Goal: Task Accomplishment & Management: Manage account settings

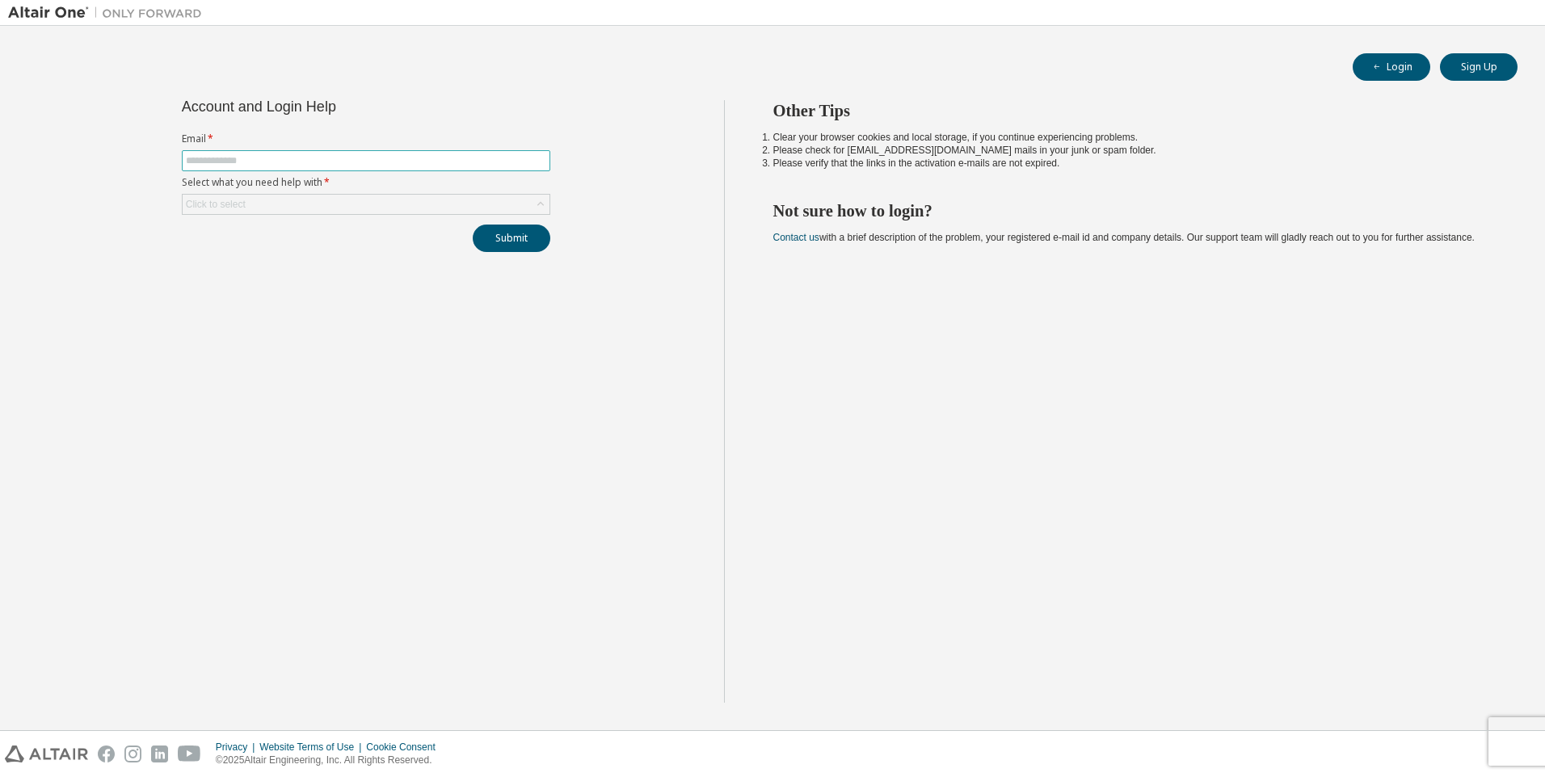
click at [386, 164] on input "text" at bounding box center [366, 160] width 360 height 13
type input "**********"
click at [383, 200] on div "Click to select" at bounding box center [366, 204] width 367 height 19
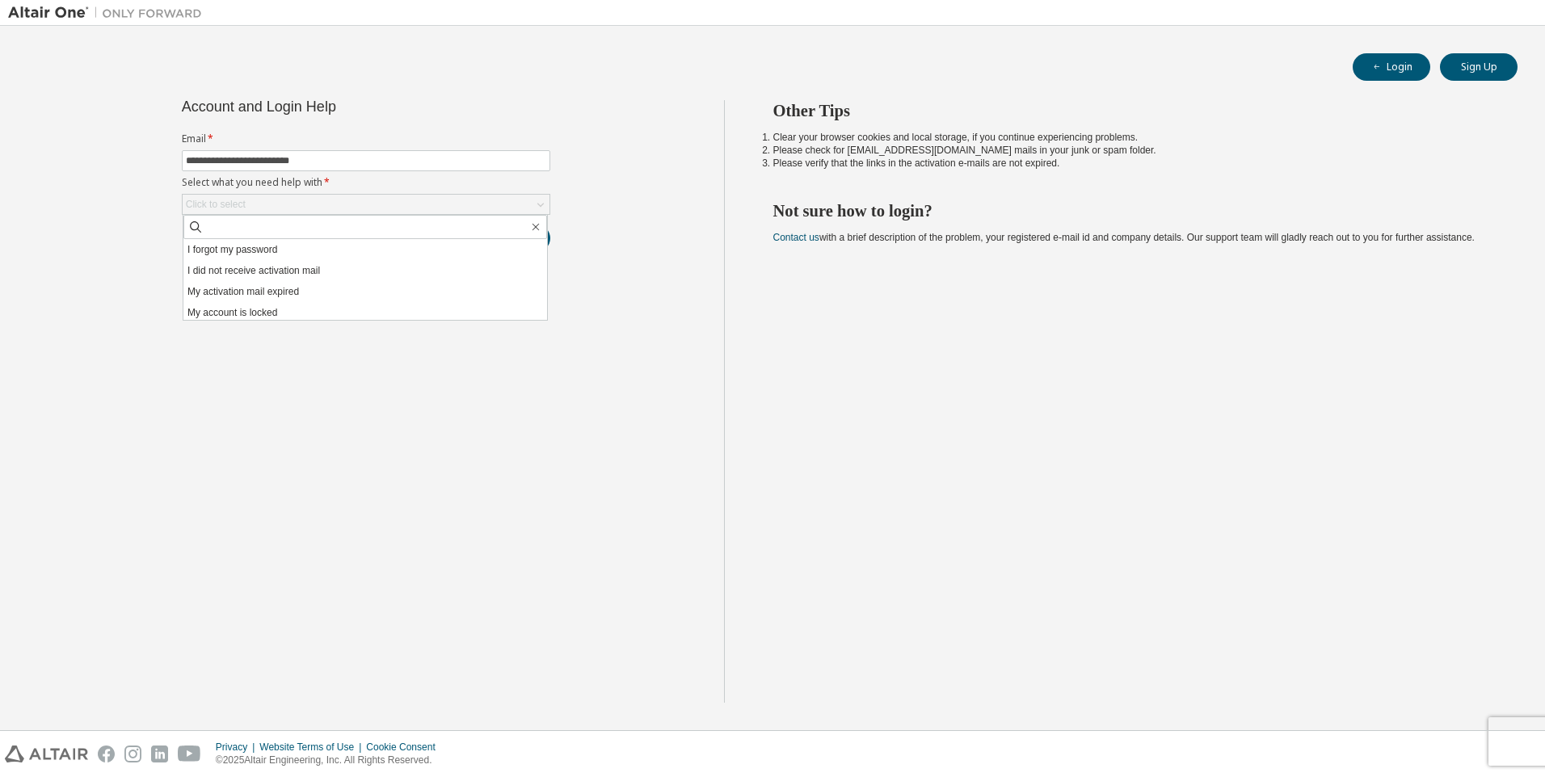
click at [610, 198] on div "**********" at bounding box center [366, 401] width 716 height 603
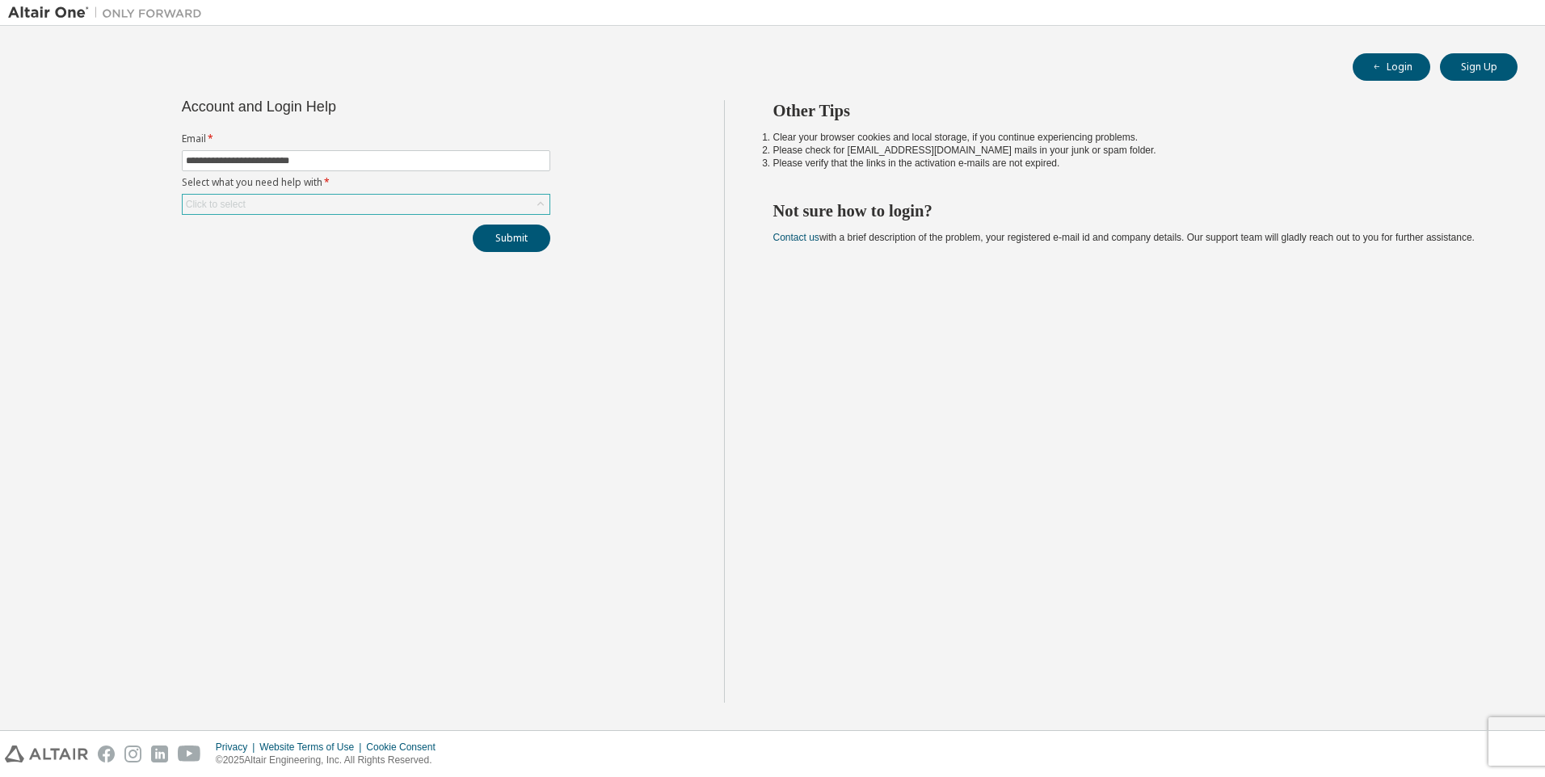
click at [302, 203] on div "Click to select" at bounding box center [366, 204] width 367 height 19
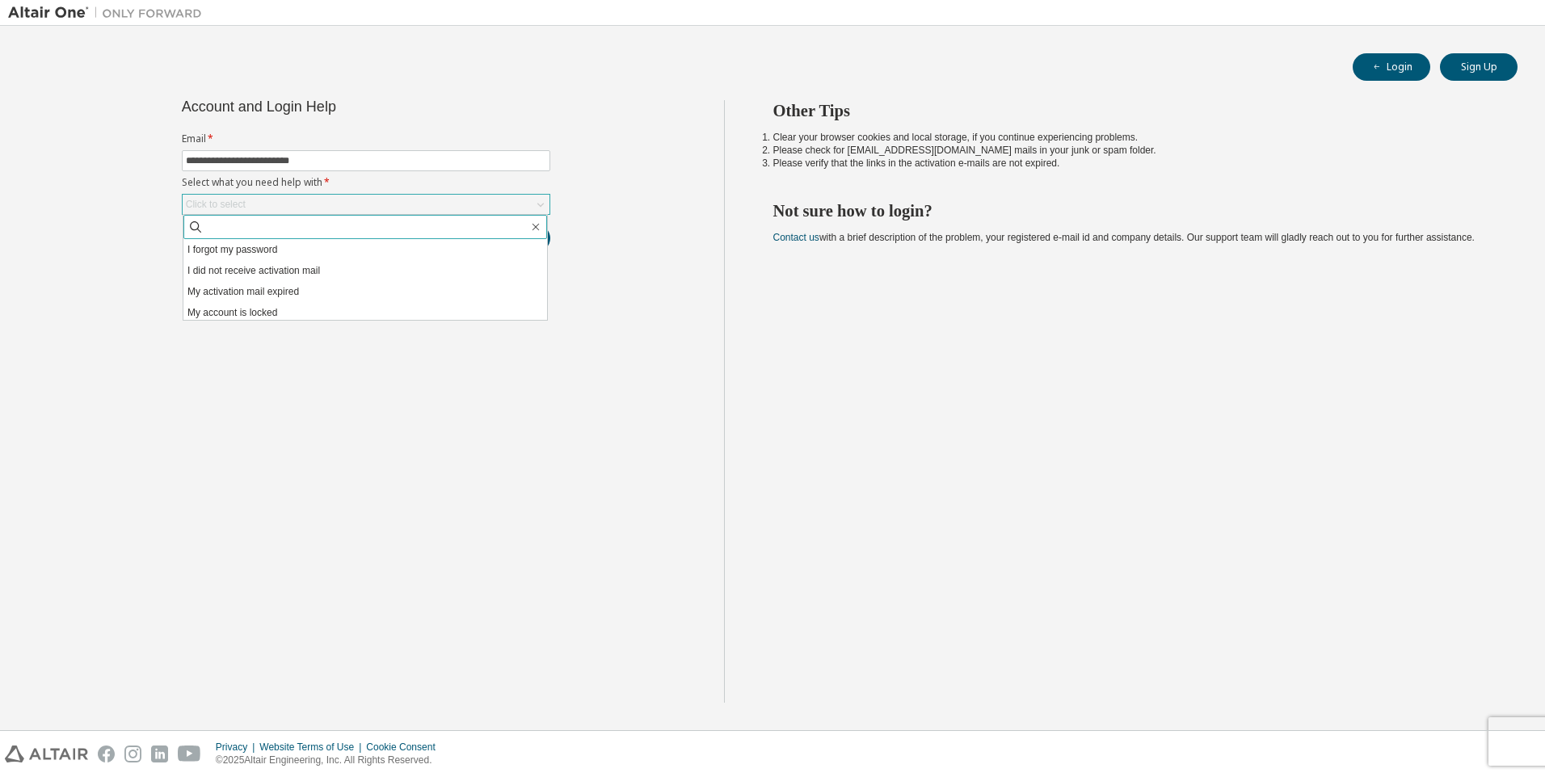
click at [290, 225] on input "text" at bounding box center [366, 227] width 325 height 16
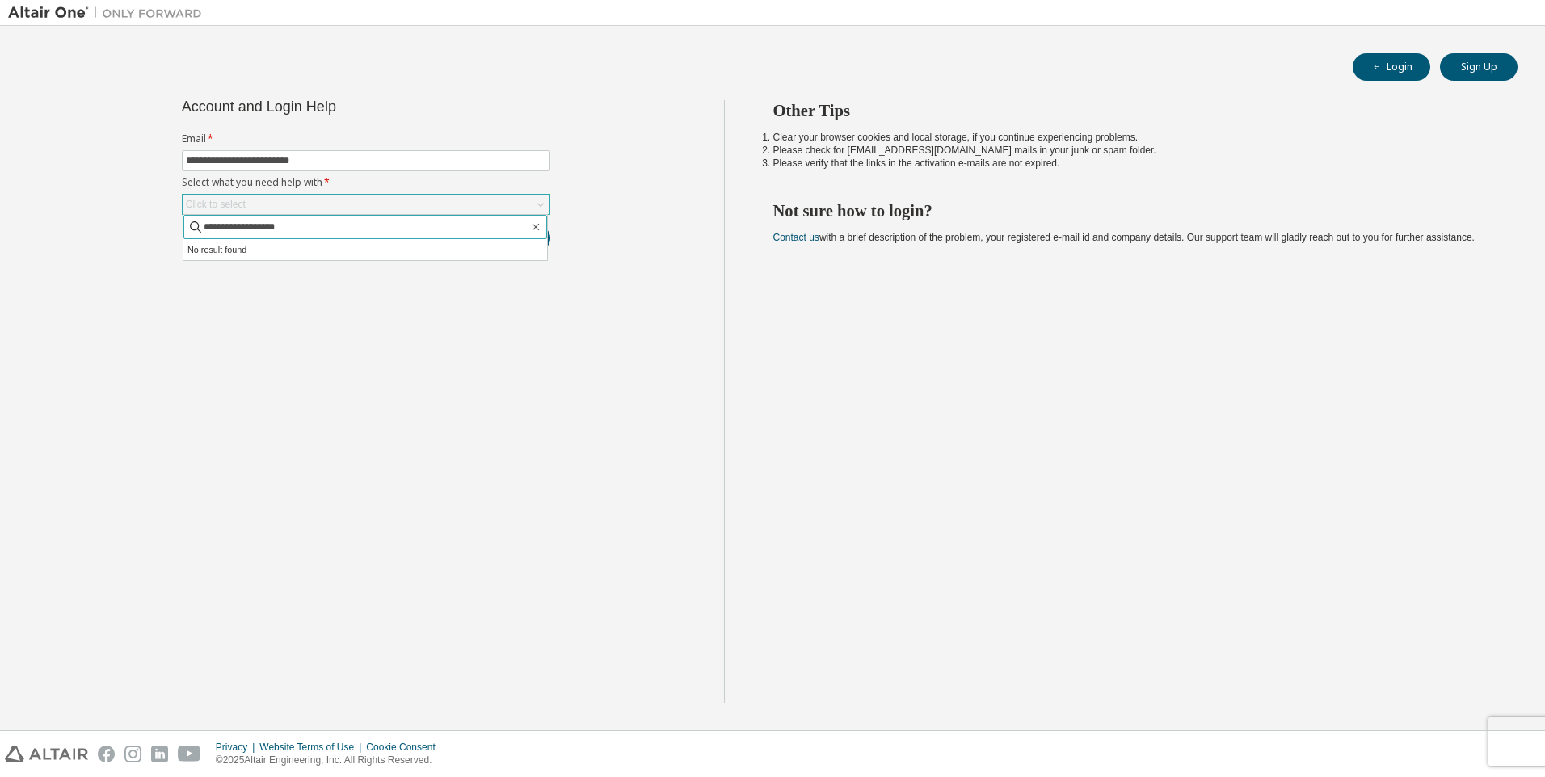
type input "**********"
click at [473, 225] on button "Submit" at bounding box center [512, 238] width 78 height 27
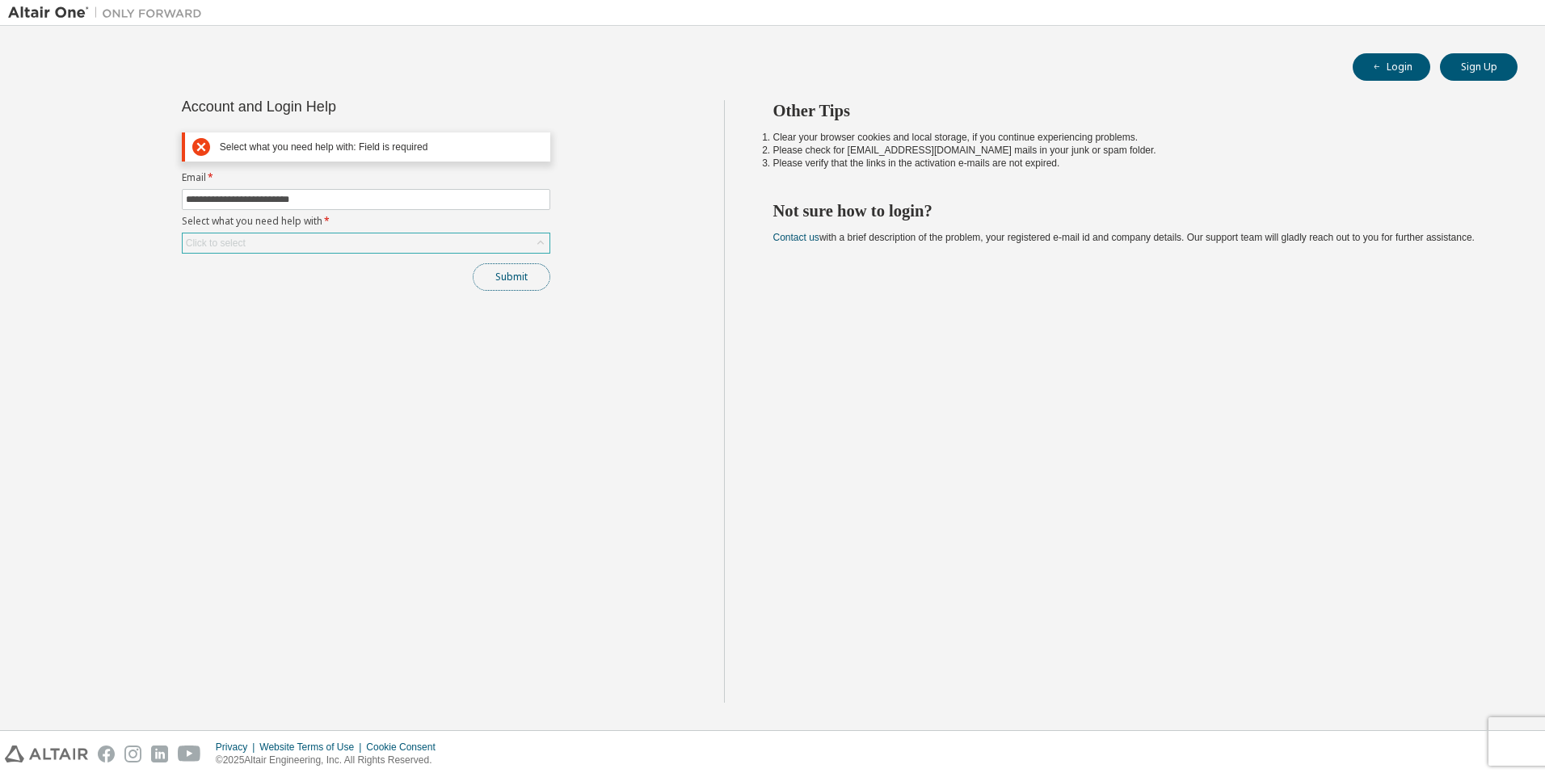
click at [495, 278] on button "Submit" at bounding box center [512, 276] width 78 height 27
click at [381, 208] on span "**********" at bounding box center [366, 199] width 368 height 21
click at [379, 205] on input "**********" at bounding box center [366, 199] width 360 height 13
click at [360, 242] on div "Click to select" at bounding box center [366, 243] width 367 height 19
click at [624, 272] on div "**********" at bounding box center [366, 401] width 716 height 603
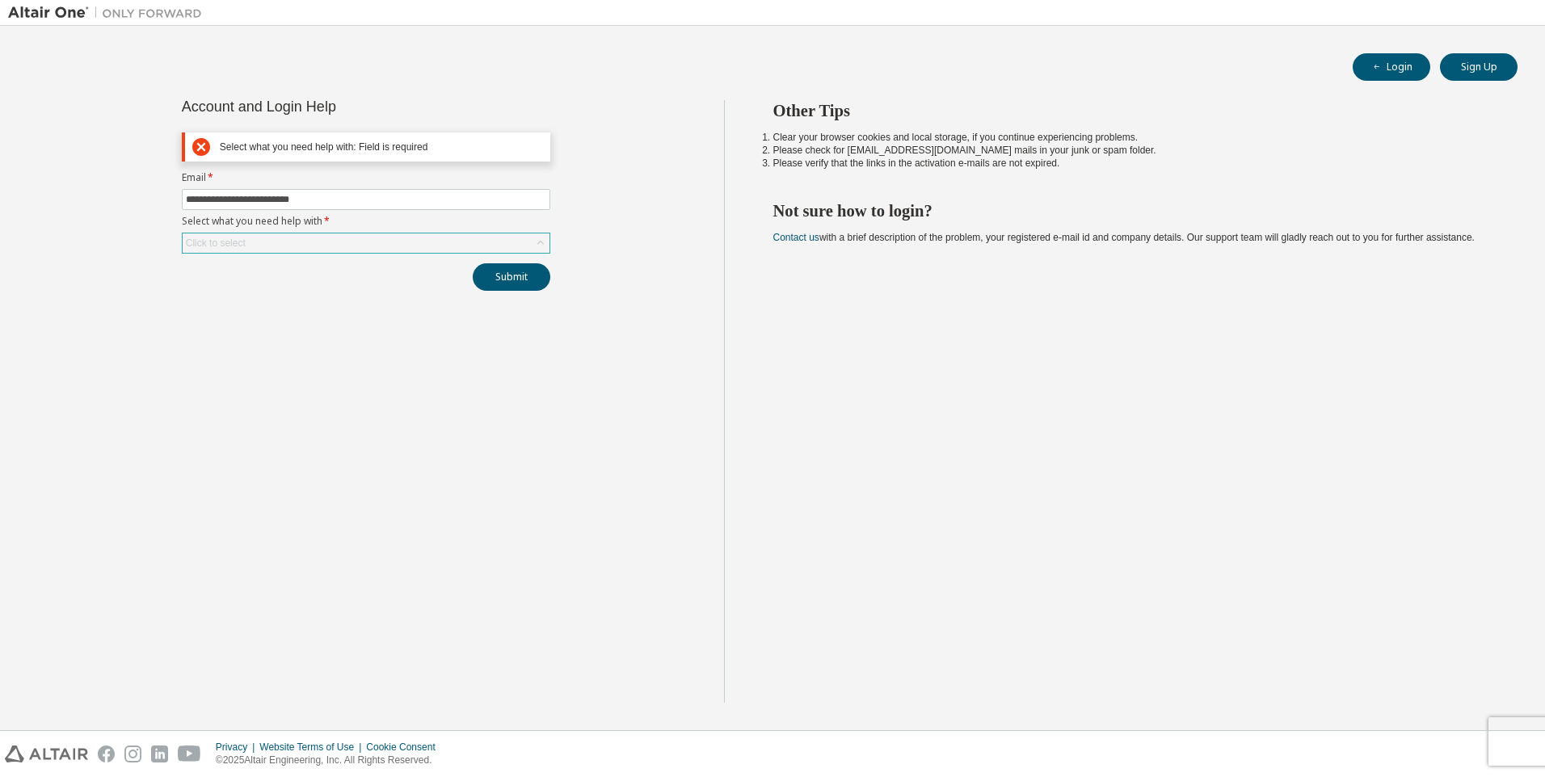
click at [327, 239] on div "Click to select" at bounding box center [366, 243] width 367 height 19
click at [323, 262] on input "text" at bounding box center [366, 266] width 325 height 16
type input "**********"
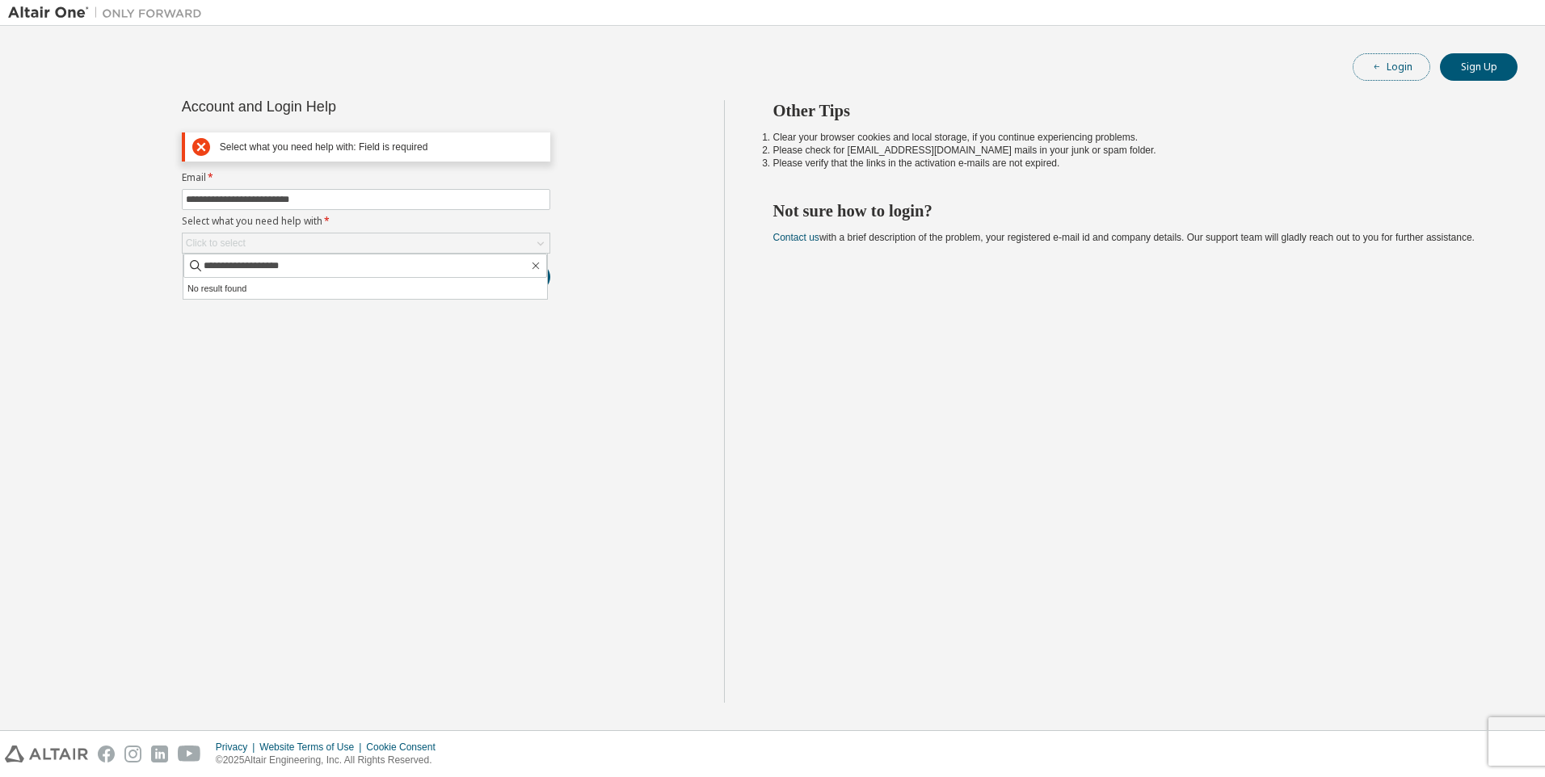
click at [1386, 63] on button "Login" at bounding box center [1392, 66] width 78 height 27
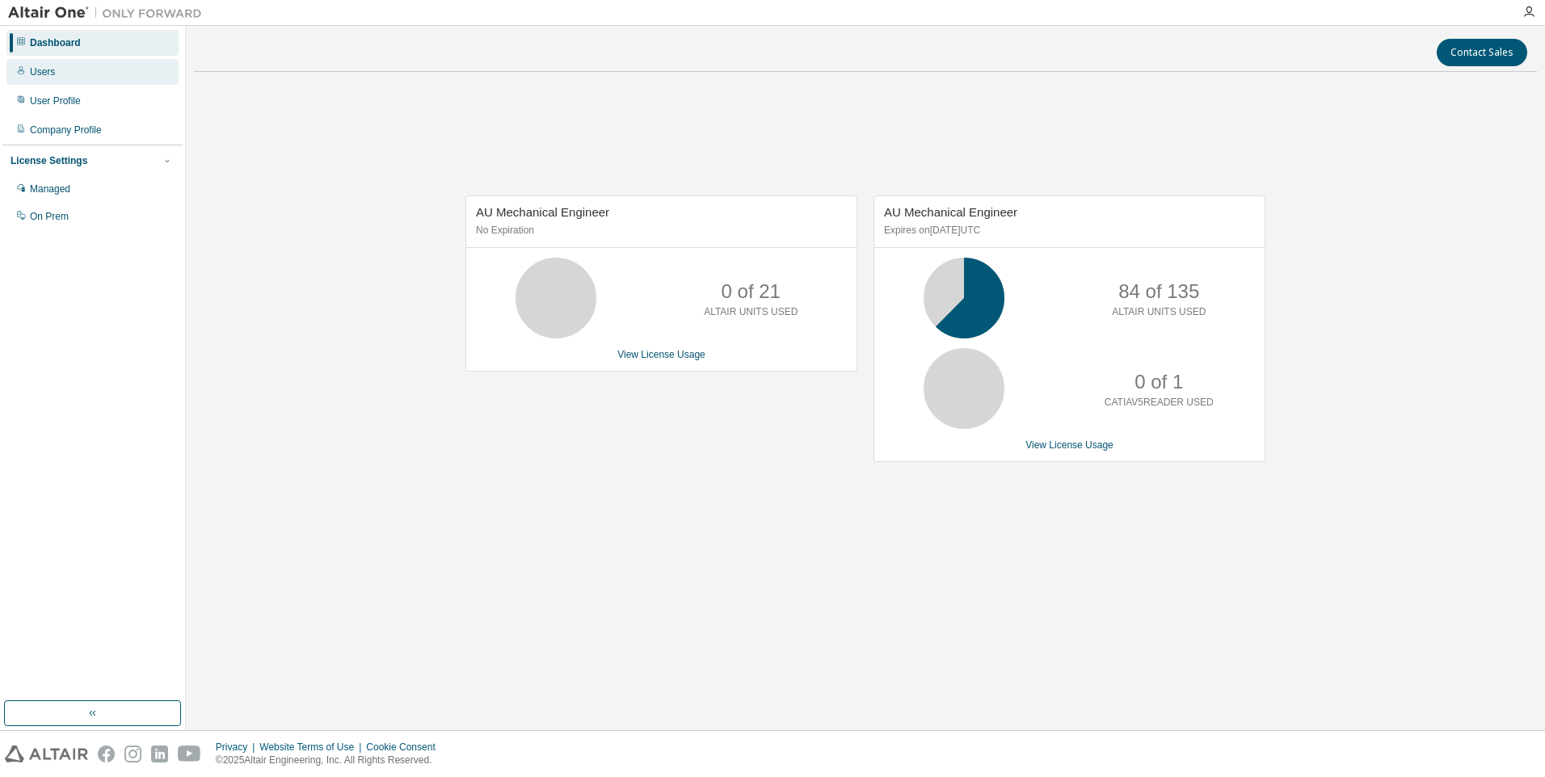
click at [100, 72] on div "Users" at bounding box center [92, 72] width 172 height 26
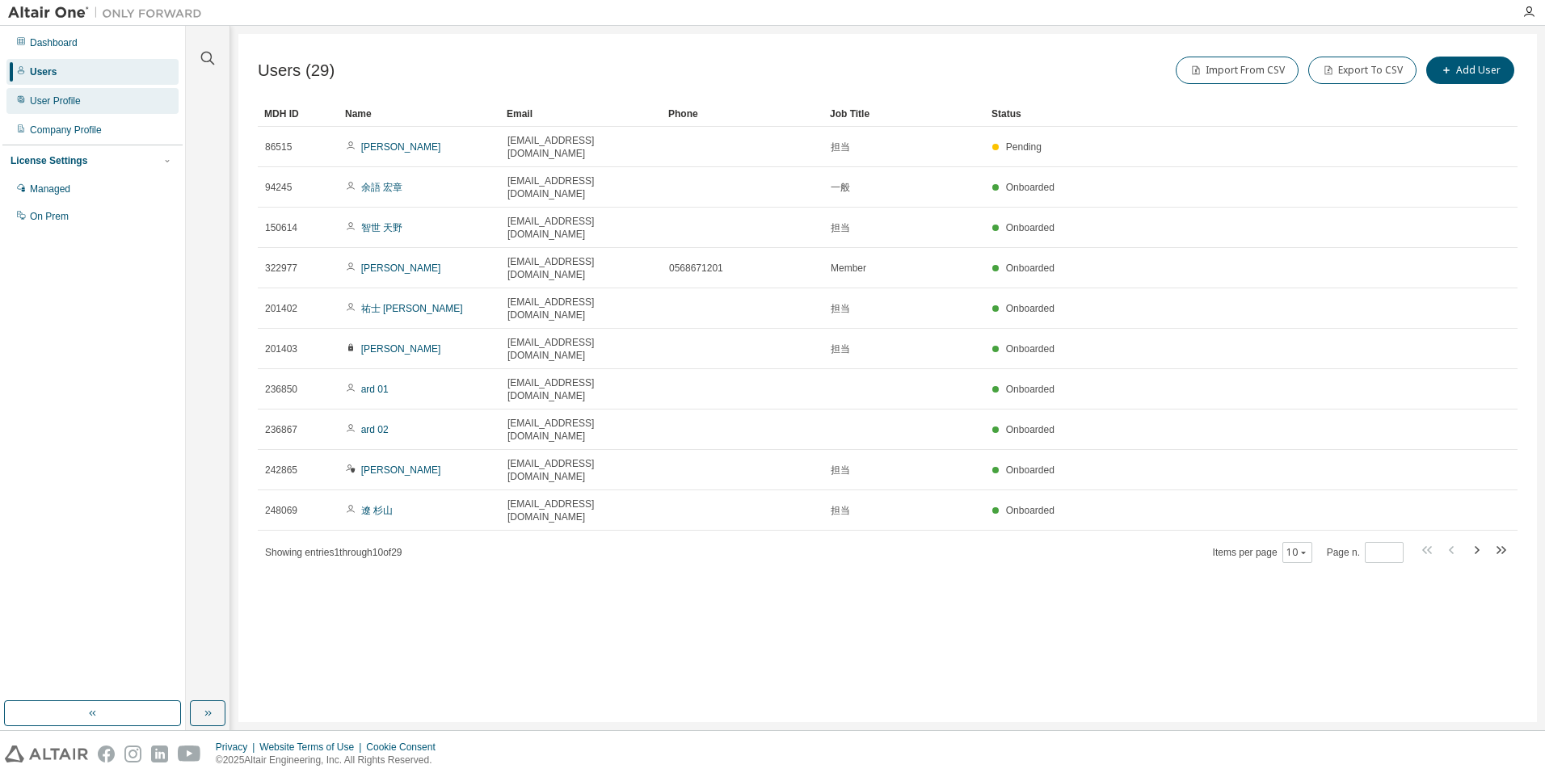
click at [85, 99] on div "User Profile" at bounding box center [92, 101] width 172 height 26
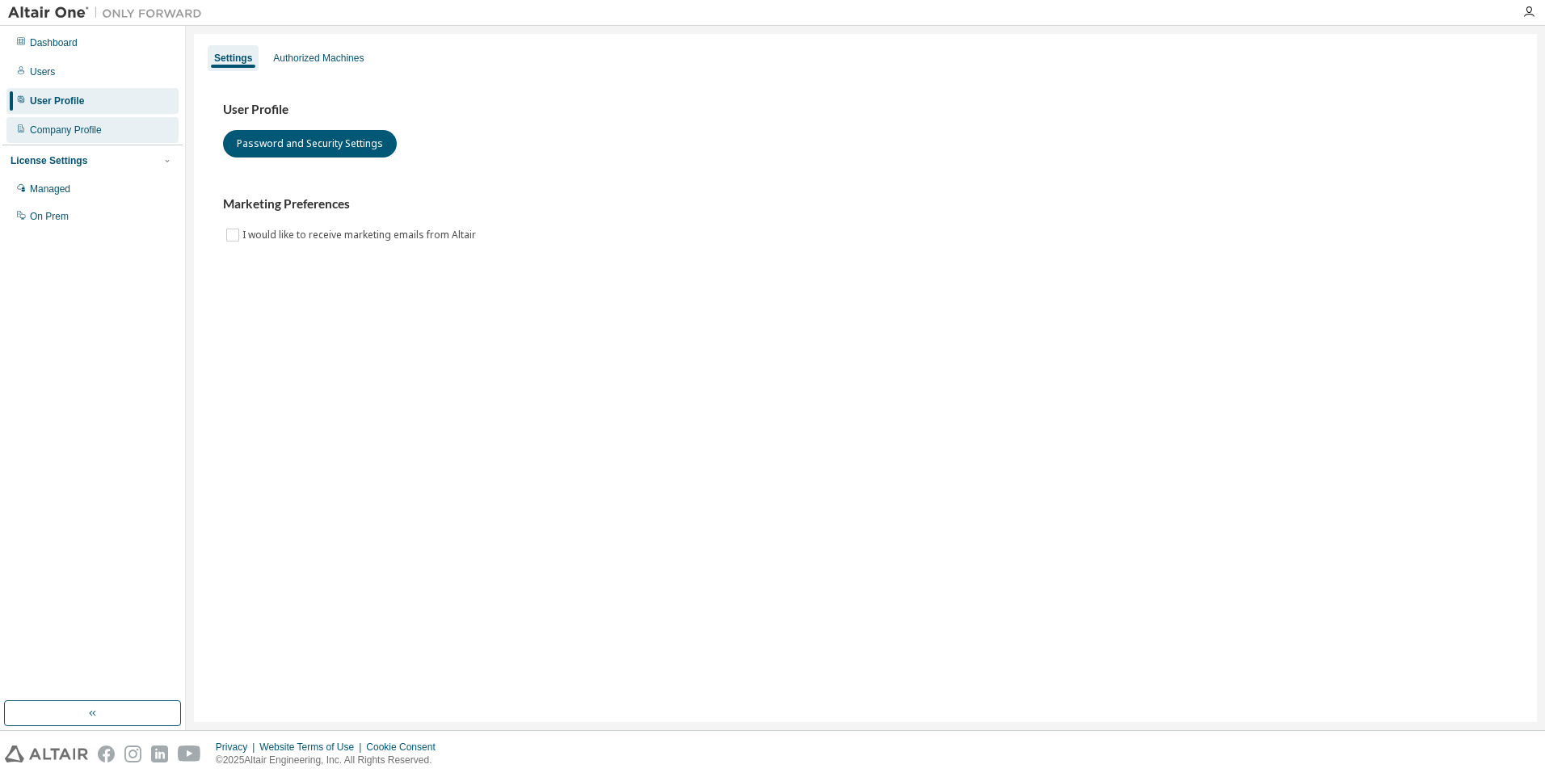
click at [92, 134] on div "Company Profile" at bounding box center [66, 130] width 72 height 13
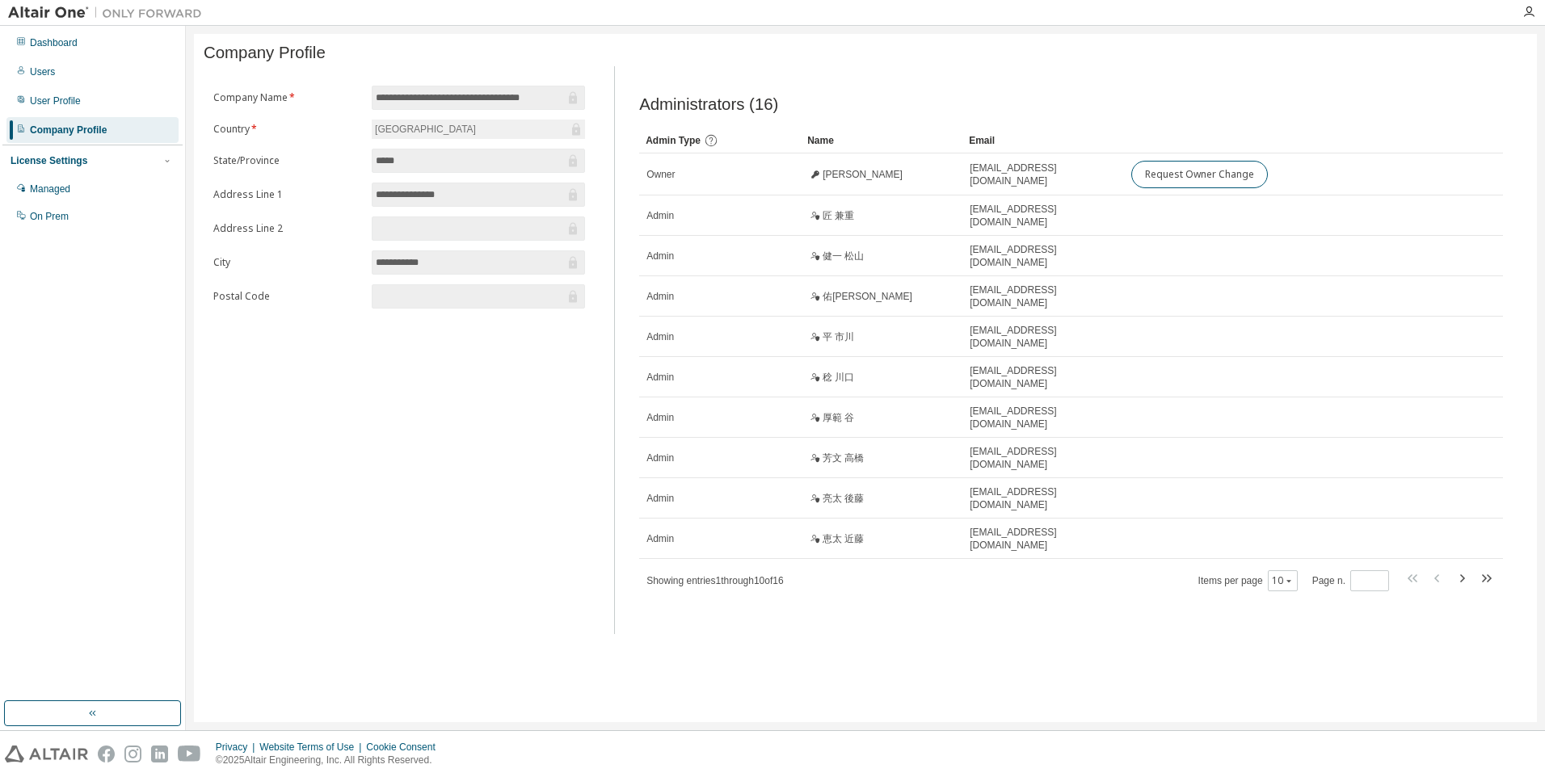
click at [99, 162] on div "License Settings" at bounding box center [93, 161] width 164 height 15
click at [58, 166] on div "License Settings" at bounding box center [49, 160] width 77 height 13
click at [74, 190] on div "Managed" at bounding box center [92, 189] width 172 height 26
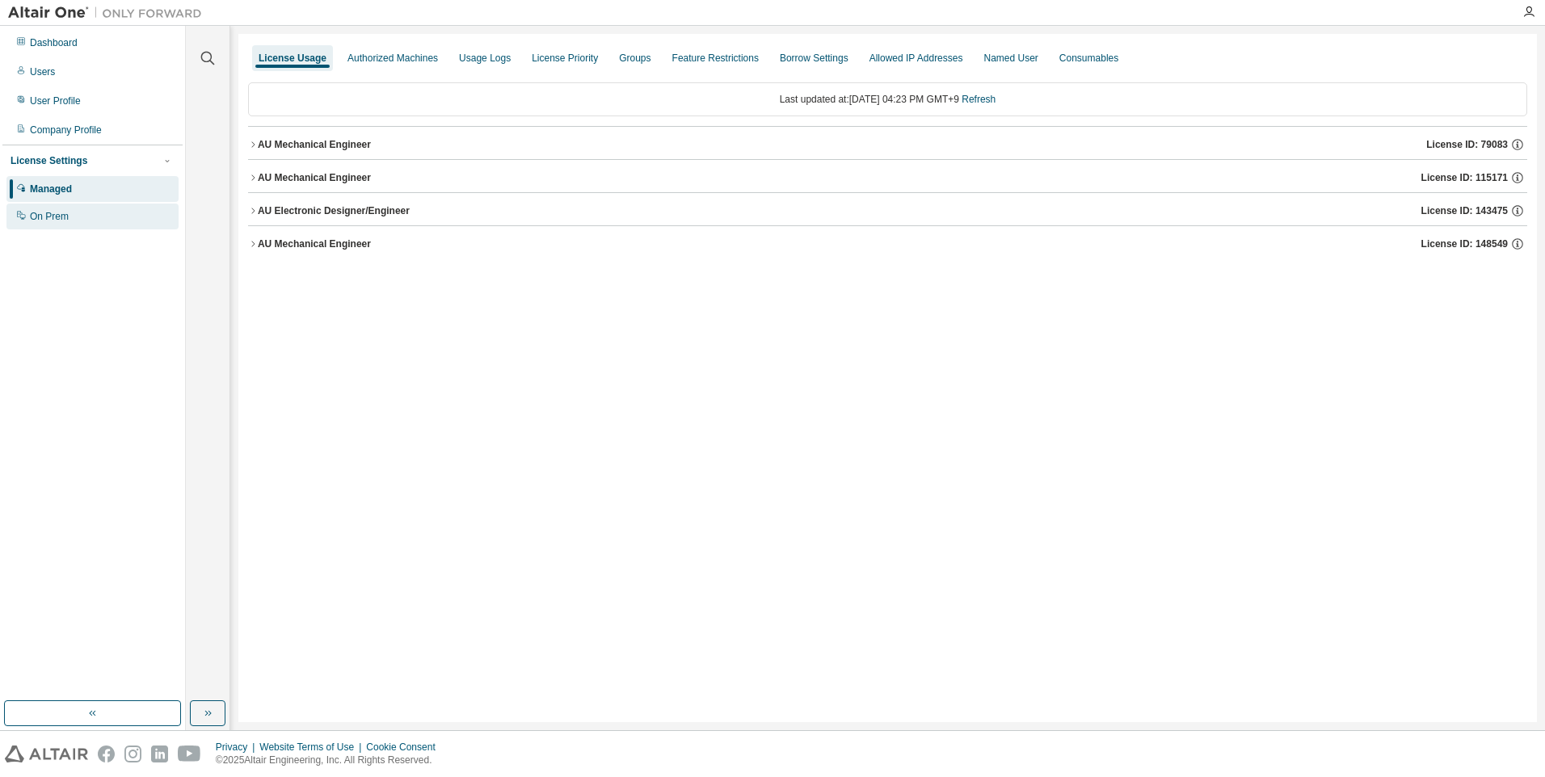
click at [66, 215] on div "On Prem" at bounding box center [49, 216] width 39 height 13
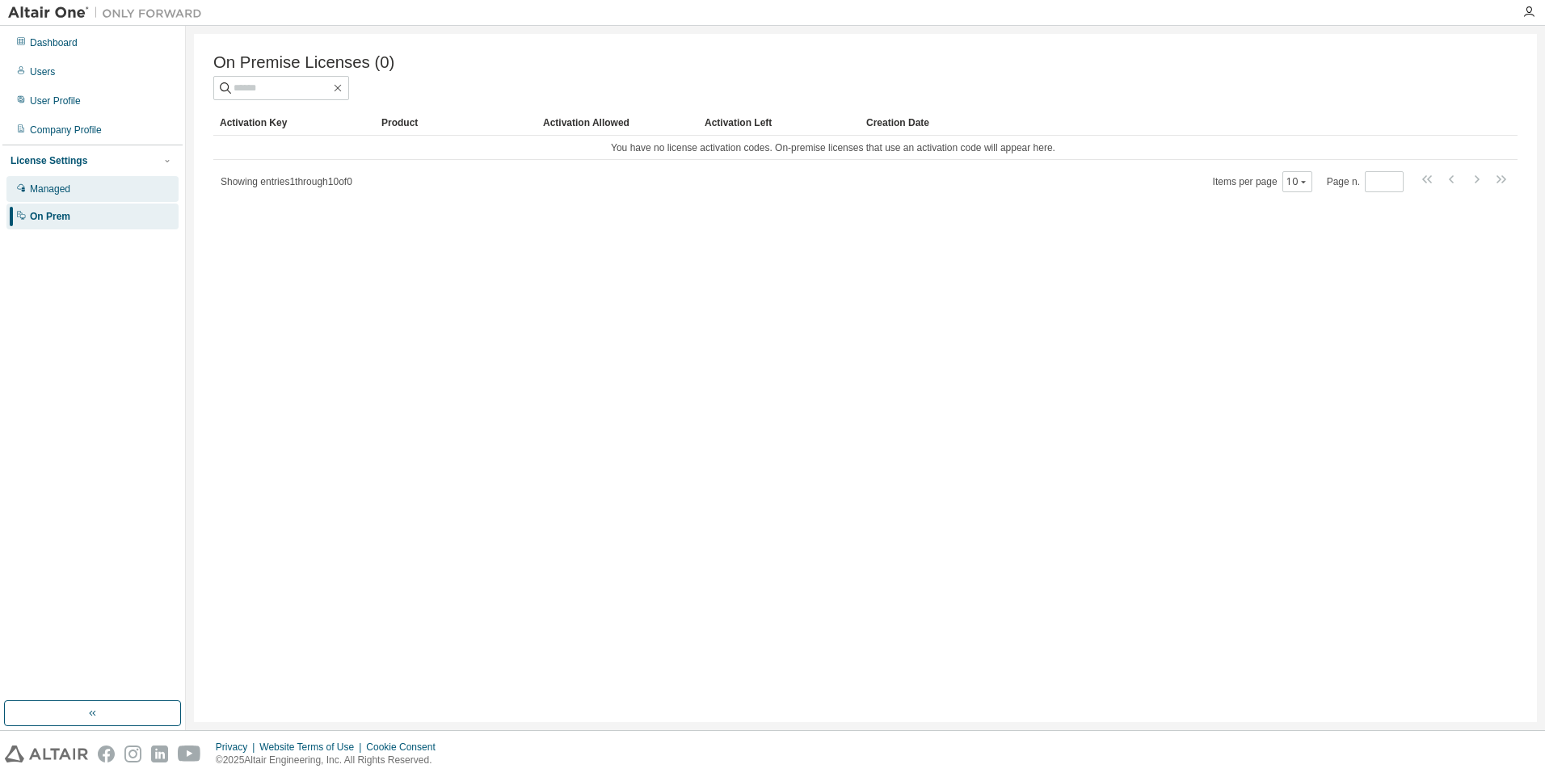
click at [67, 192] on div "Managed" at bounding box center [50, 189] width 40 height 13
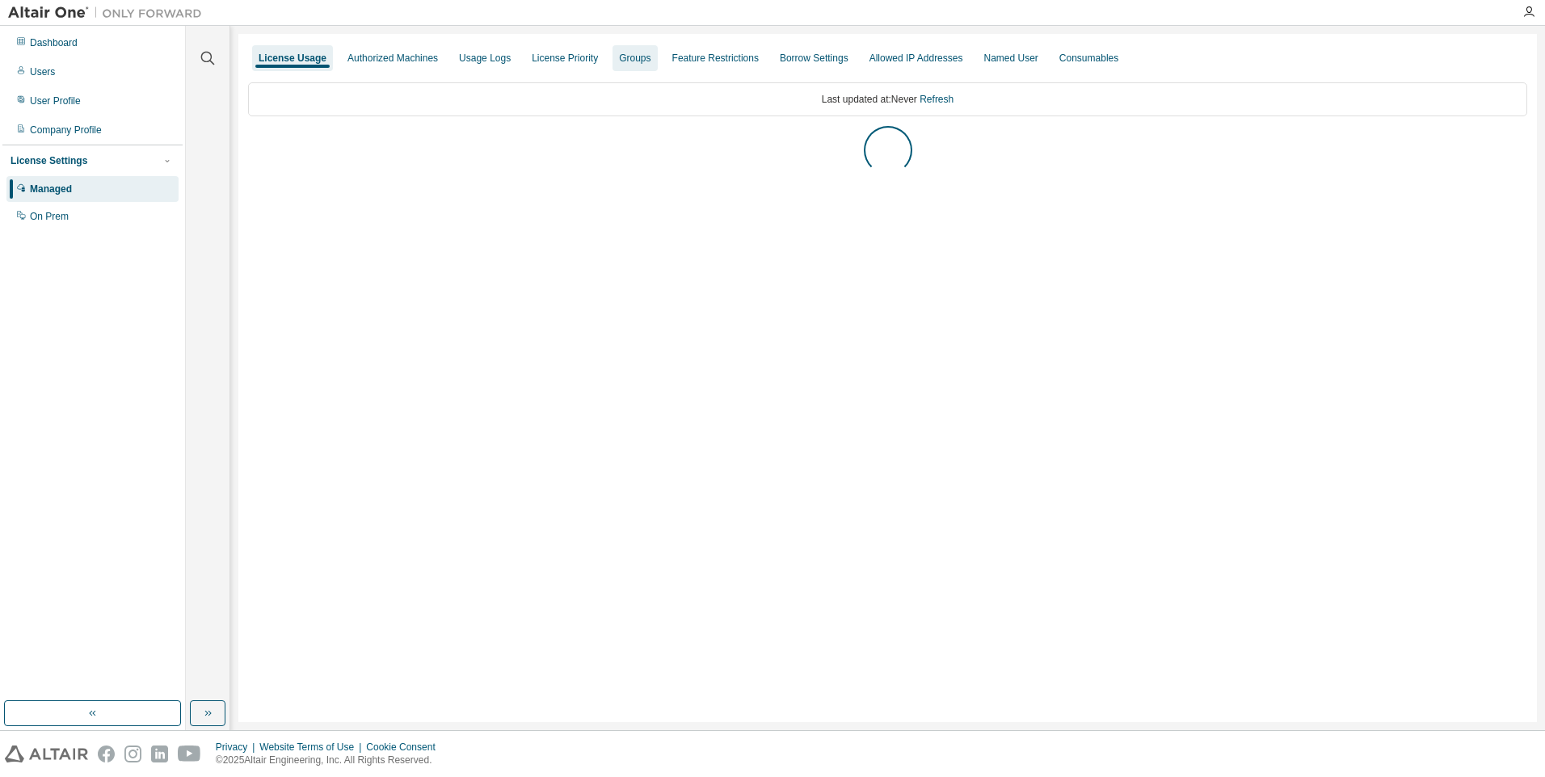
click at [624, 65] on div "Groups" at bounding box center [635, 58] width 44 height 26
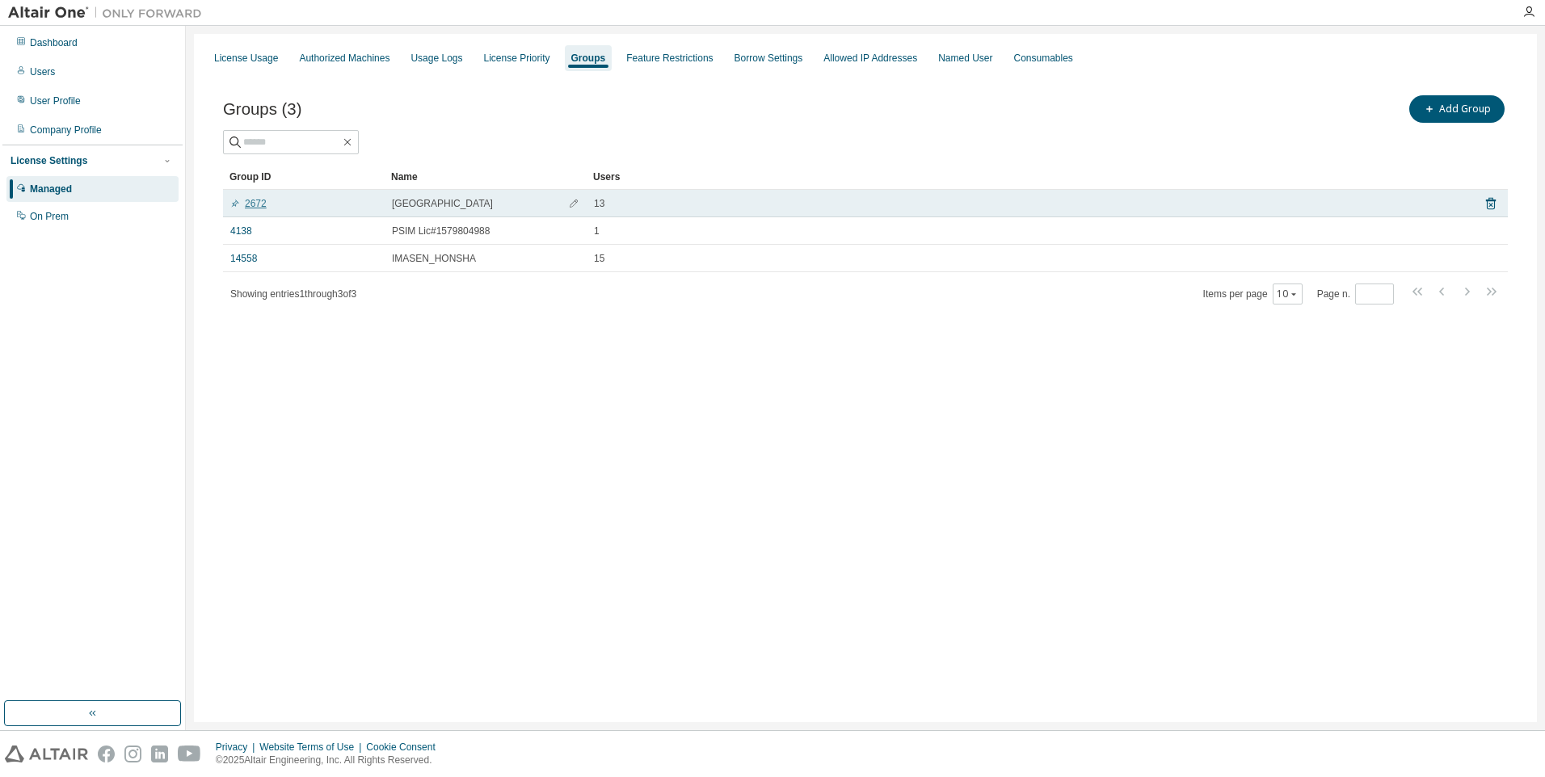
click at [262, 203] on link "2672" at bounding box center [248, 203] width 36 height 13
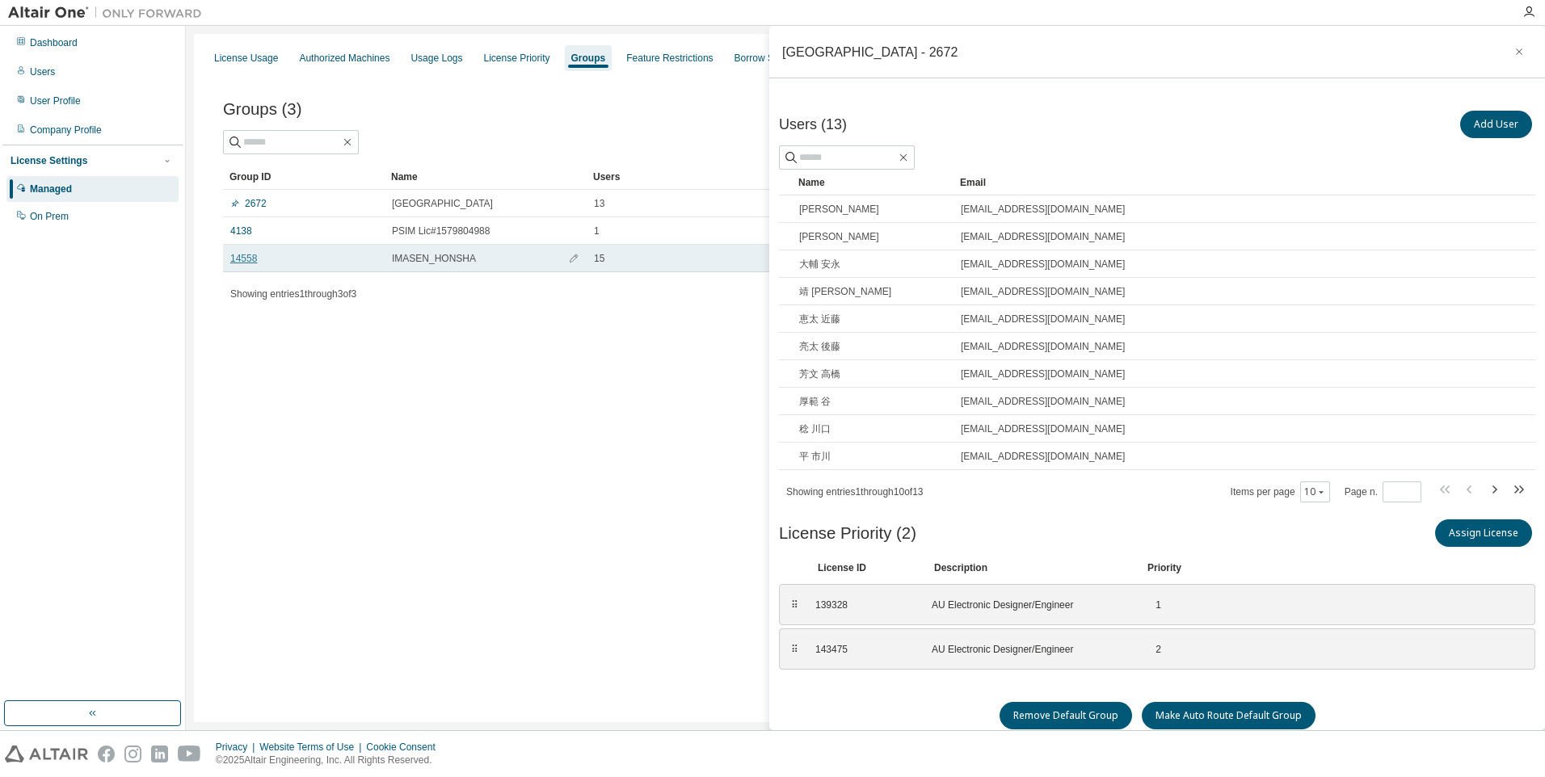
click at [247, 256] on link "14558" at bounding box center [243, 258] width 27 height 13
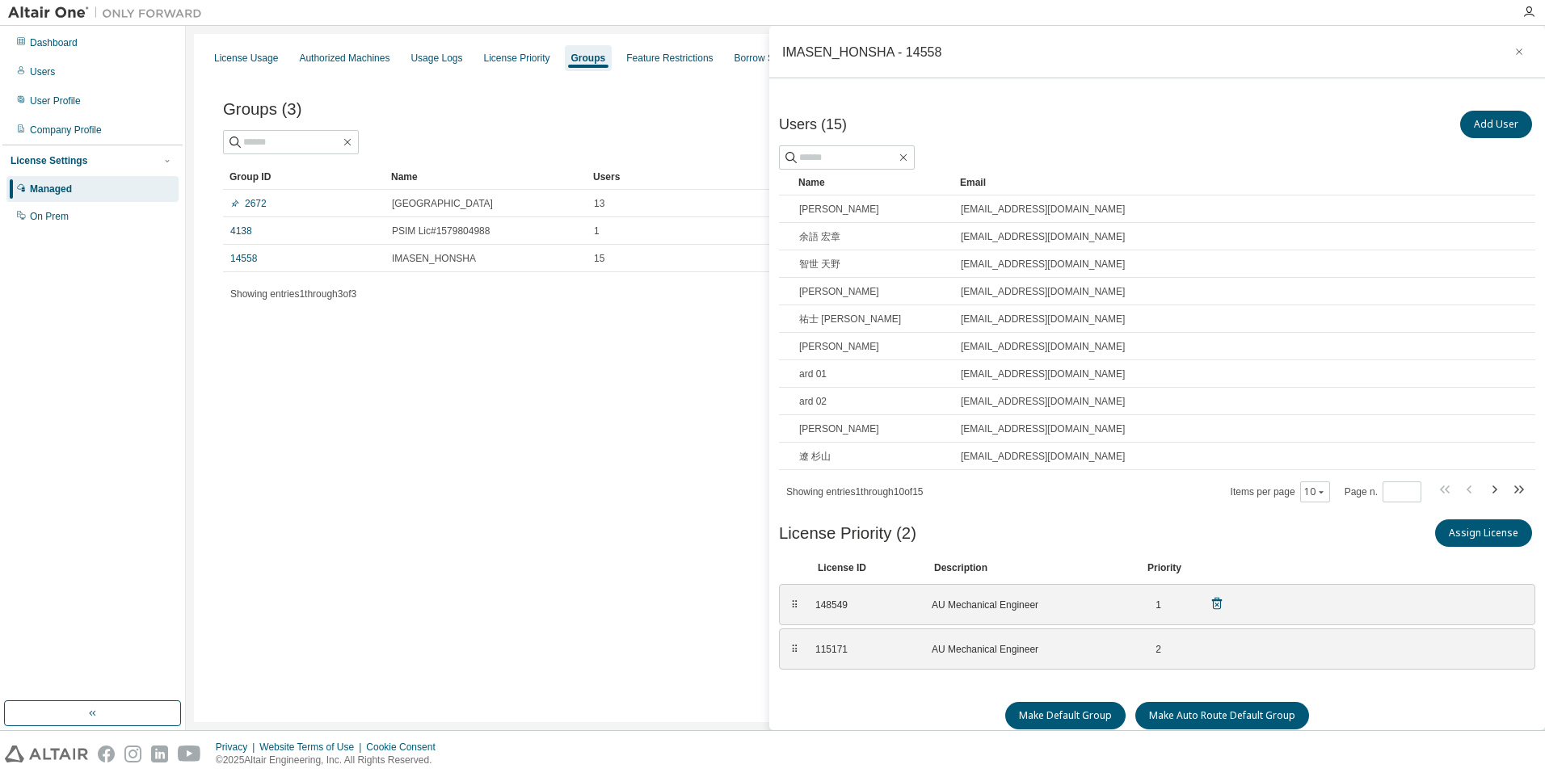
click at [1064, 608] on div "AU Mechanical Engineer" at bounding box center [1029, 605] width 194 height 13
click at [905, 610] on div "148549" at bounding box center [863, 605] width 97 height 13
click at [1492, 534] on button "Assign License" at bounding box center [1483, 533] width 97 height 27
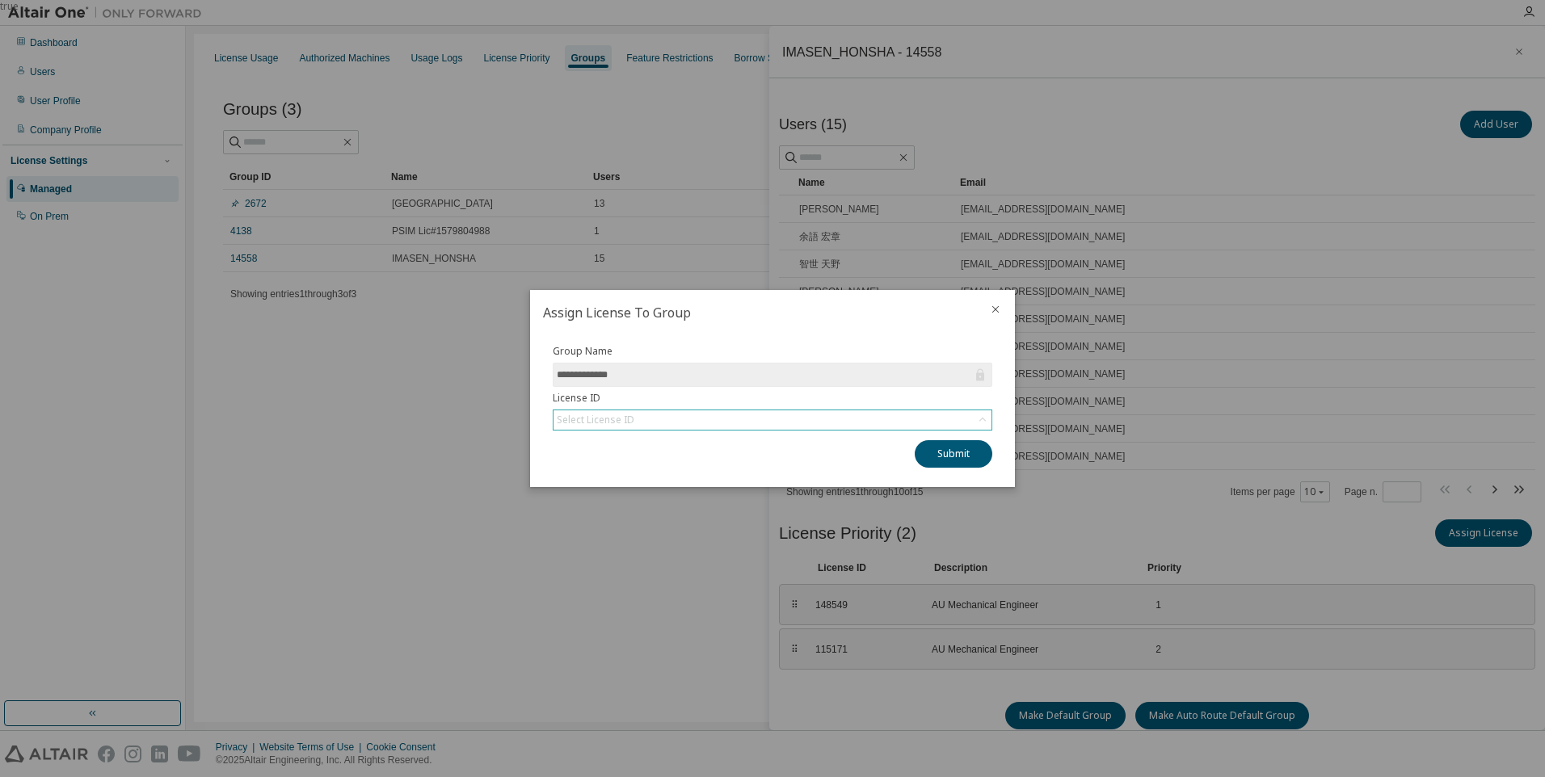
click at [874, 423] on div "Select License ID" at bounding box center [773, 420] width 438 height 19
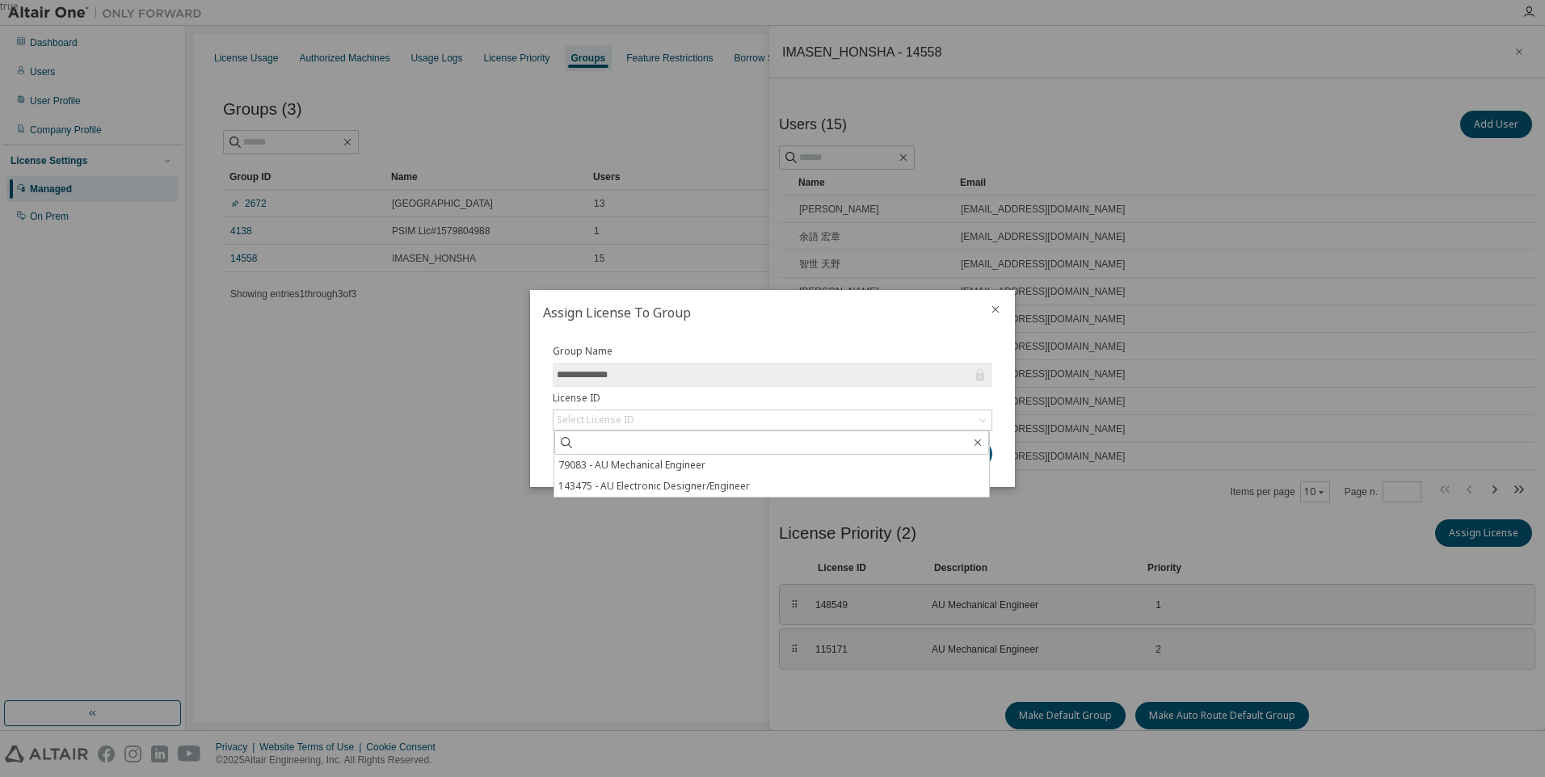
click at [995, 307] on icon "close" at bounding box center [995, 309] width 13 height 13
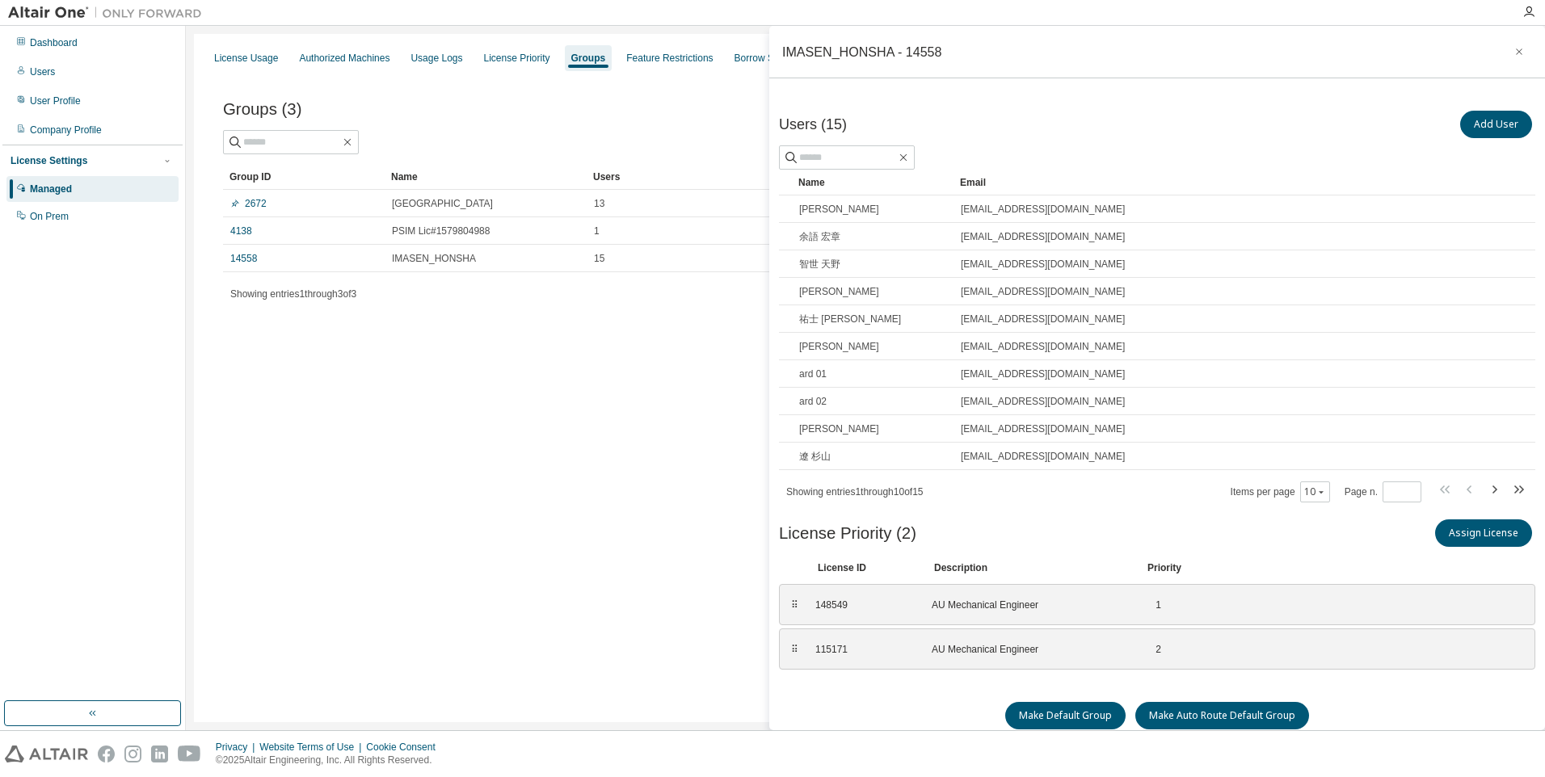
click at [567, 508] on div "License Usage Authorized Machines Usage Logs License Priority Groups Feature Re…" at bounding box center [865, 378] width 1343 height 688
click at [242, 261] on link "14558" at bounding box center [243, 258] width 27 height 13
click at [1489, 494] on icon "button" at bounding box center [1493, 489] width 19 height 19
type input "*"
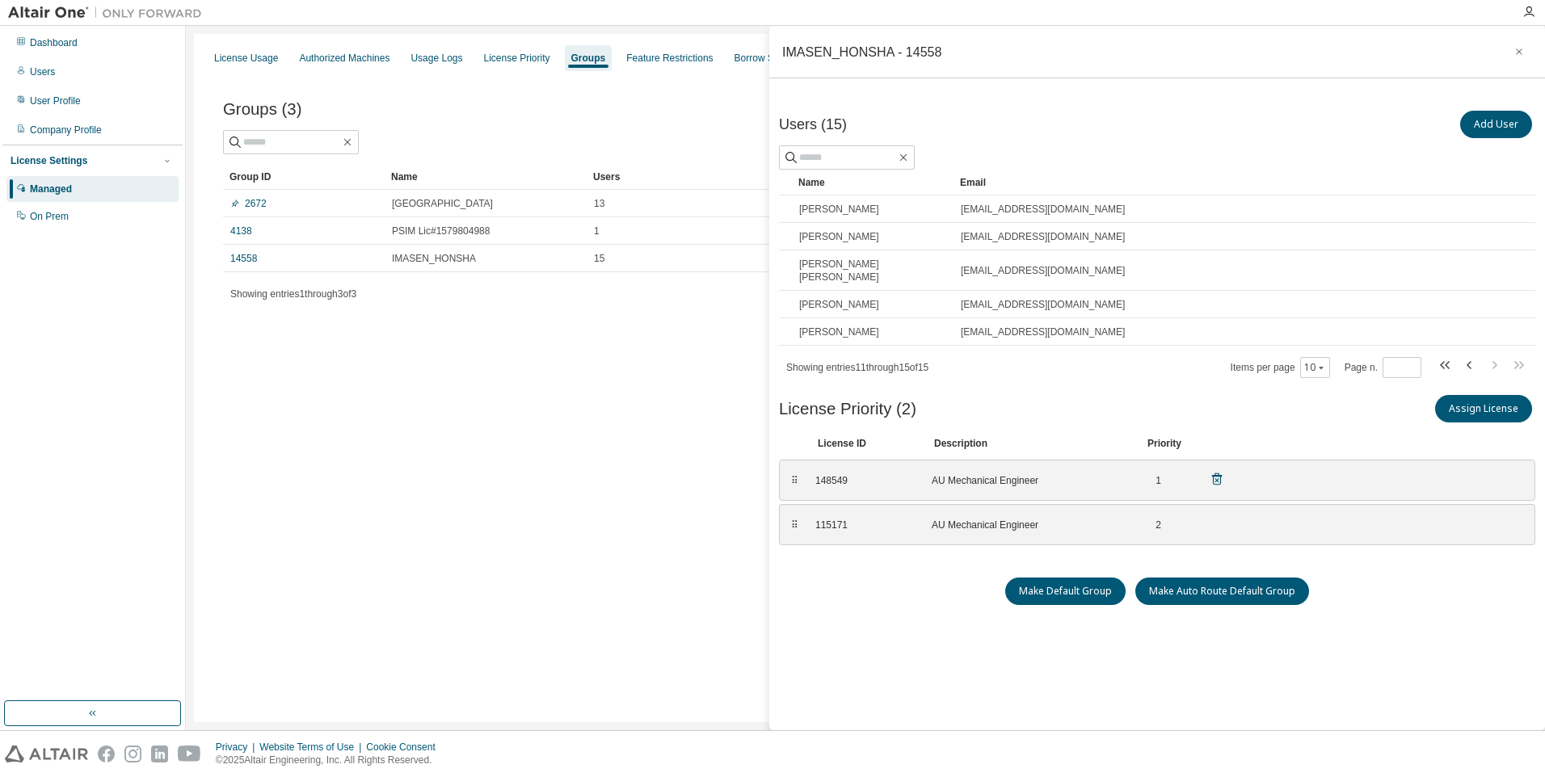
click at [825, 474] on div "148549" at bounding box center [863, 480] width 97 height 13
click at [1148, 474] on div "1" at bounding box center [1153, 480] width 16 height 13
click at [1491, 126] on button "Add User" at bounding box center [1496, 124] width 72 height 27
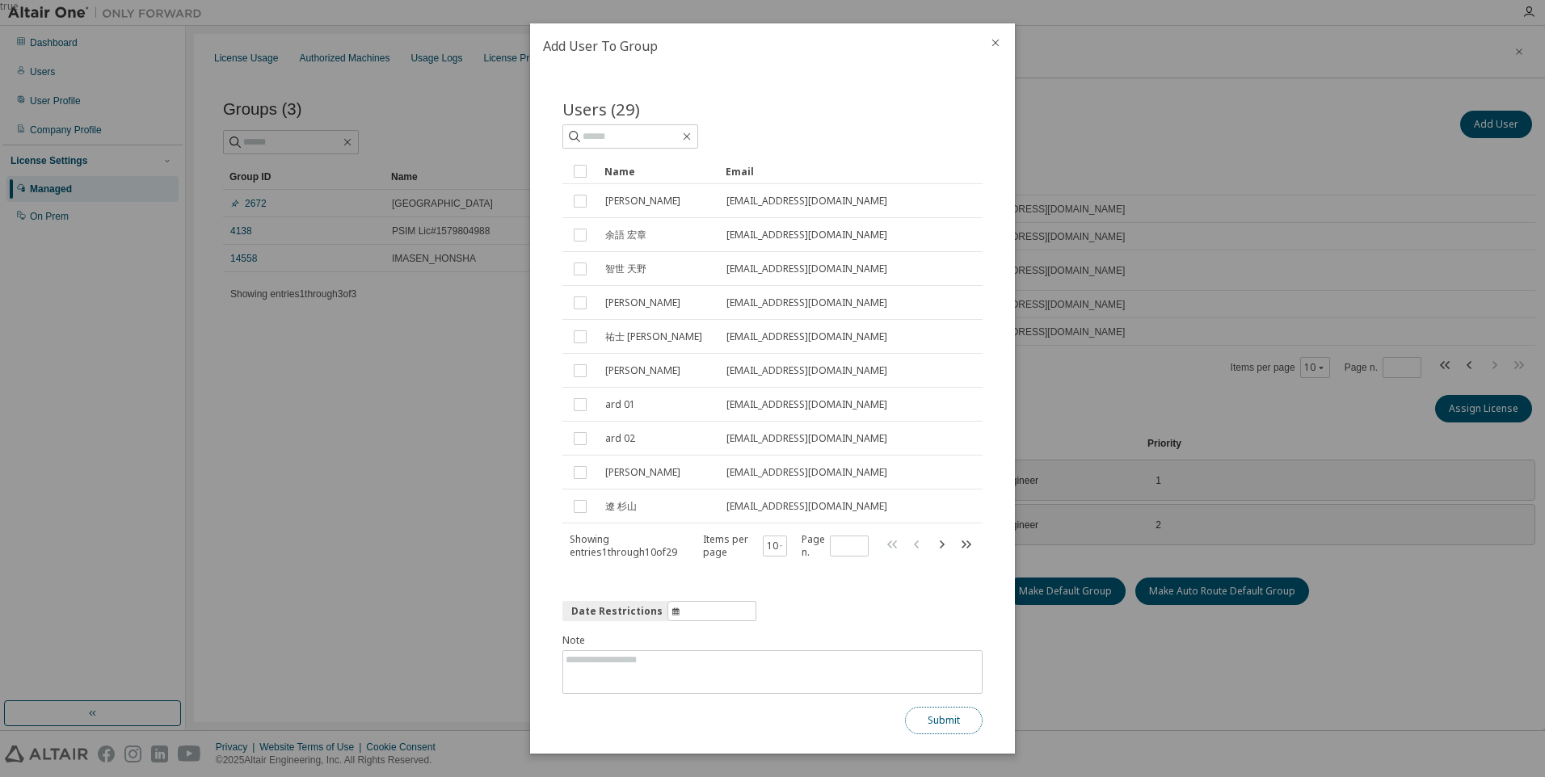
click at [938, 726] on button "Submit" at bounding box center [944, 720] width 78 height 27
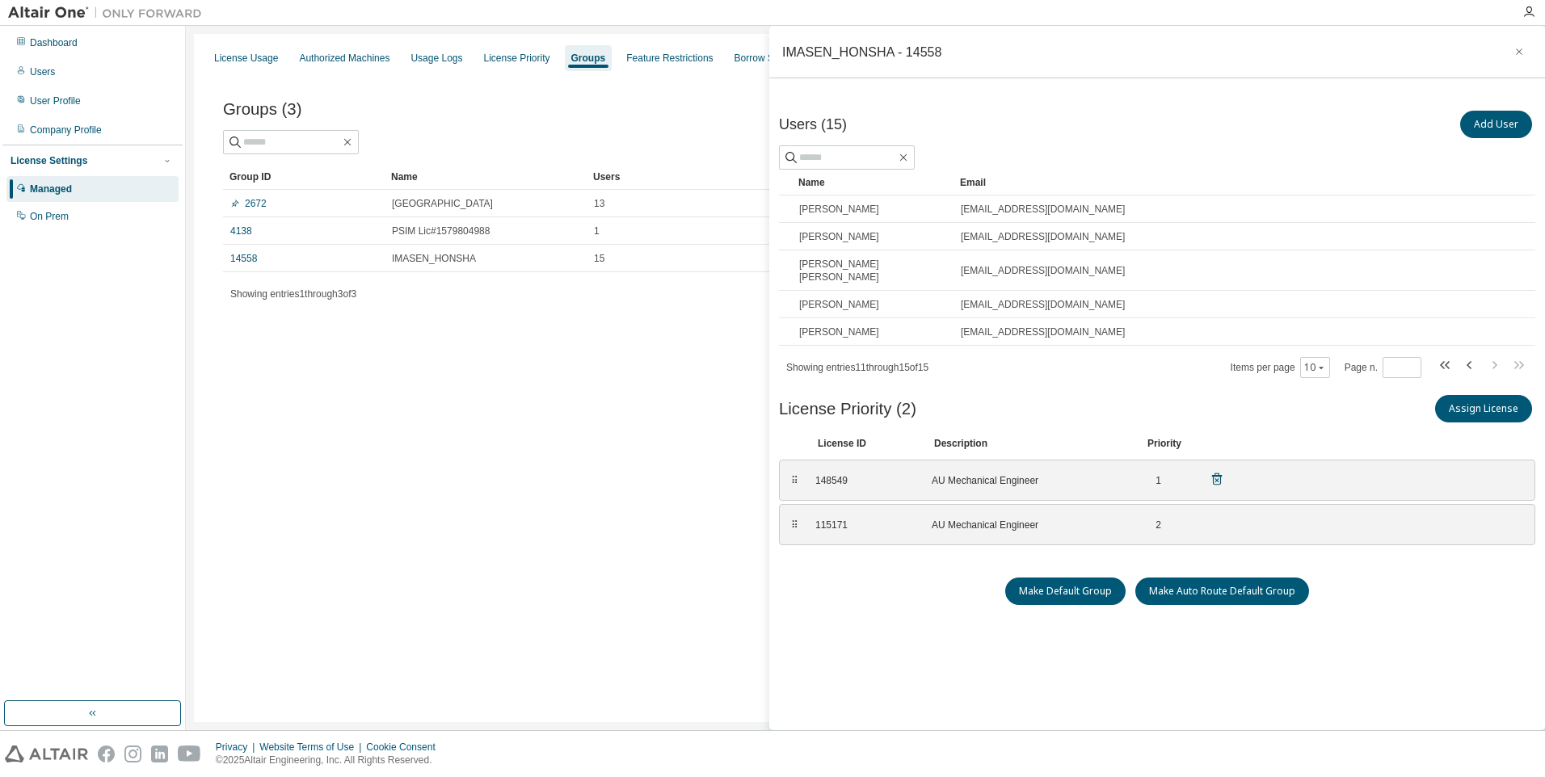
click at [992, 474] on div "148549 AU Mechanical Engineer 1" at bounding box center [1020, 480] width 428 height 27
click at [1208, 512] on div "115171 AU Mechanical Engineer 2" at bounding box center [1020, 525] width 428 height 27
click at [1155, 474] on div "1" at bounding box center [1153, 480] width 16 height 13
click at [1525, 49] on button "button" at bounding box center [1519, 52] width 26 height 26
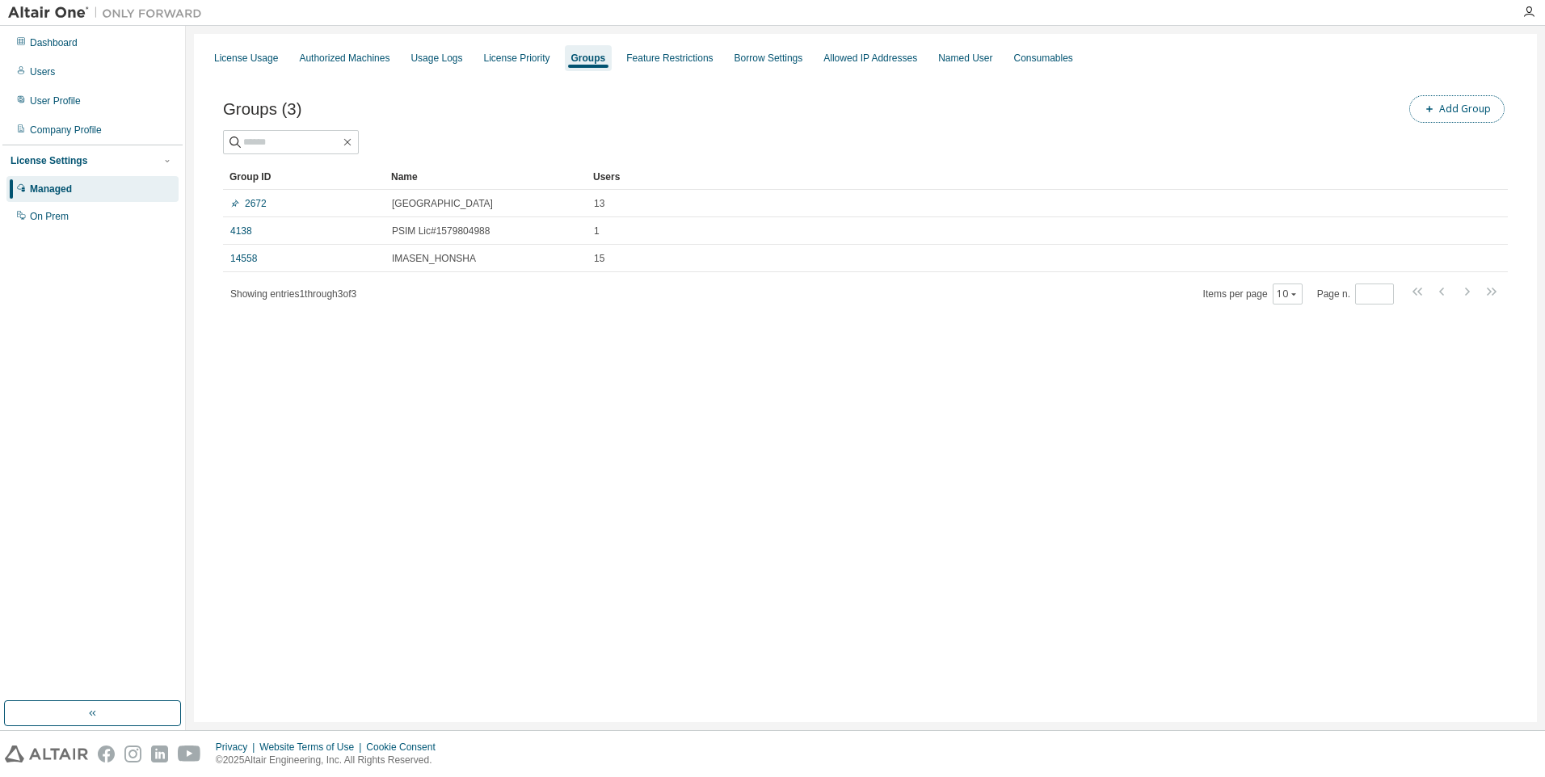
click at [1475, 107] on button "Add Group" at bounding box center [1456, 108] width 95 height 27
click at [1262, 124] on input "text" at bounding box center [1351, 122] width 360 height 13
click at [1272, 120] on input "**********" at bounding box center [1351, 122] width 360 height 13
type input "**********"
click at [1493, 165] on button "Add" at bounding box center [1497, 156] width 78 height 27
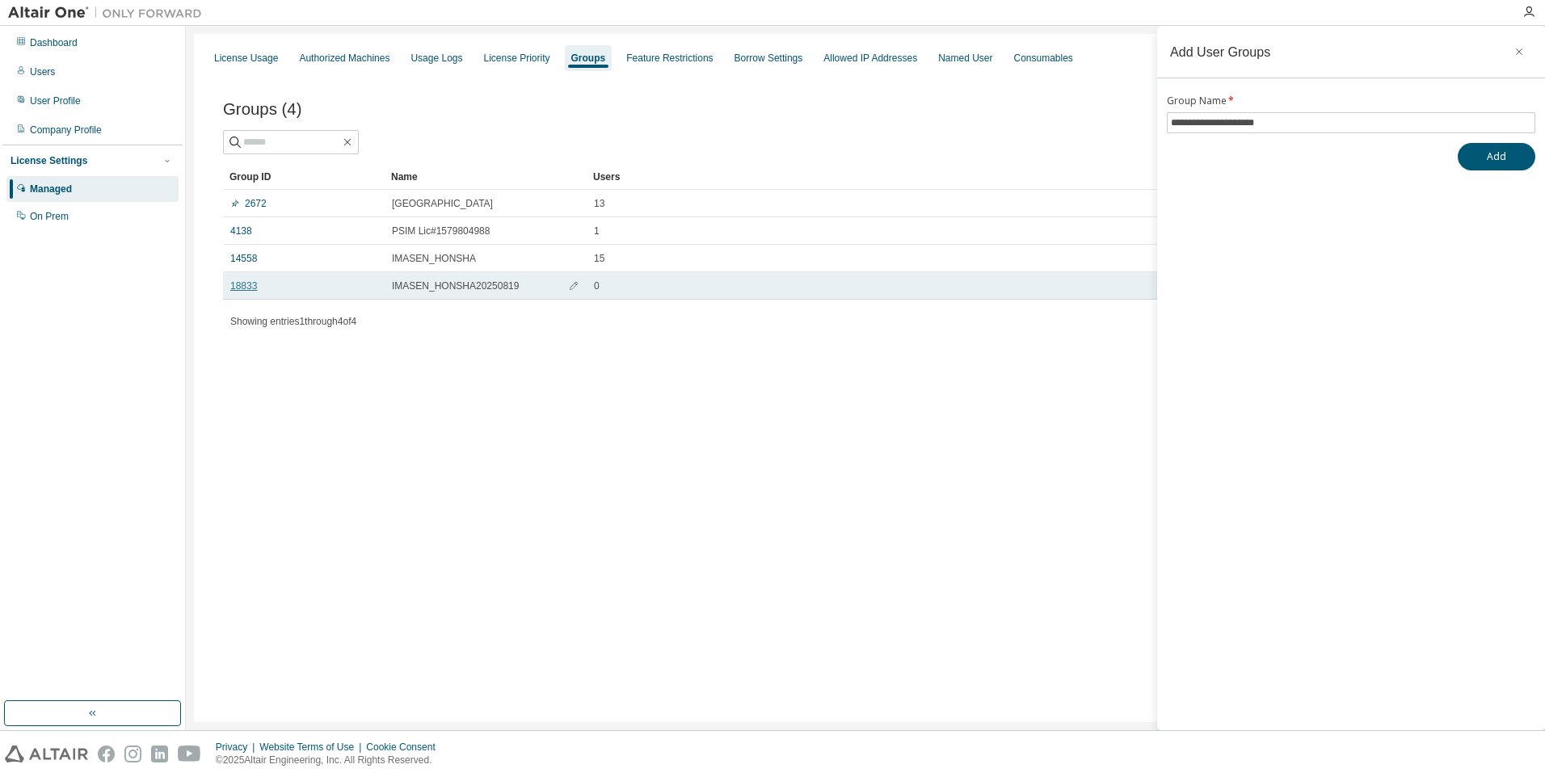
click at [238, 288] on link "18833" at bounding box center [243, 286] width 27 height 13
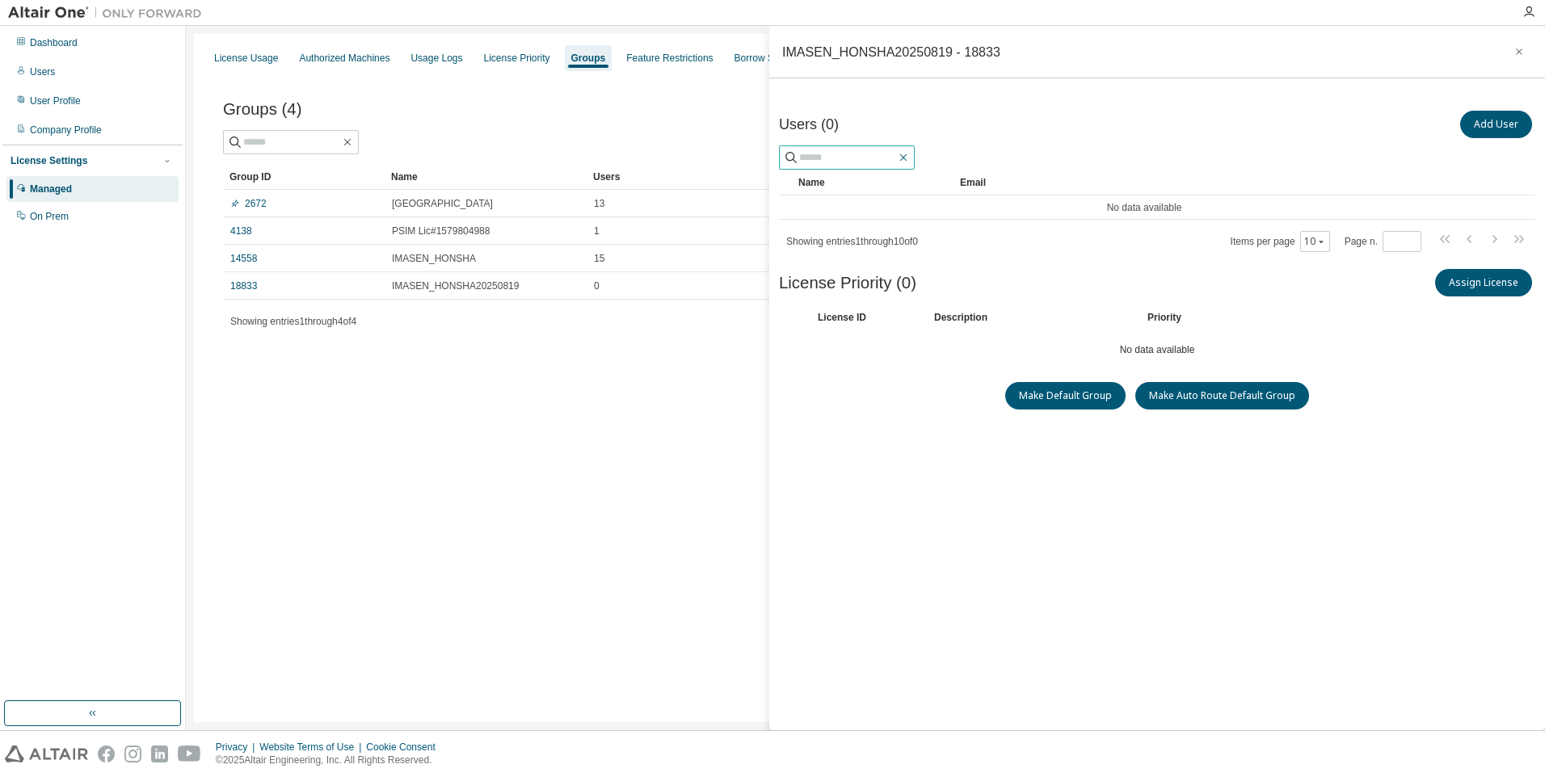
click at [907, 159] on icon "button" at bounding box center [903, 157] width 7 height 7
click at [910, 159] on icon "button" at bounding box center [903, 157] width 13 height 13
click at [1519, 51] on icon "button" at bounding box center [1519, 51] width 11 height 13
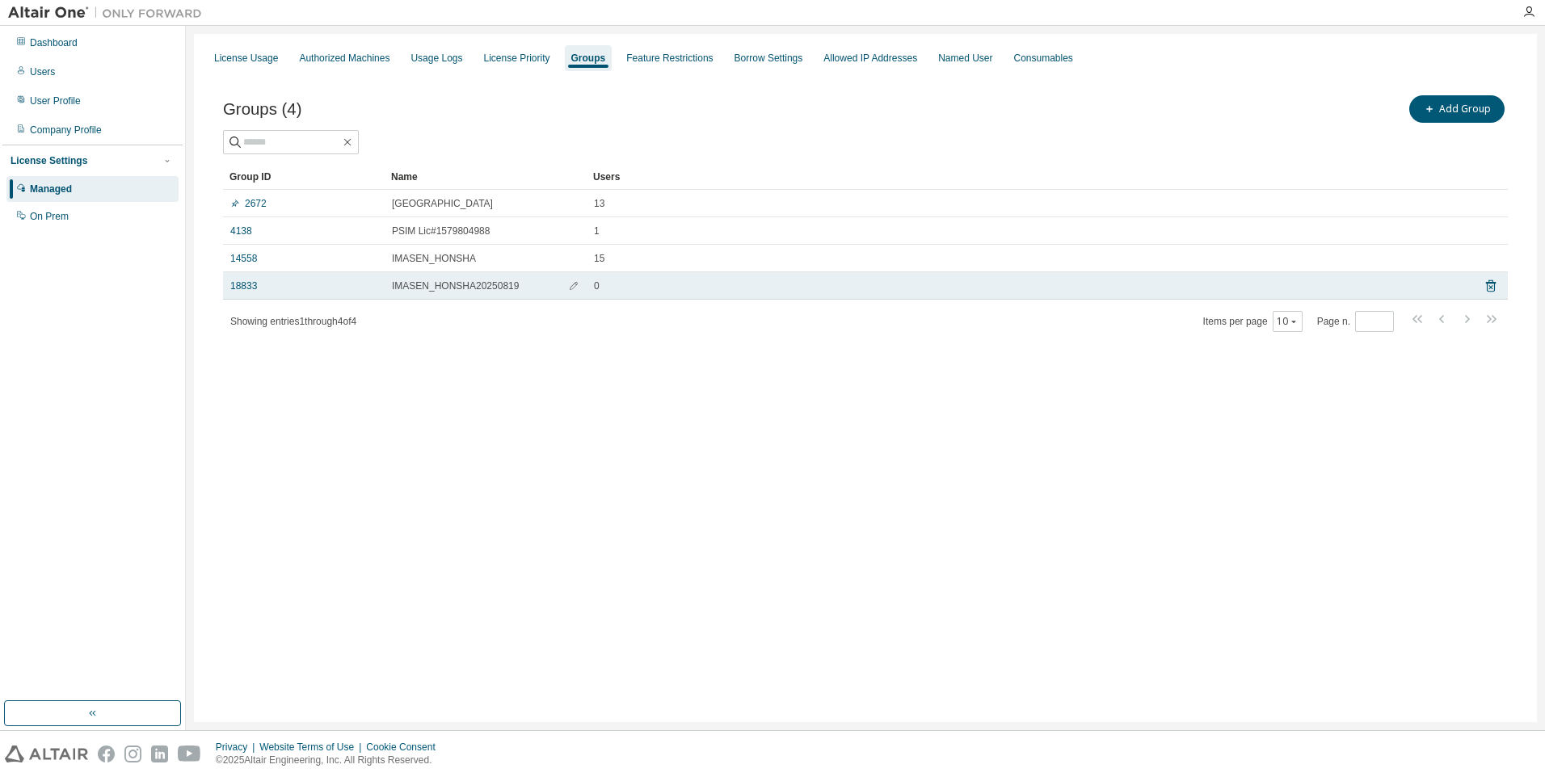
drag, startPoint x: 546, startPoint y: 293, endPoint x: 485, endPoint y: 287, distance: 61.7
click at [485, 287] on span "IMASEN_HONSHA20250819" at bounding box center [455, 286] width 127 height 13
click at [1487, 286] on icon at bounding box center [1491, 286] width 10 height 12
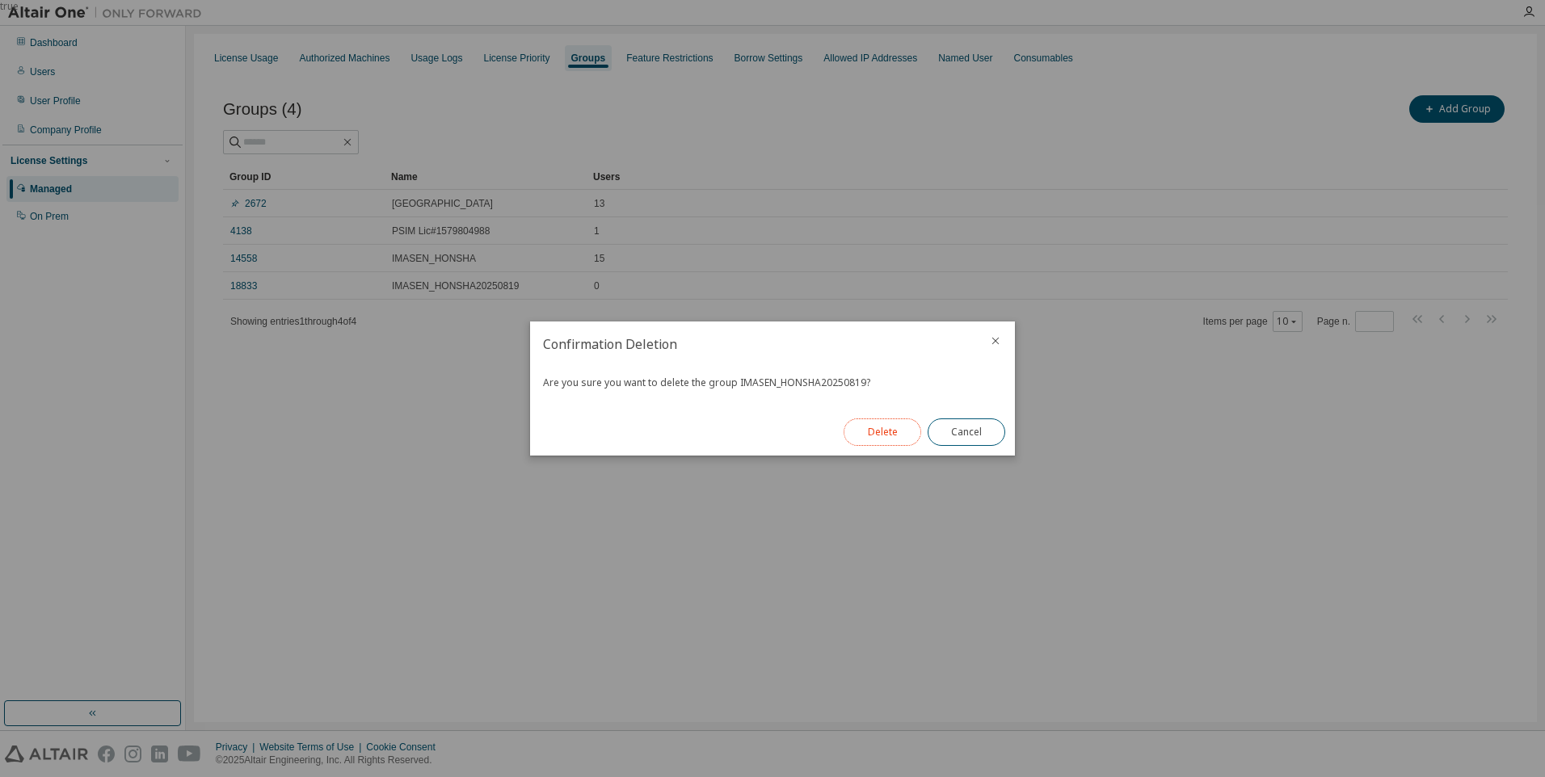
click at [870, 435] on button "Delete" at bounding box center [883, 432] width 78 height 27
click at [975, 437] on button "Close" at bounding box center [967, 432] width 78 height 27
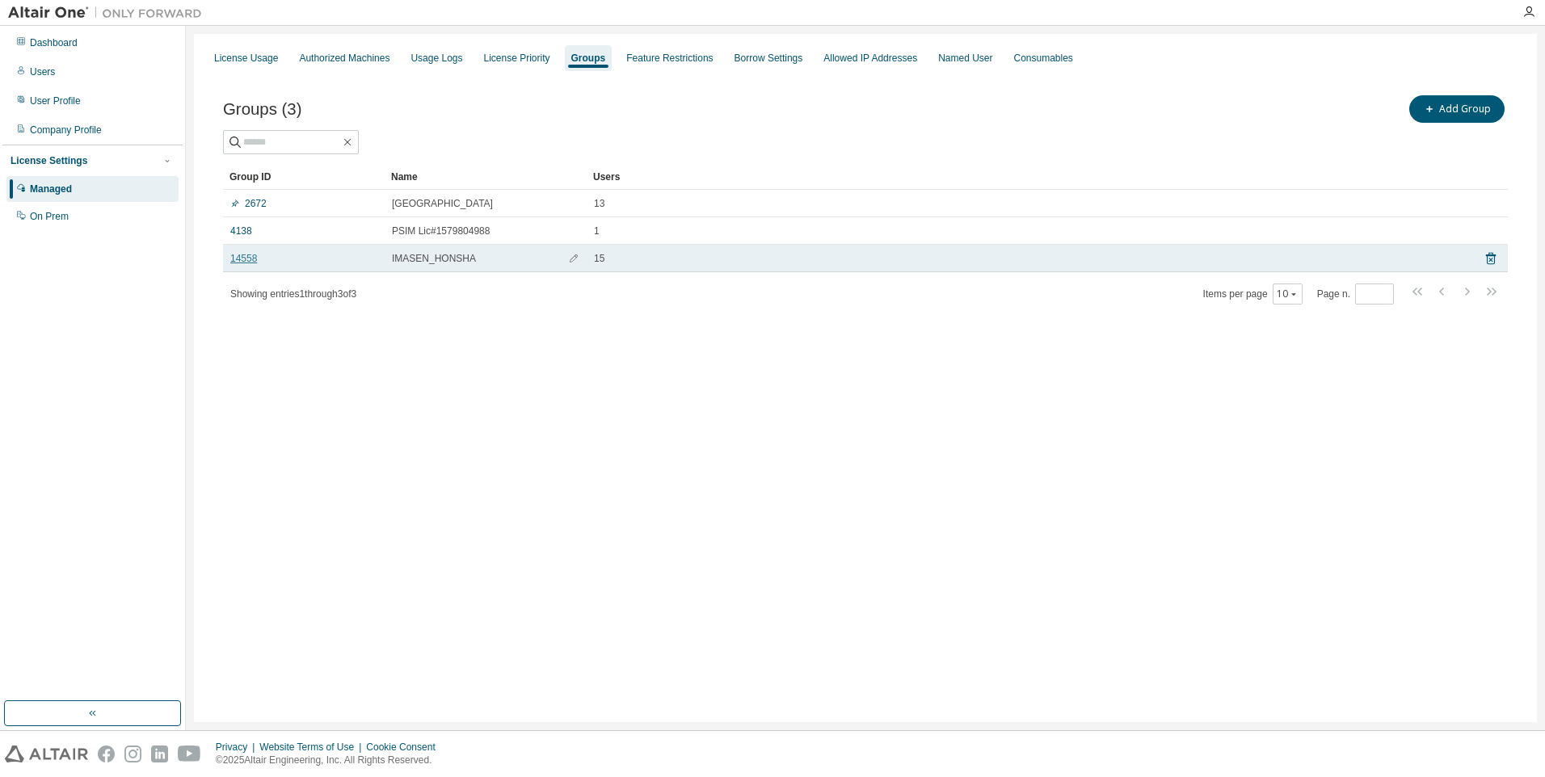
click at [246, 264] on link "14558" at bounding box center [243, 258] width 27 height 13
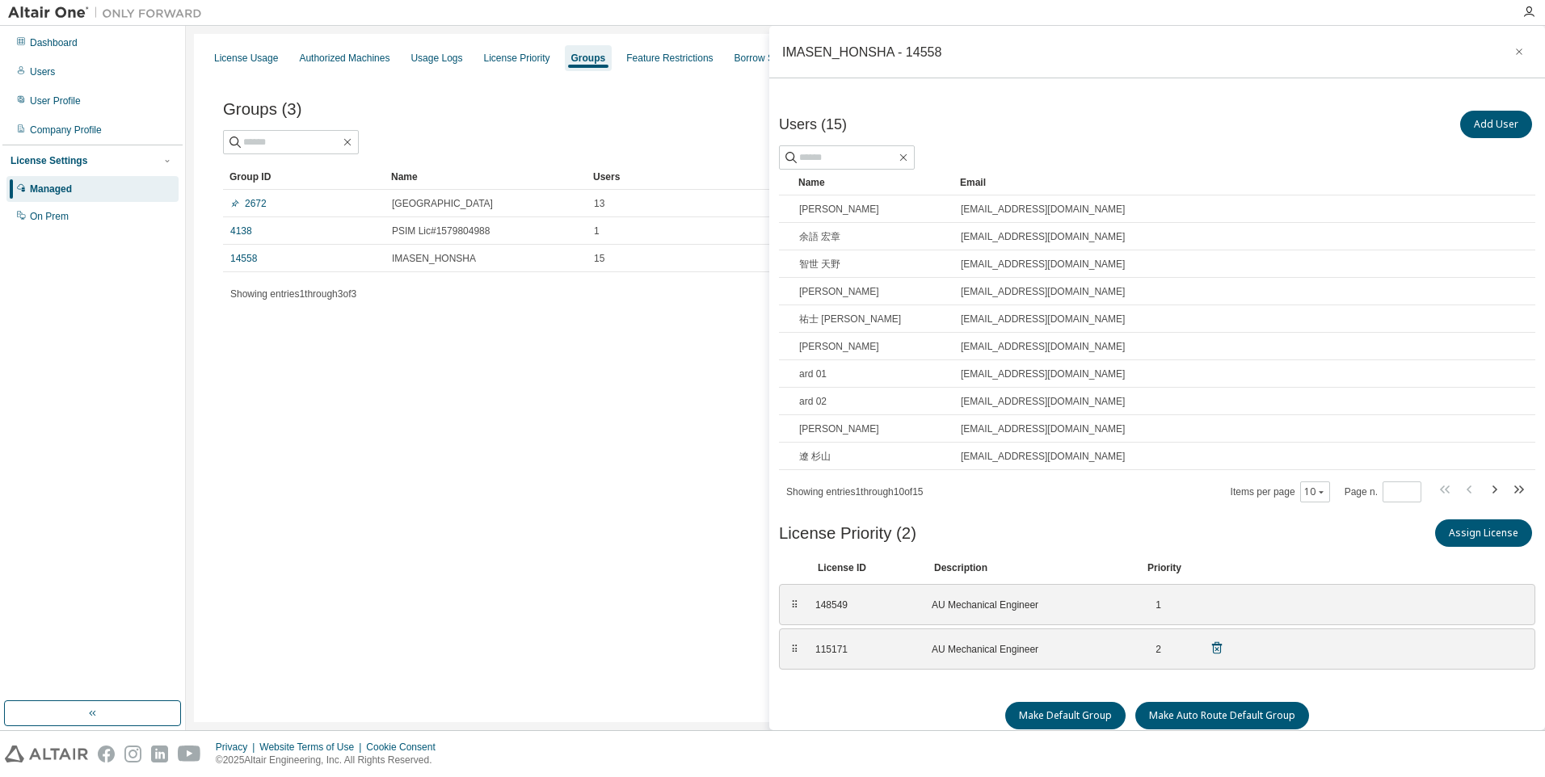
click at [1215, 651] on icon at bounding box center [1217, 648] width 15 height 15
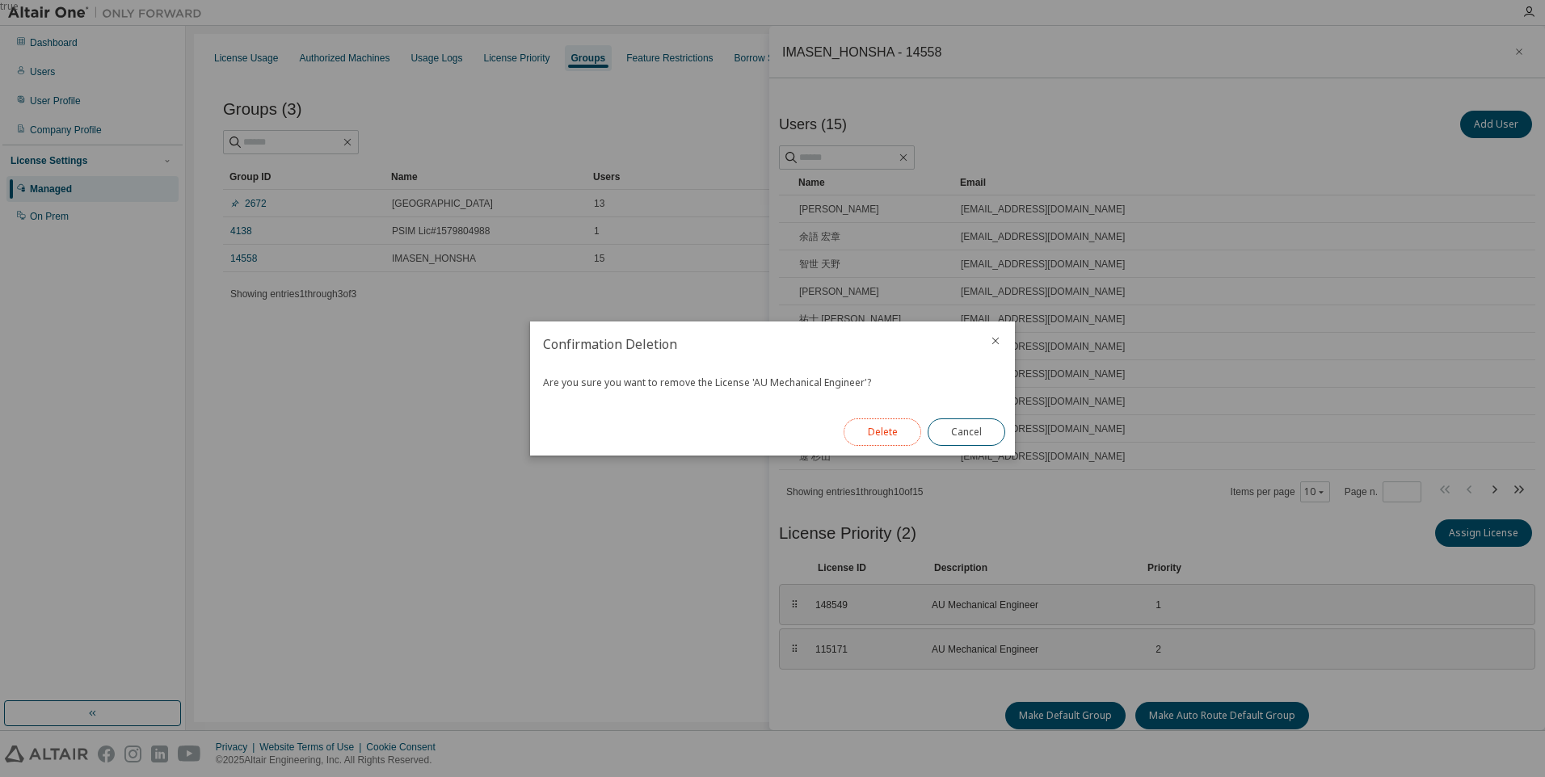
click at [897, 433] on button "Delete" at bounding box center [883, 432] width 78 height 27
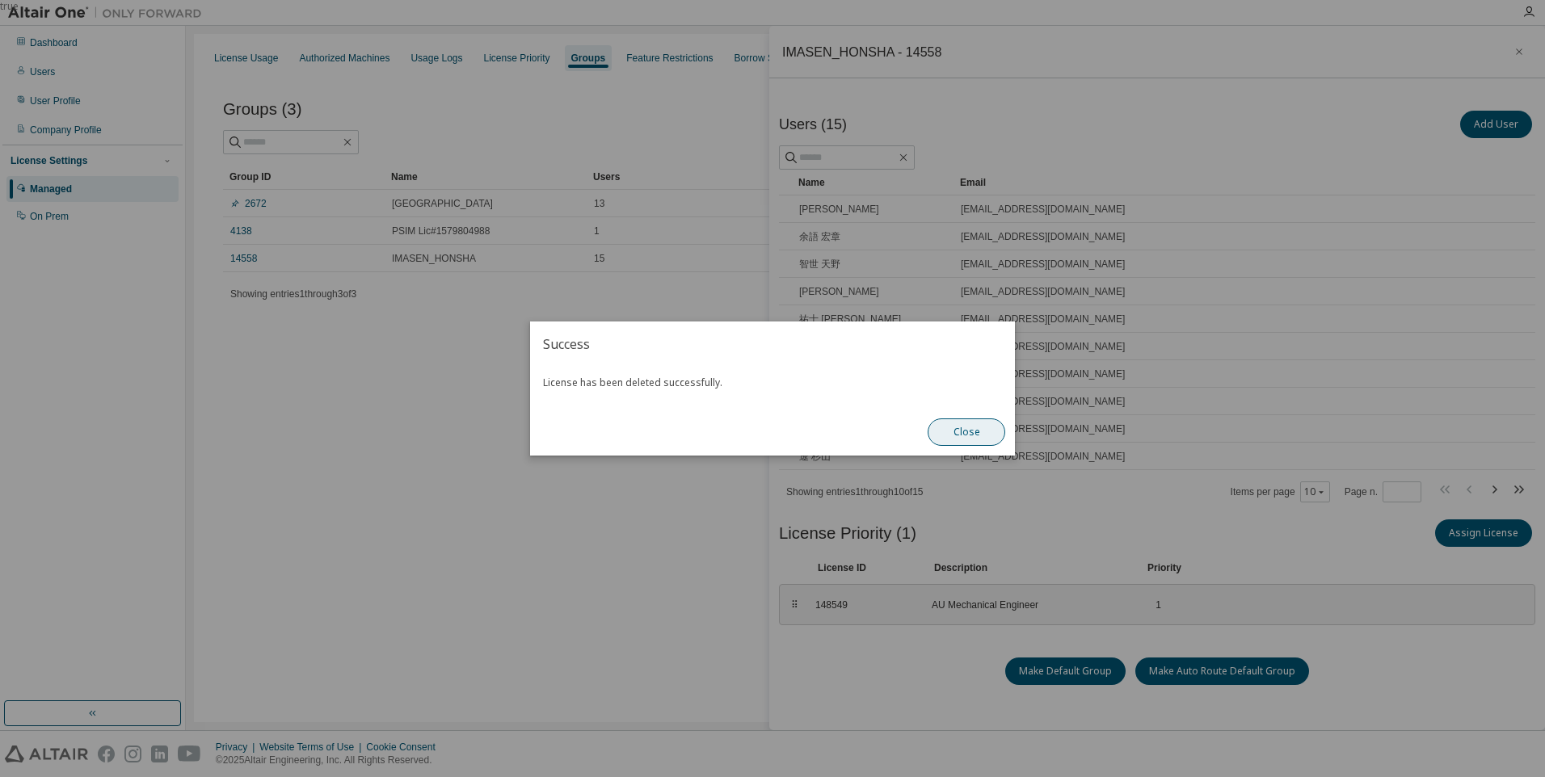
click at [970, 427] on button "Close" at bounding box center [967, 432] width 78 height 27
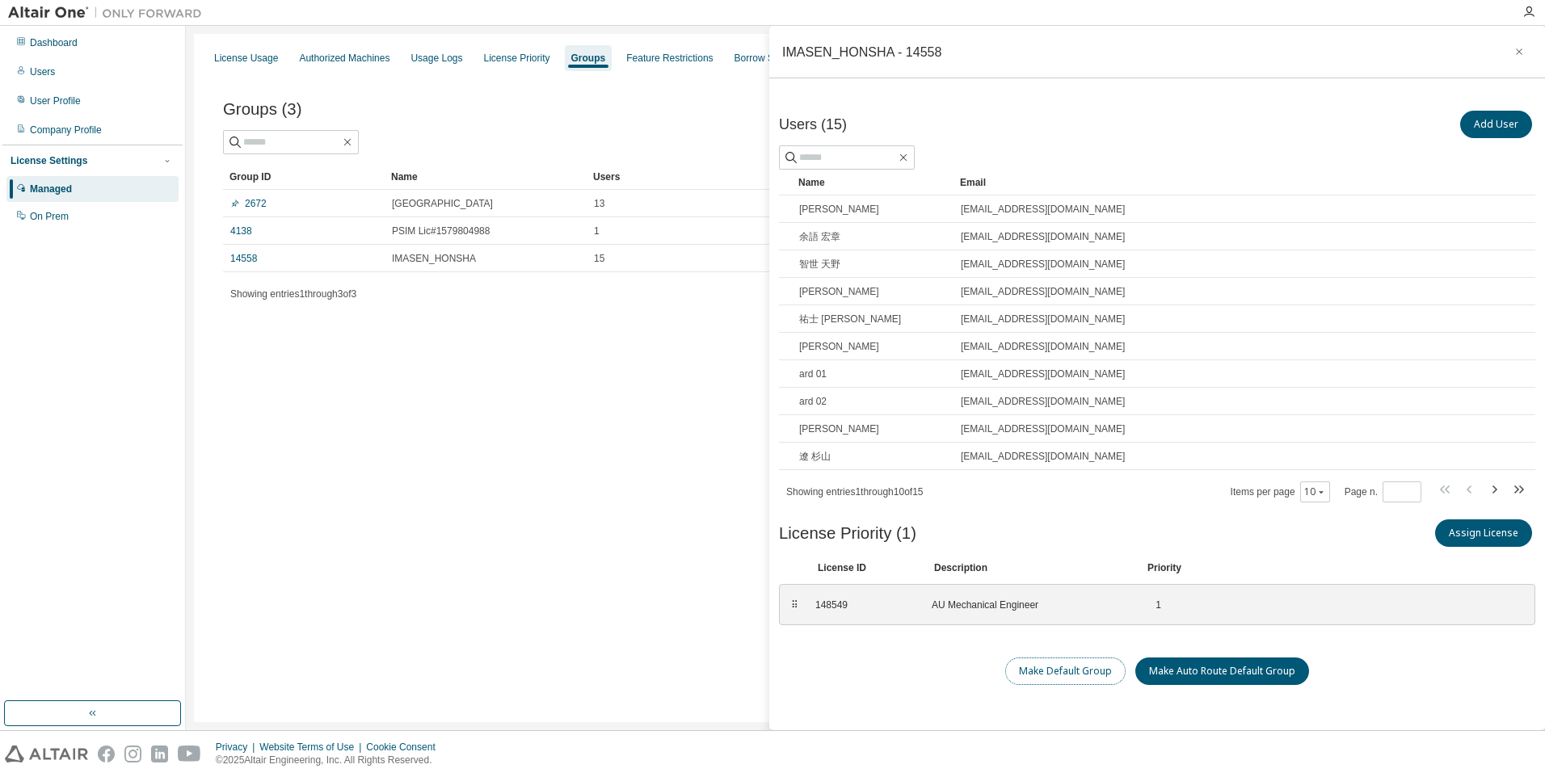
click at [1074, 672] on button "Make Default Group" at bounding box center [1065, 671] width 120 height 27
click at [1505, 528] on button "Assign License" at bounding box center [1483, 533] width 97 height 27
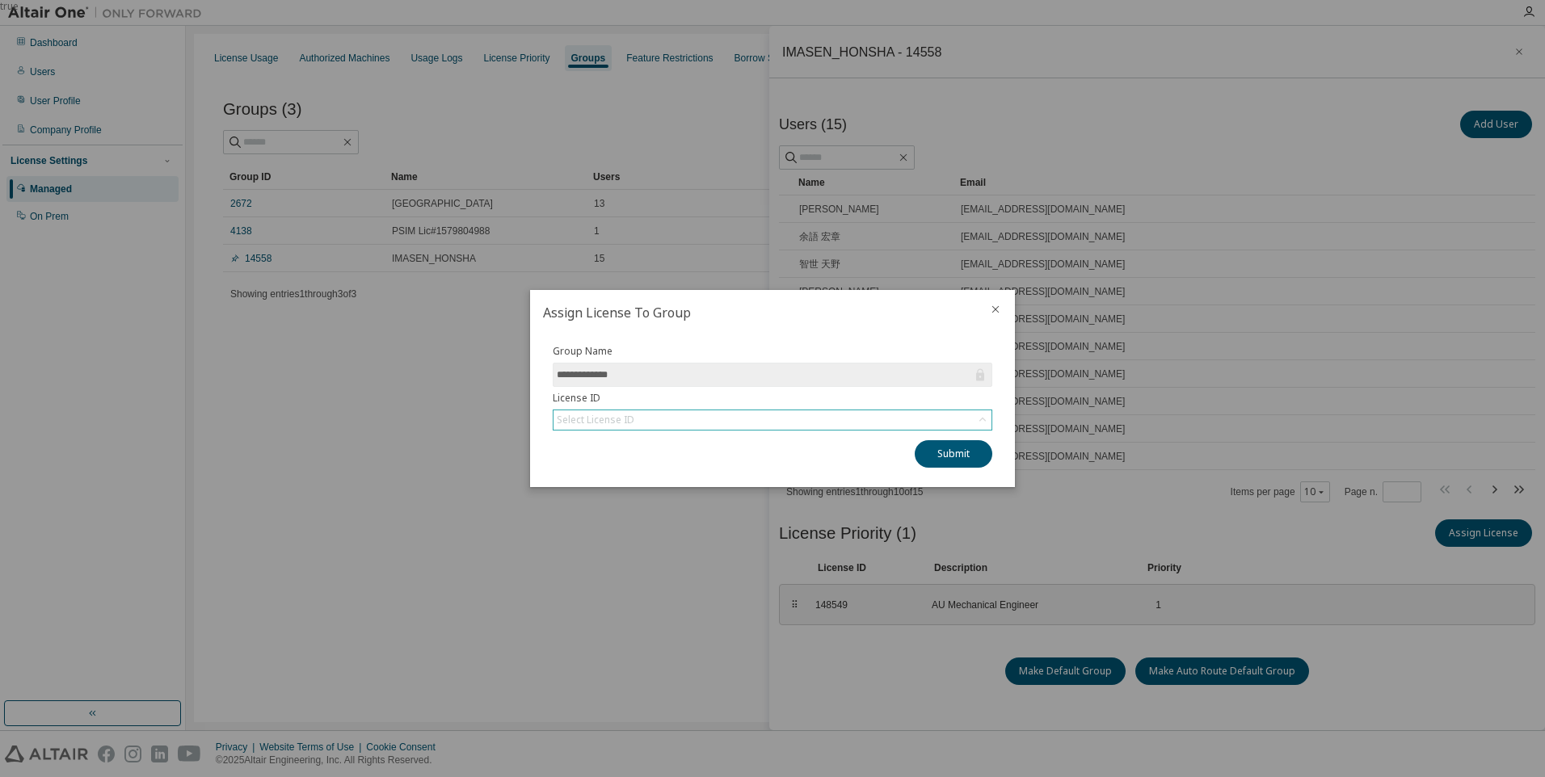
click at [980, 420] on icon at bounding box center [982, 420] width 6 height 4
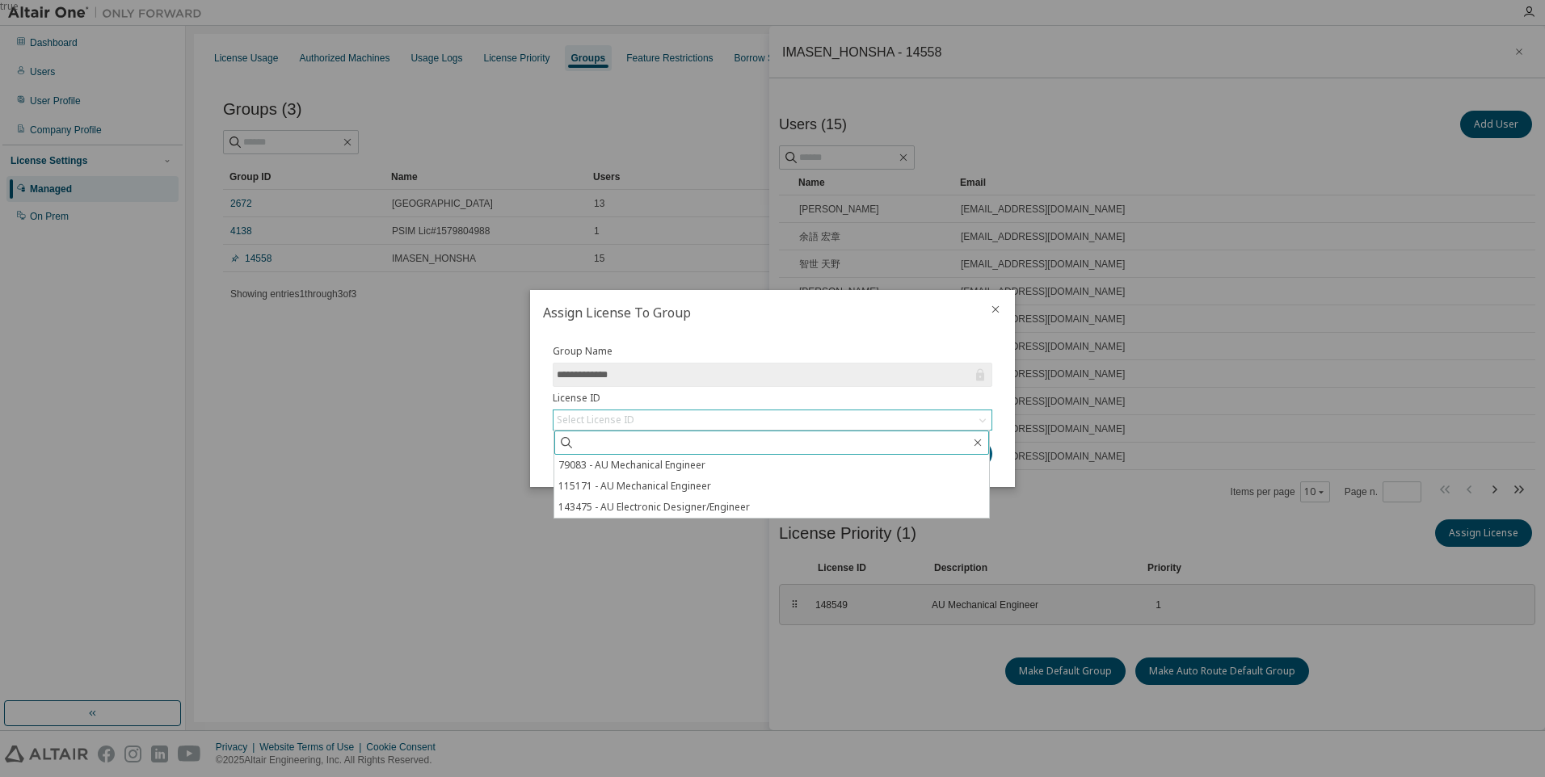
click at [766, 443] on input "text" at bounding box center [773, 443] width 396 height 16
click at [994, 307] on icon "close" at bounding box center [995, 309] width 13 height 13
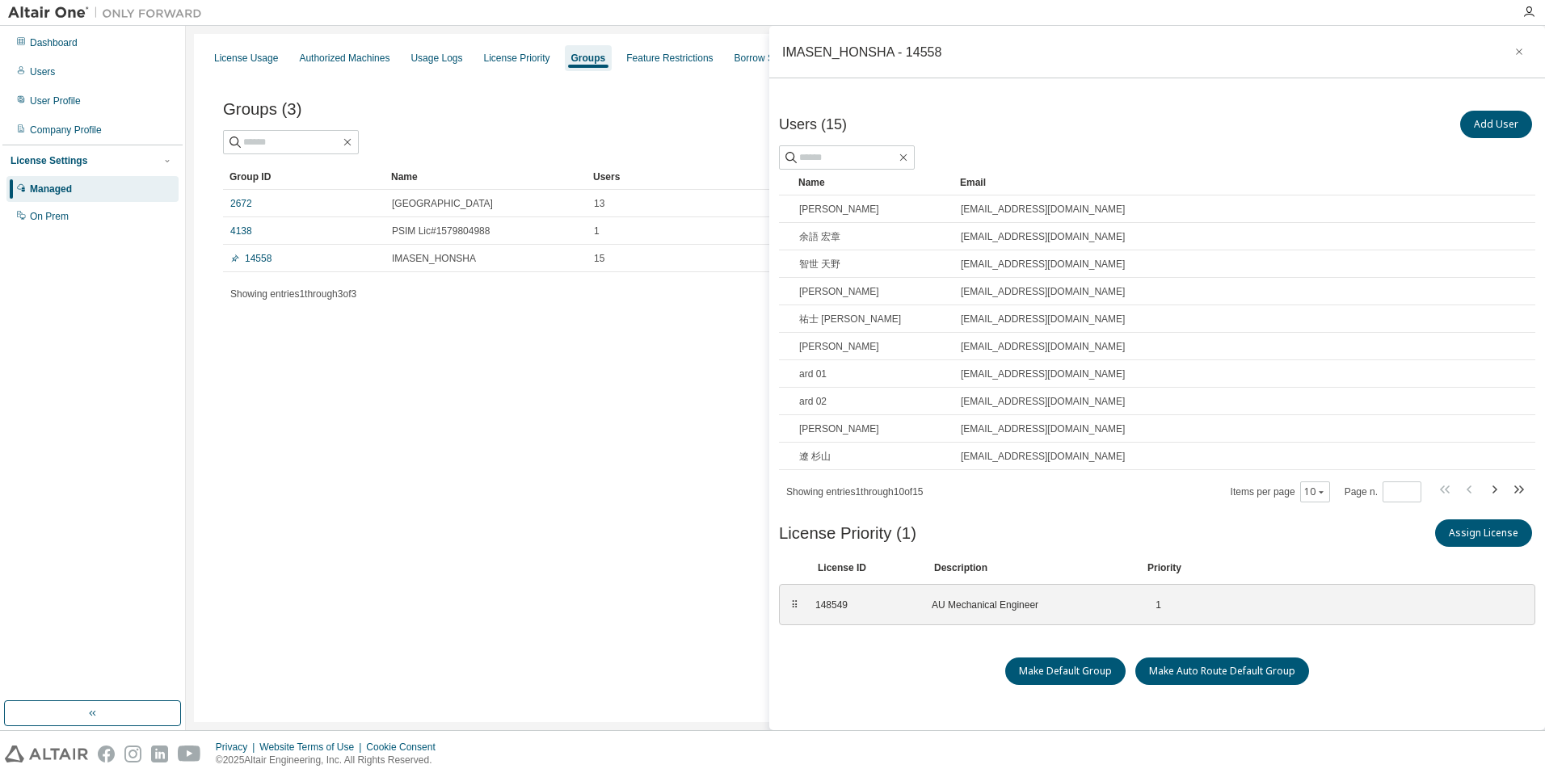
click at [585, 431] on div "License Usage Authorized Machines Usage Logs License Priority Groups Feature Re…" at bounding box center [865, 378] width 1343 height 688
click at [907, 158] on icon "button" at bounding box center [903, 157] width 7 height 7
click at [887, 162] on input "text" at bounding box center [847, 157] width 97 height 16
click at [652, 369] on div "License Usage Authorized Machines Usage Logs License Priority Groups Feature Re…" at bounding box center [865, 378] width 1343 height 688
click at [1518, 49] on icon "button" at bounding box center [1519, 51] width 11 height 13
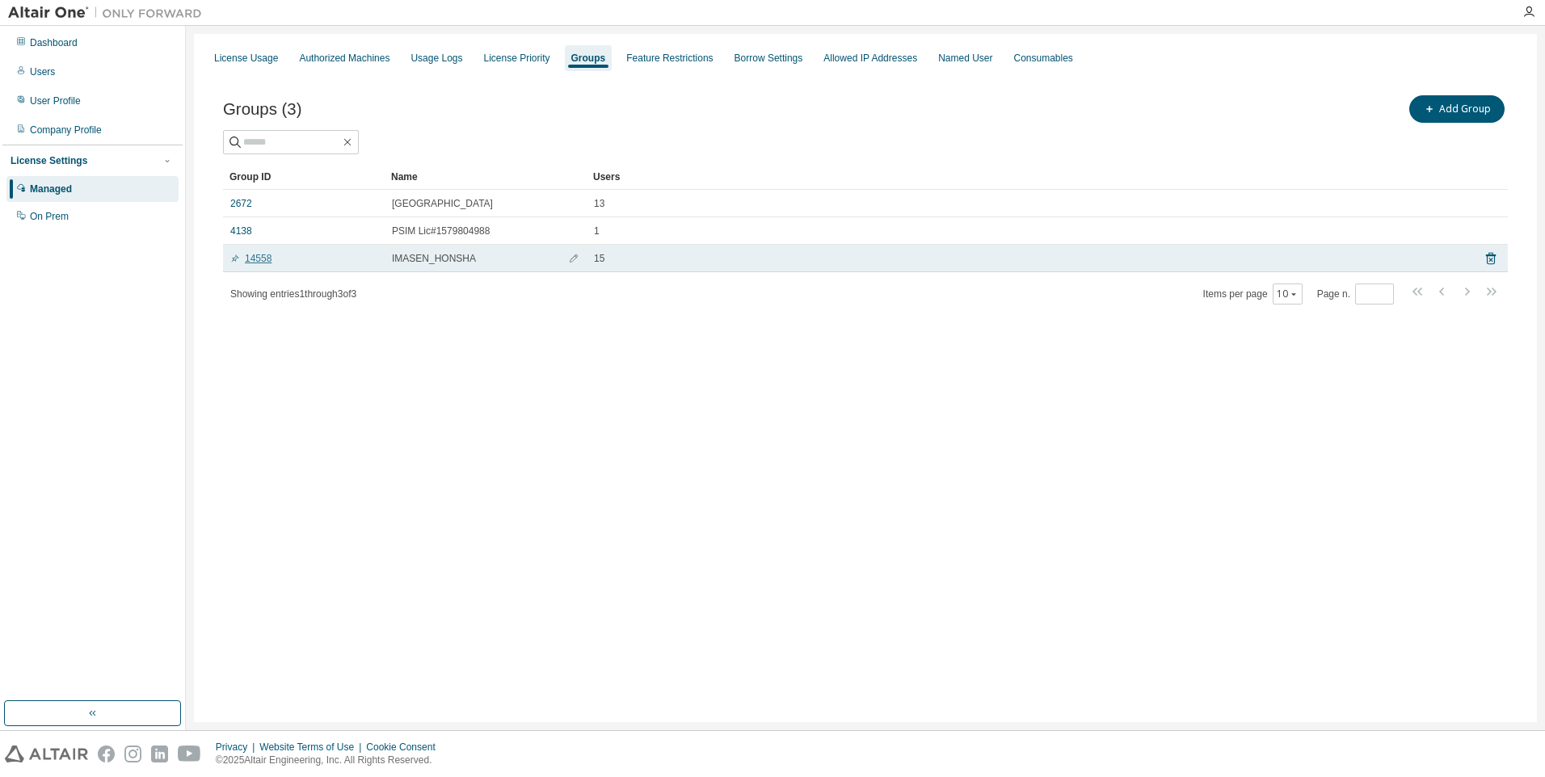
click at [250, 258] on link "14558" at bounding box center [250, 258] width 41 height 13
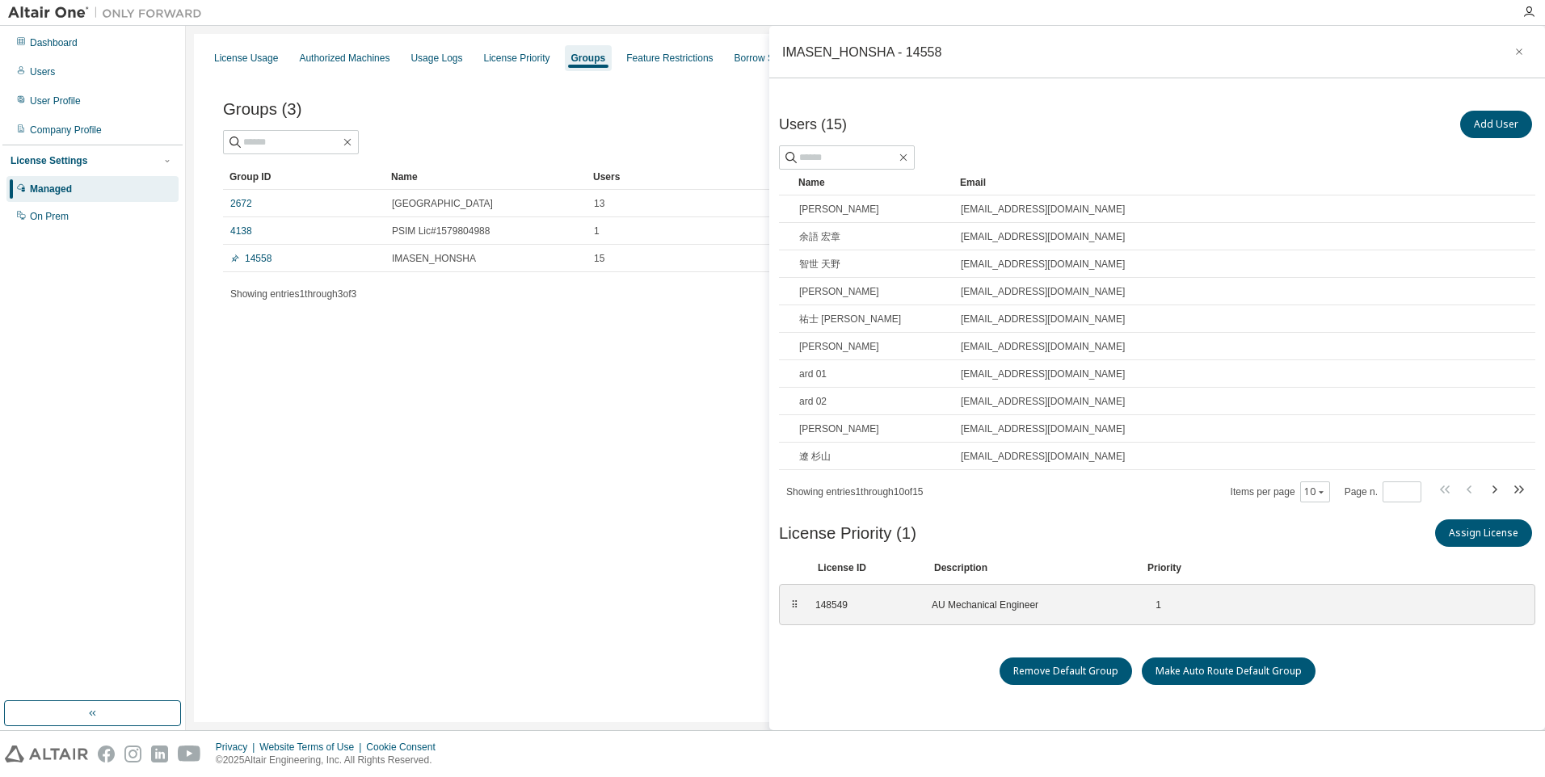
click at [530, 558] on div "License Usage Authorized Machines Usage Logs License Priority Groups Feature Re…" at bounding box center [865, 378] width 1343 height 688
click at [795, 606] on div "⠿" at bounding box center [795, 605] width 10 height 13
click at [794, 611] on div "⠿" at bounding box center [795, 605] width 10 height 13
click at [798, 611] on div "⠿" at bounding box center [795, 605] width 10 height 13
click at [941, 614] on div "148549 AU Mechanical Engineer 1" at bounding box center [1020, 605] width 428 height 27
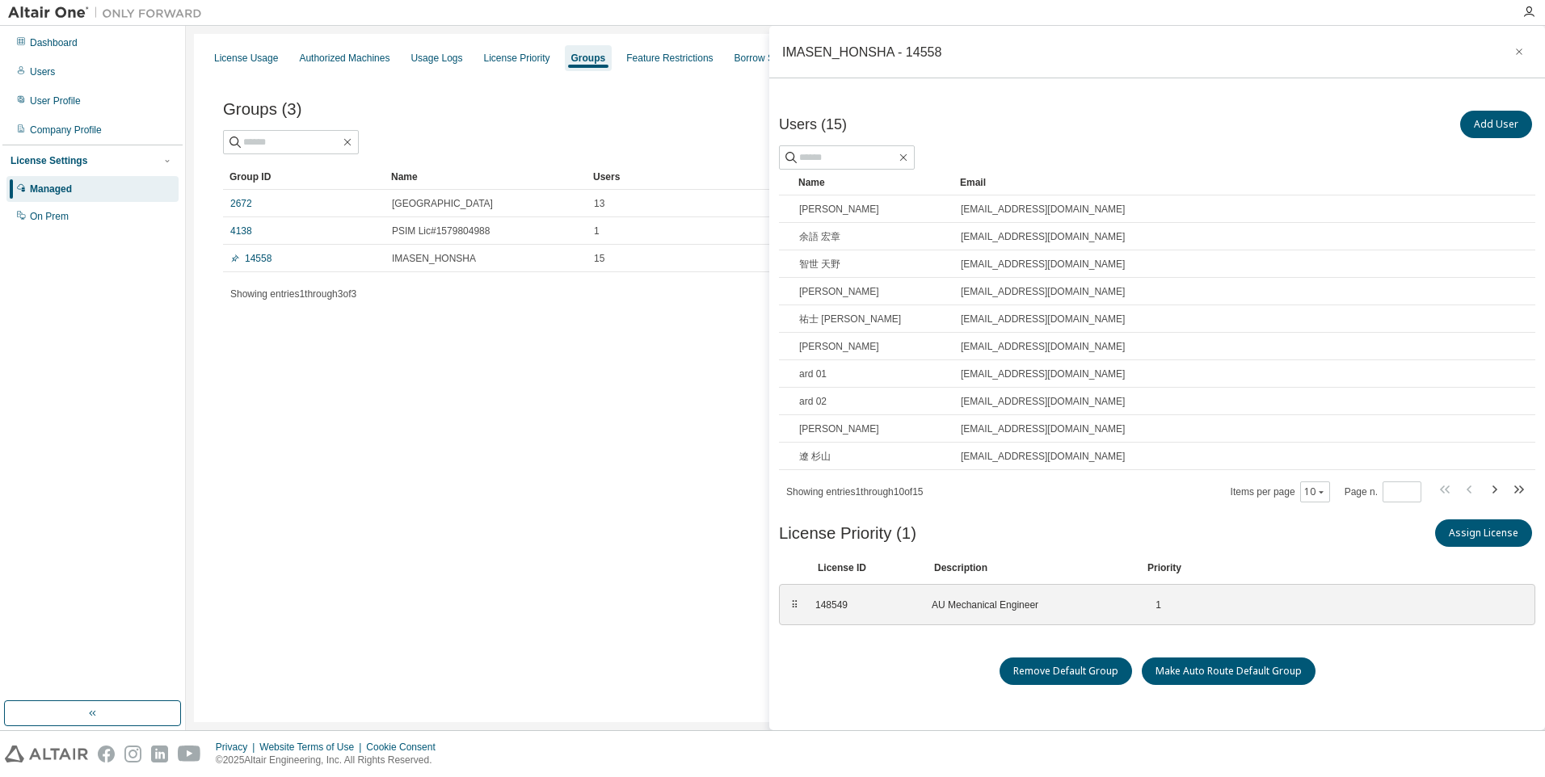
click at [808, 658] on div "Remove Default Group Make Auto Route Default Group" at bounding box center [1157, 671] width 756 height 27
click at [646, 587] on div "License Usage Authorized Machines Usage Logs License Priority Groups Feature Re…" at bounding box center [865, 378] width 1343 height 688
click at [1498, 491] on icon "button" at bounding box center [1493, 489] width 19 height 19
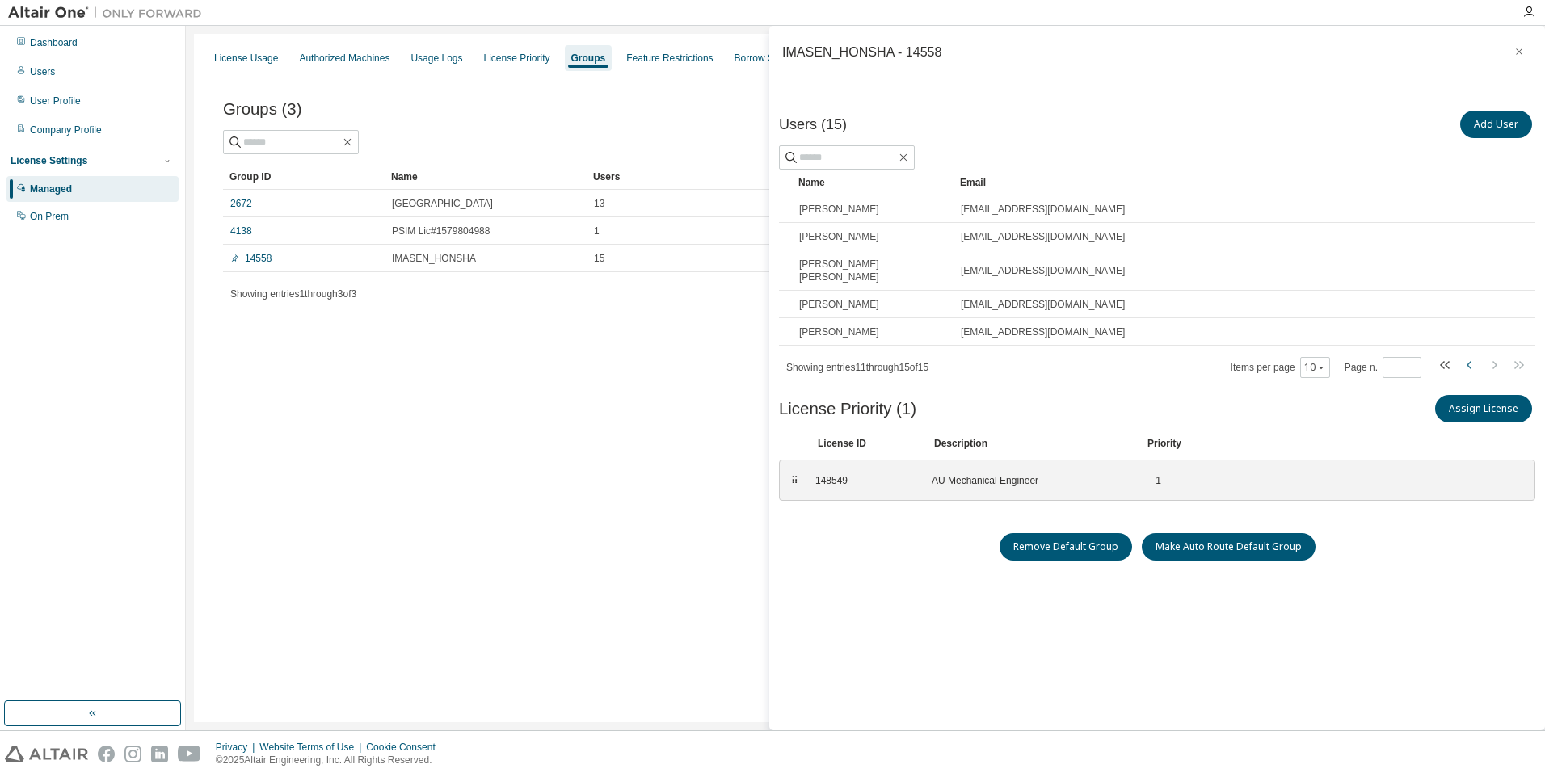
click at [1466, 356] on icon "button" at bounding box center [1469, 365] width 19 height 19
type input "*"
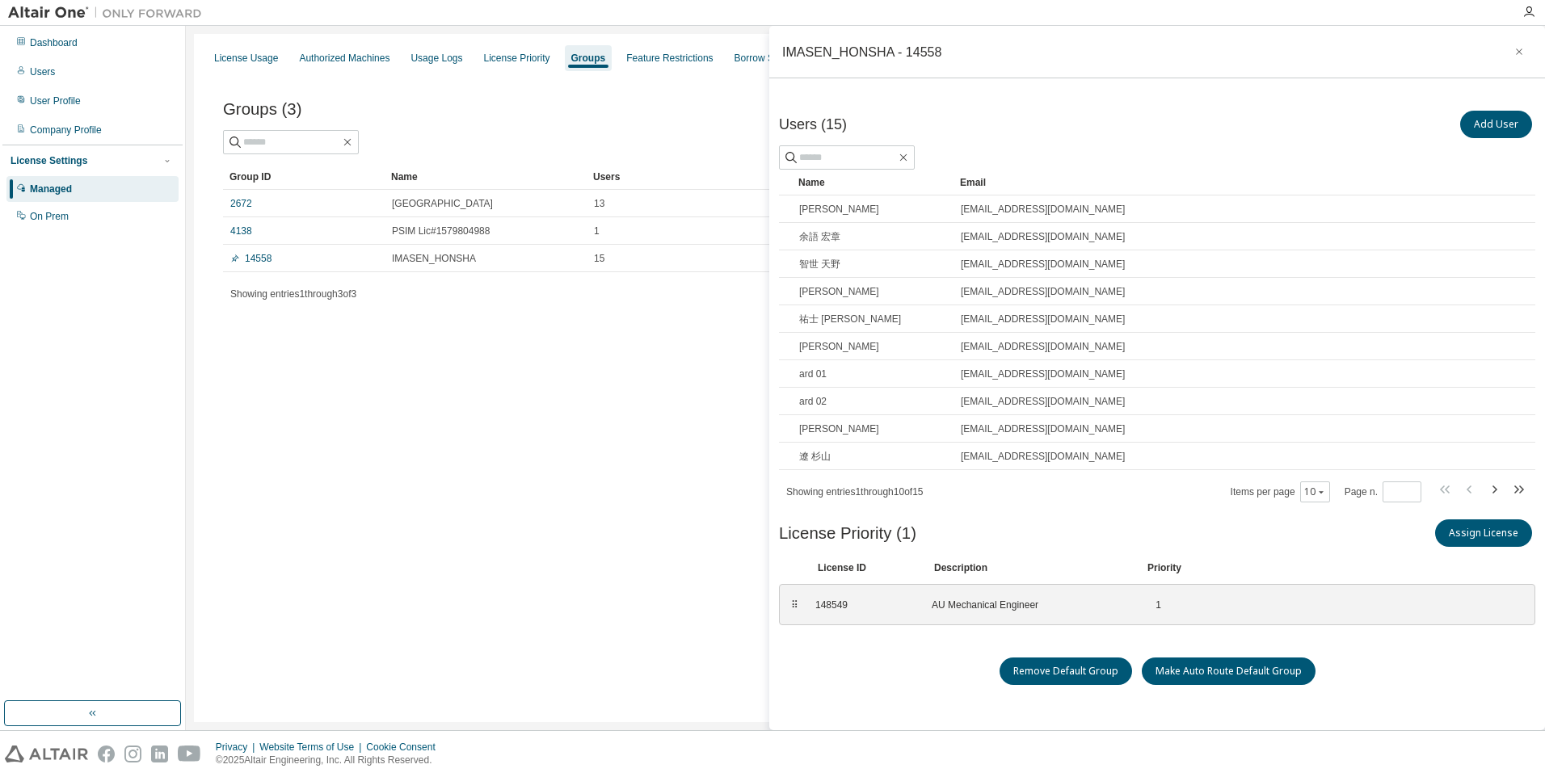
click at [598, 382] on div "License Usage Authorized Machines Usage Logs License Priority Groups Feature Re…" at bounding box center [865, 378] width 1343 height 688
click at [1524, 55] on icon "button" at bounding box center [1519, 51] width 11 height 13
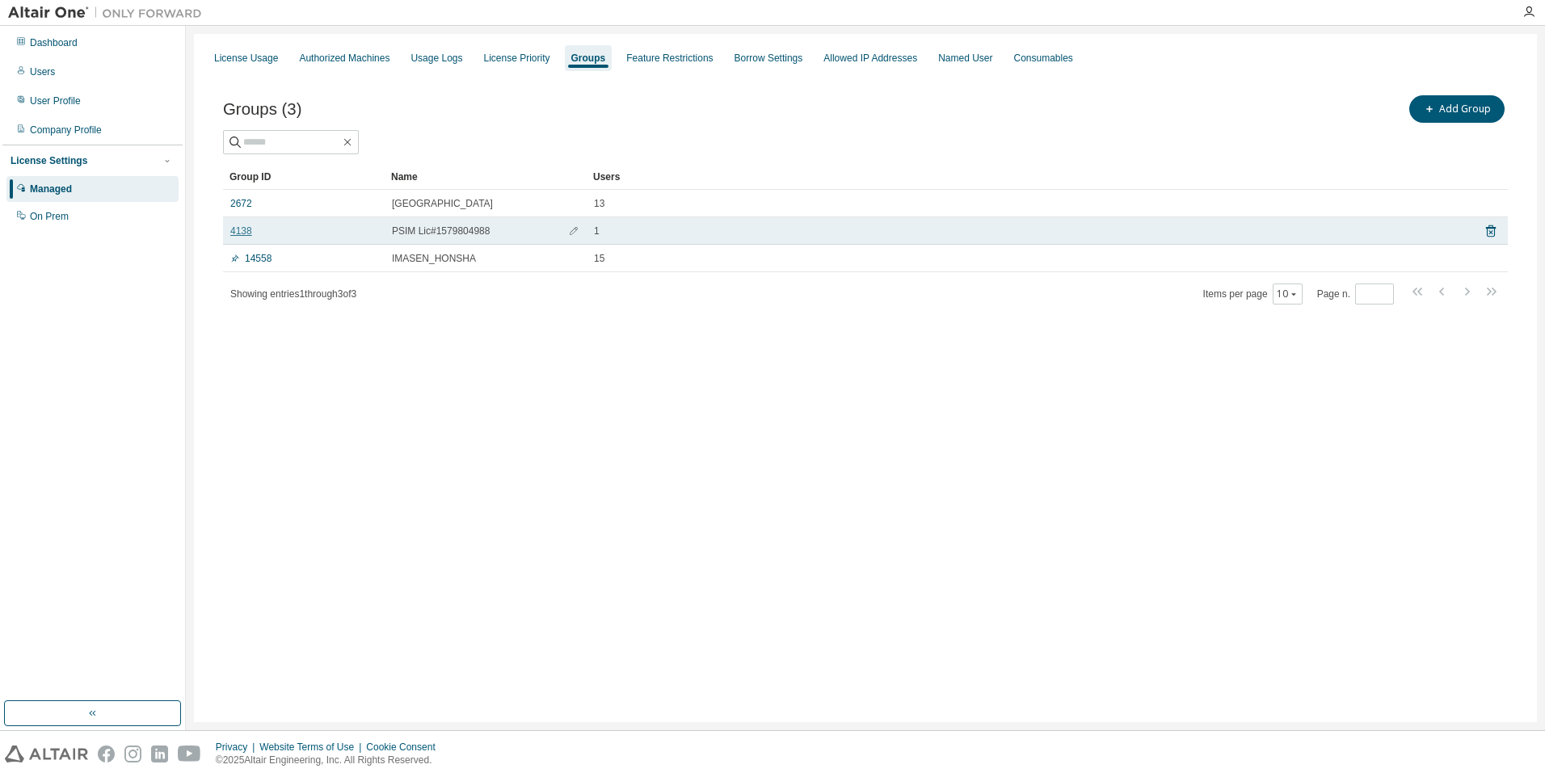
click at [235, 237] on link "4138" at bounding box center [241, 231] width 22 height 13
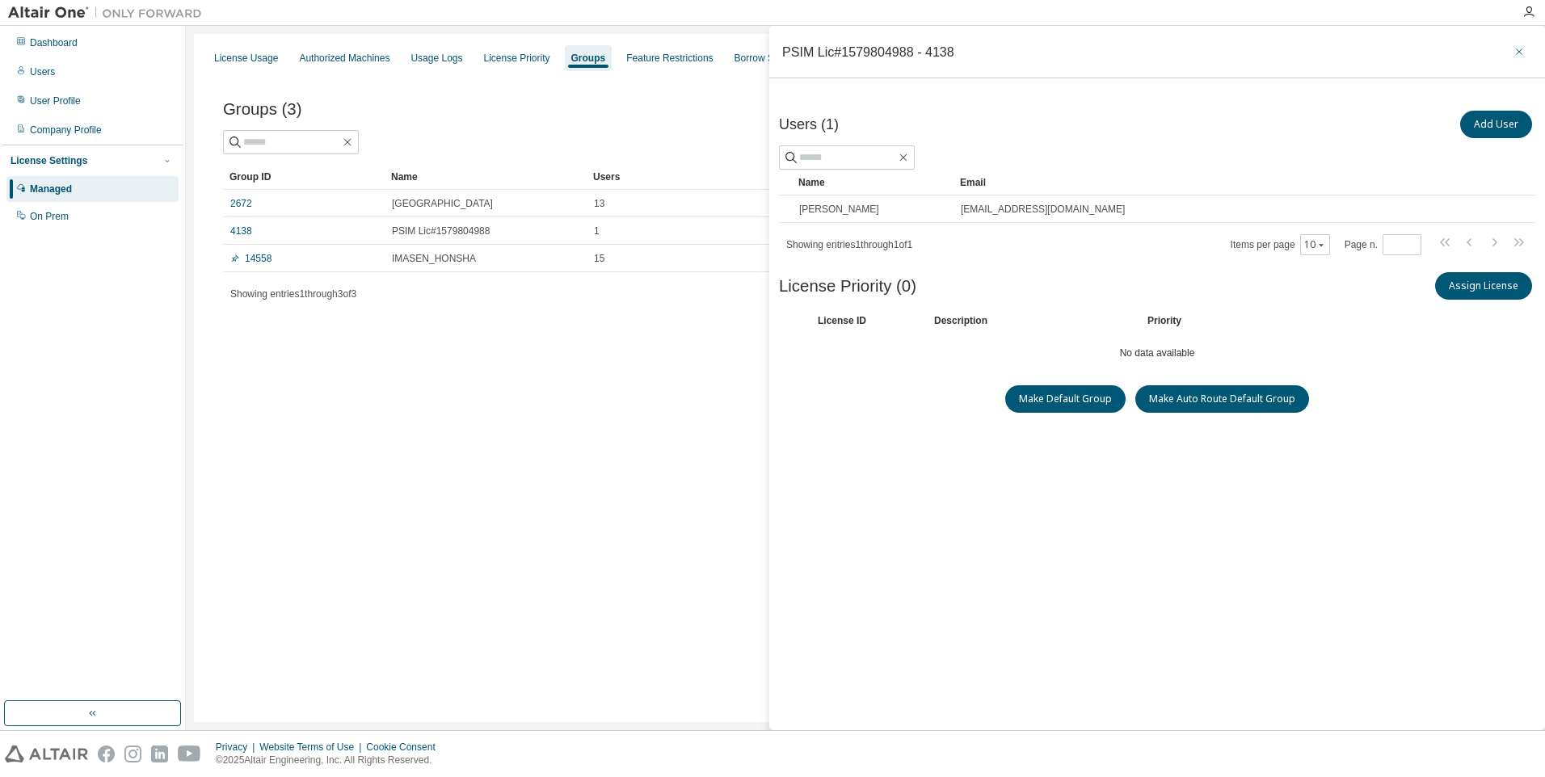
click at [1517, 57] on icon "button" at bounding box center [1519, 51] width 11 height 13
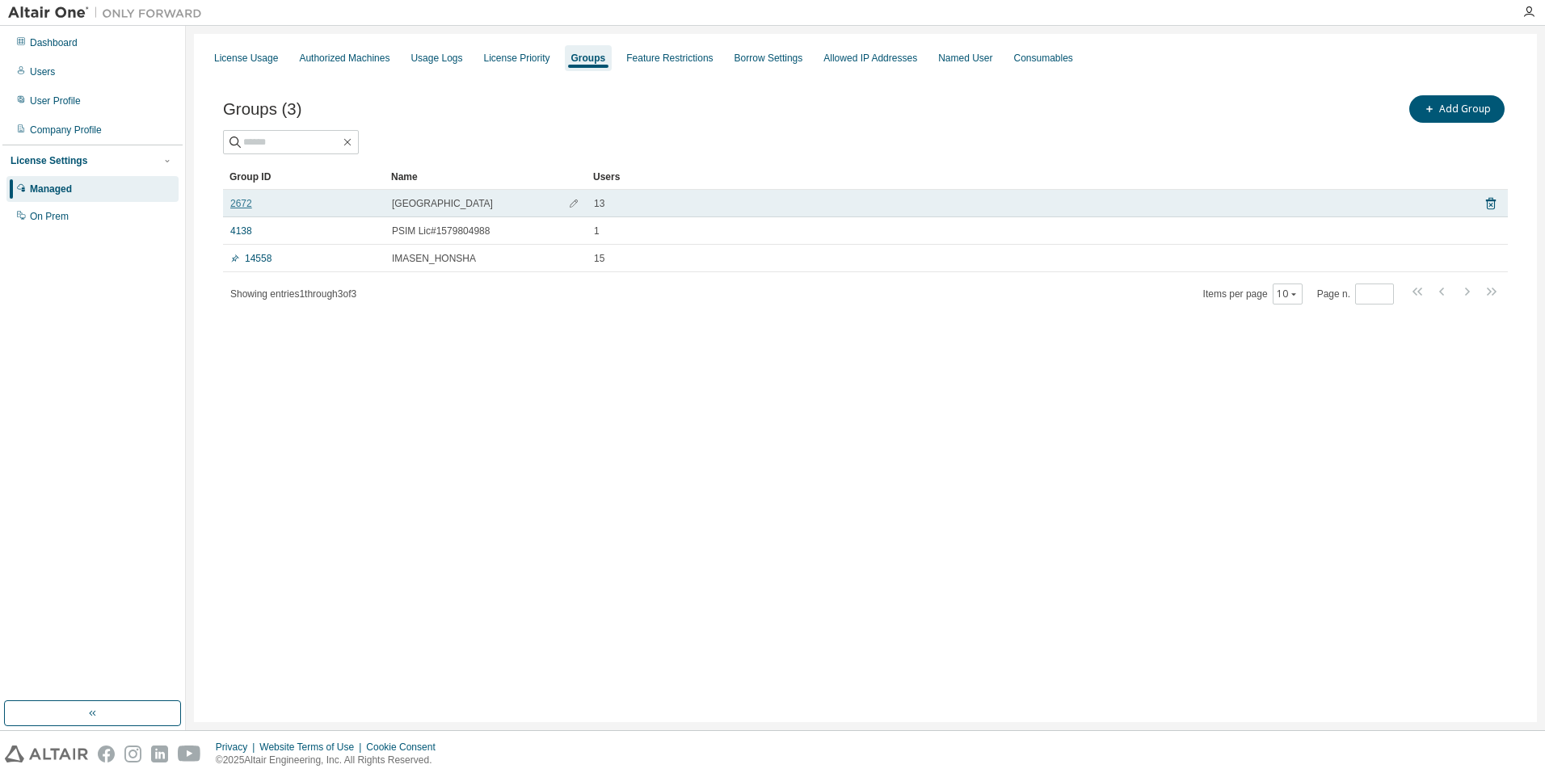
click at [242, 208] on link "2672" at bounding box center [241, 203] width 22 height 13
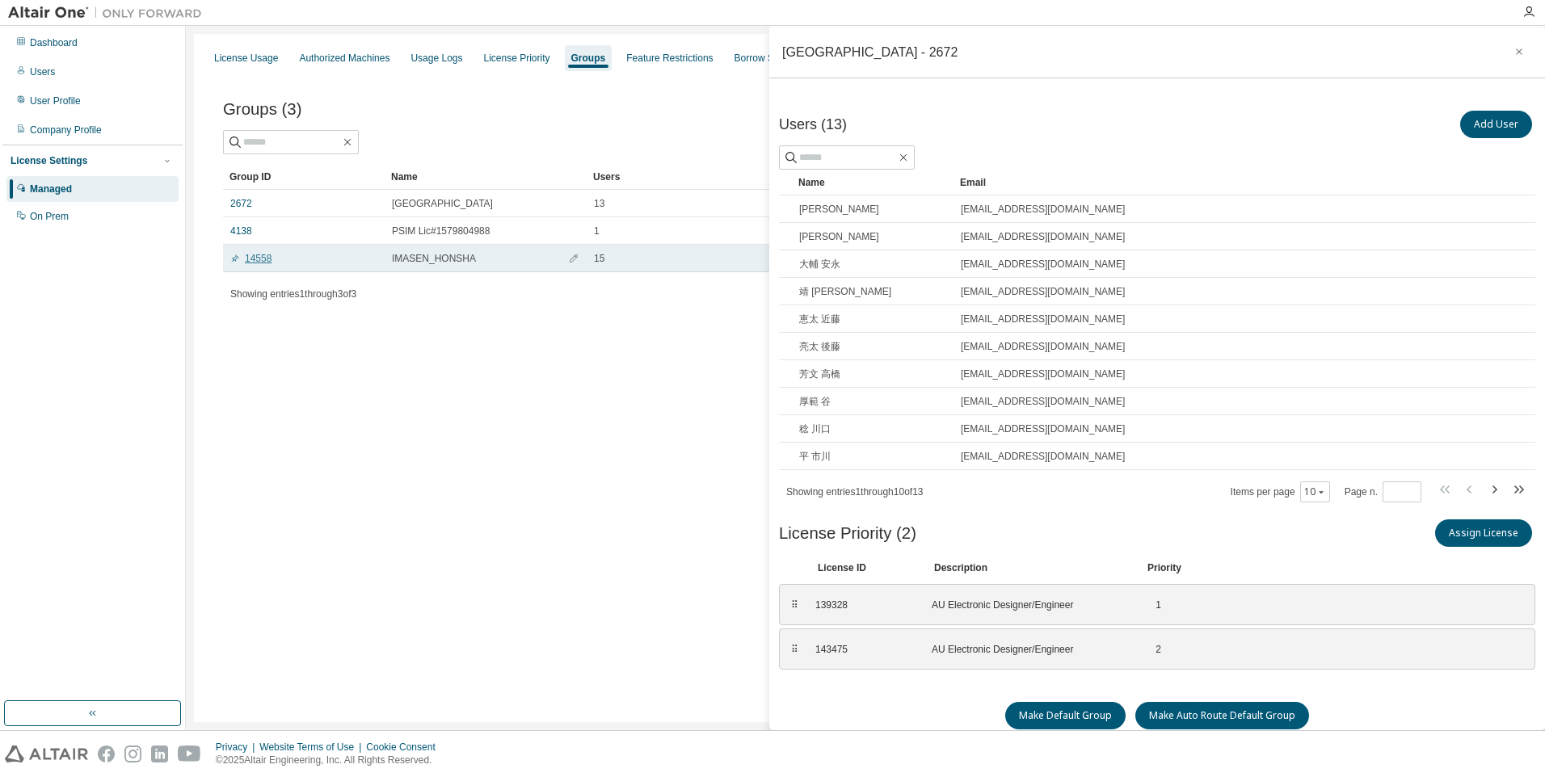
click at [259, 263] on link "14558" at bounding box center [250, 258] width 41 height 13
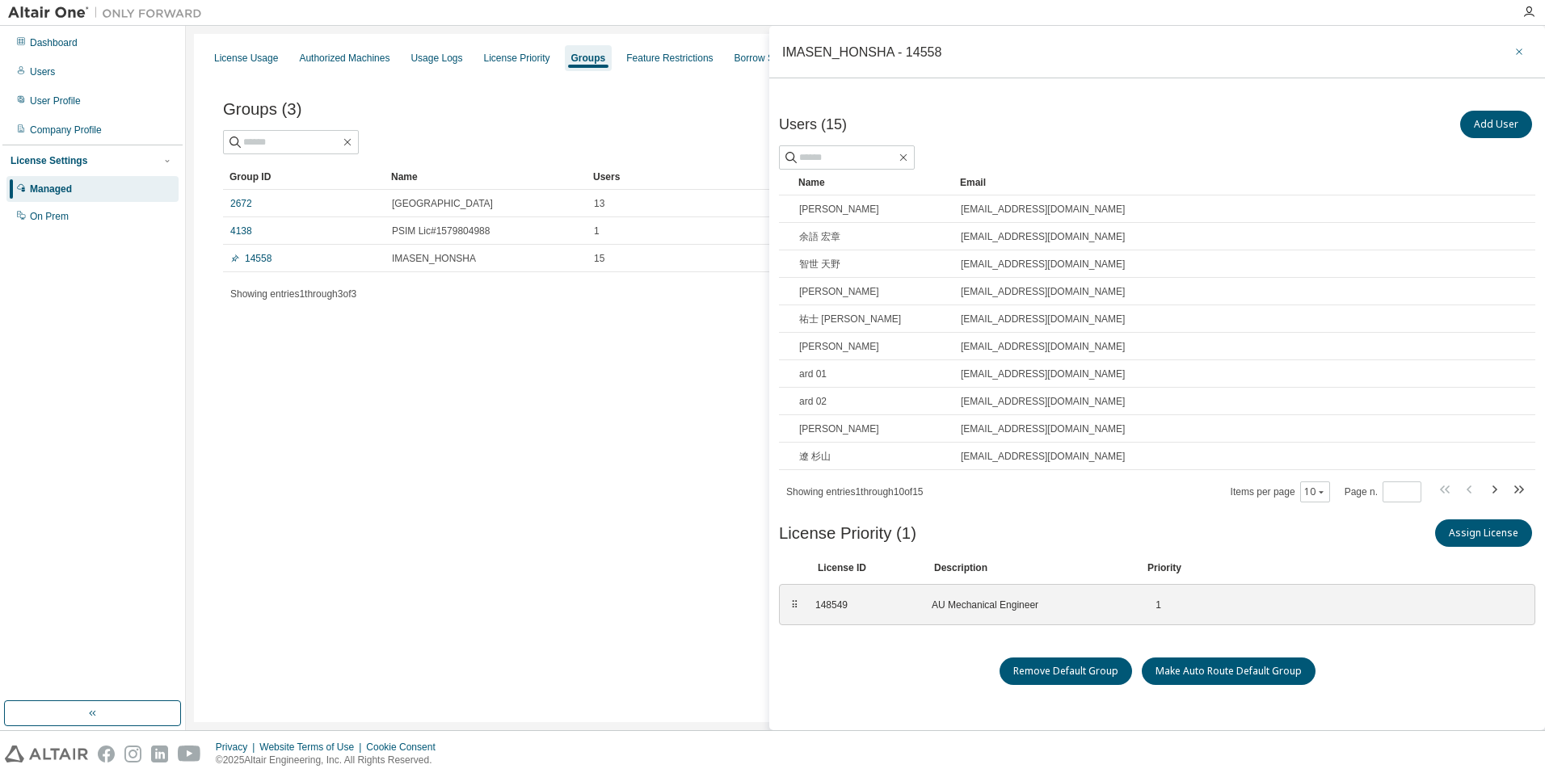
click at [1518, 53] on icon "button" at bounding box center [1519, 51] width 6 height 6
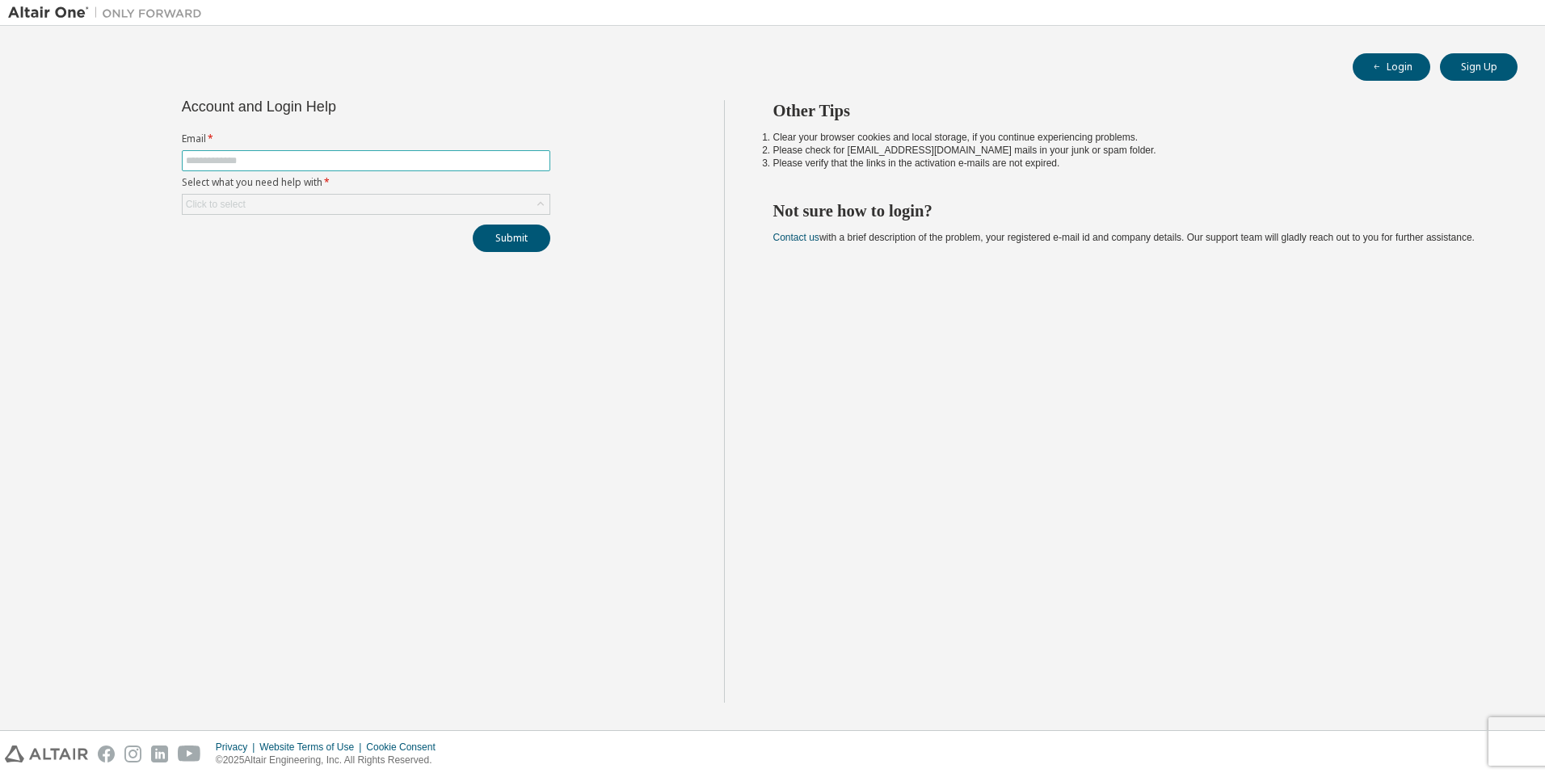
click at [436, 153] on span at bounding box center [366, 160] width 368 height 21
click at [437, 160] on input "text" at bounding box center [366, 160] width 360 height 13
type input "**********"
click at [1385, 66] on button "Login" at bounding box center [1392, 66] width 78 height 27
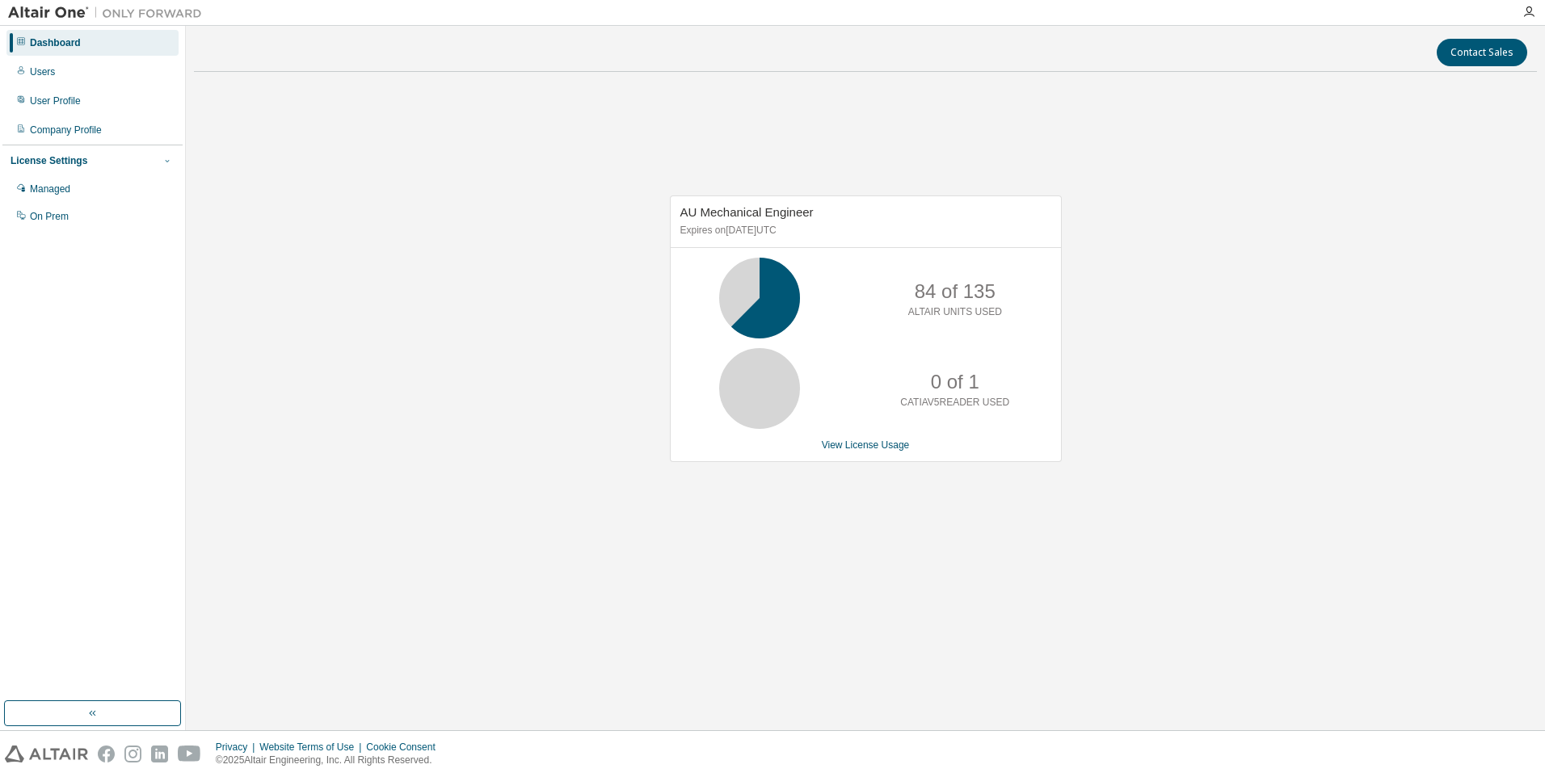
click at [166, 162] on icon "button" at bounding box center [167, 161] width 4 height 2
click at [166, 162] on icon "button" at bounding box center [167, 160] width 4 height 2
click at [71, 194] on div "Managed" at bounding box center [92, 189] width 172 height 26
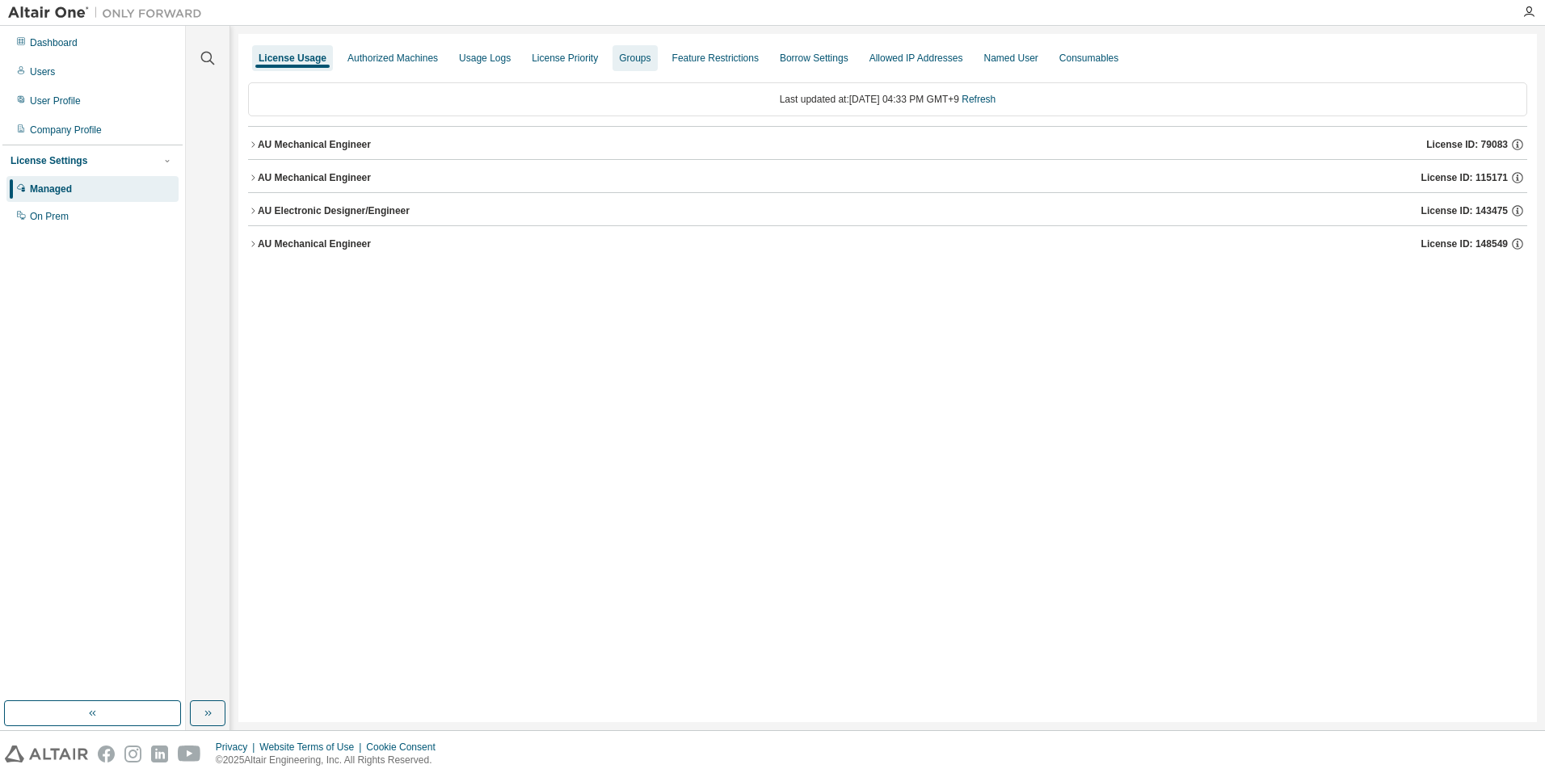
click at [627, 61] on div "Groups" at bounding box center [635, 58] width 32 height 13
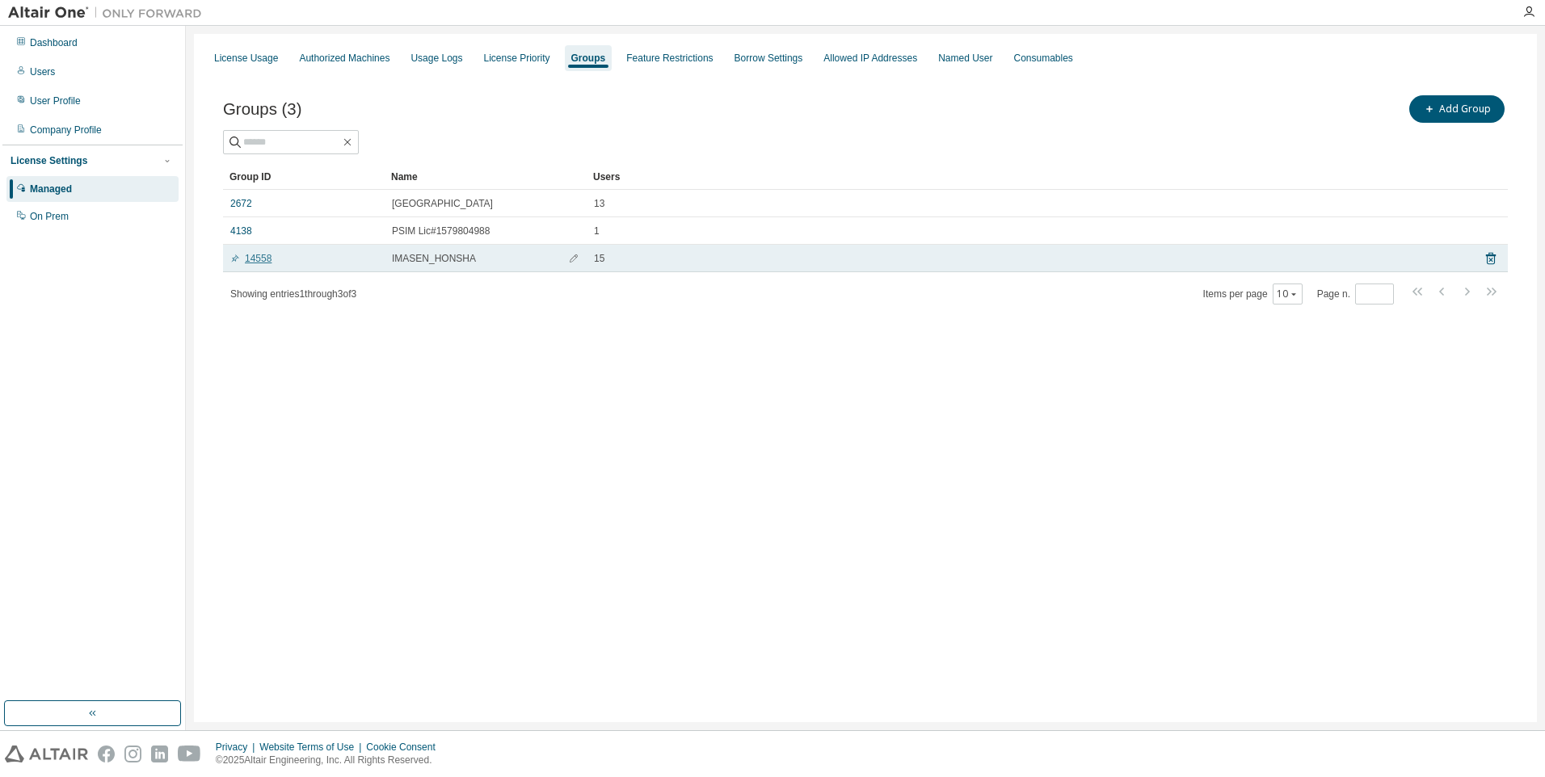
click at [255, 262] on link "14558" at bounding box center [250, 258] width 41 height 13
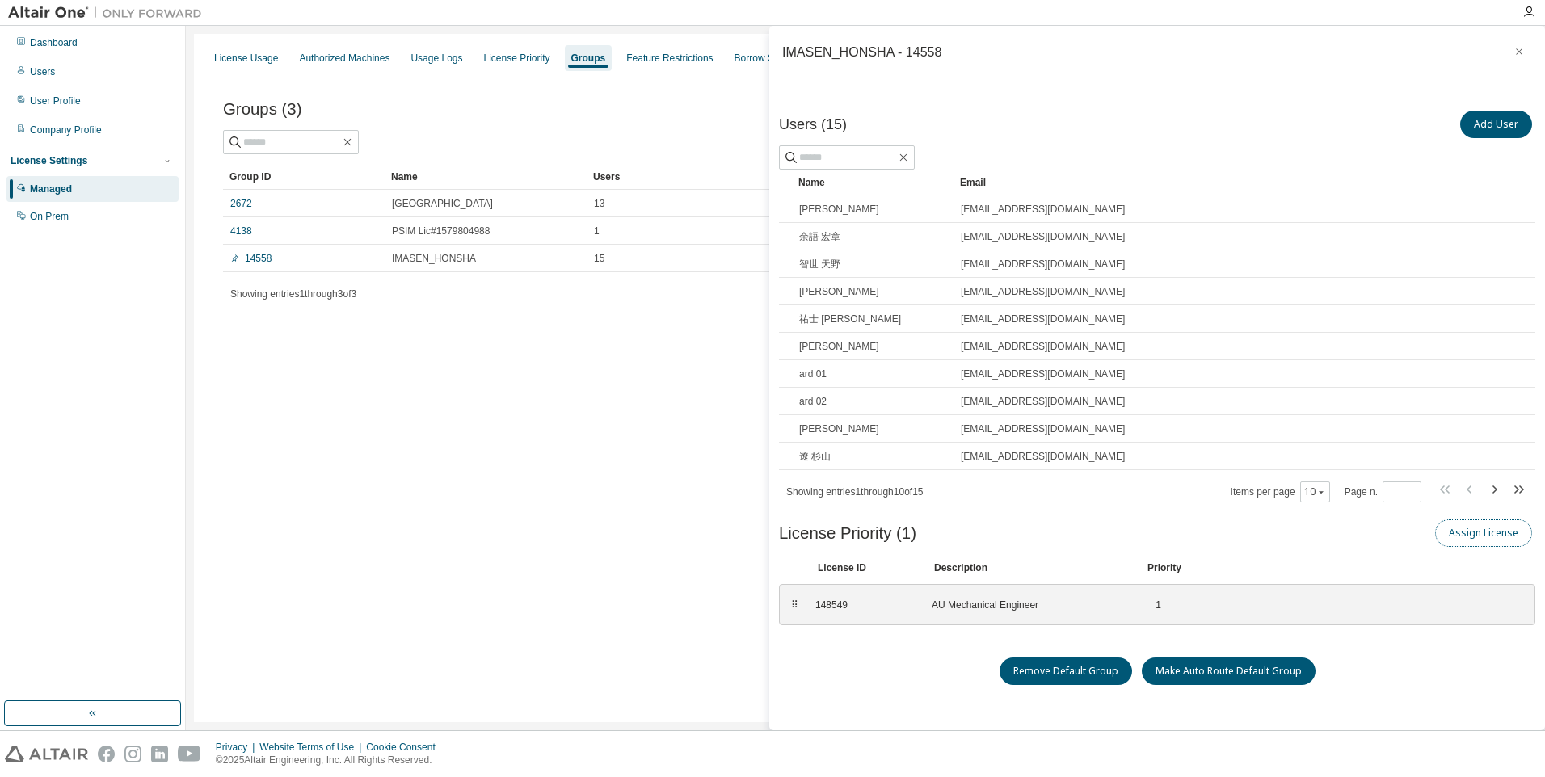
click at [1508, 532] on button "Assign License" at bounding box center [1483, 533] width 97 height 27
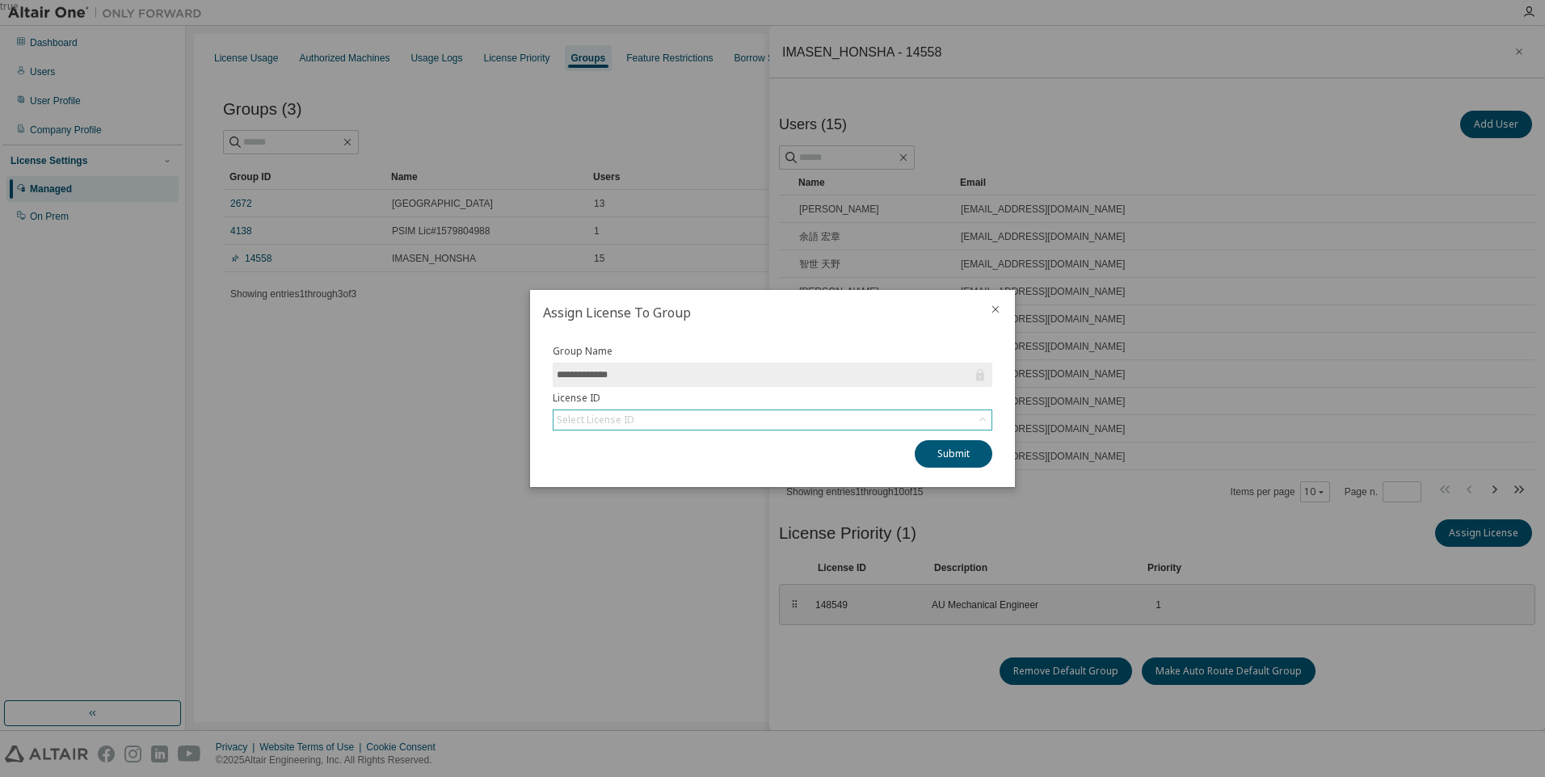
click at [976, 422] on icon at bounding box center [983, 420] width 16 height 16
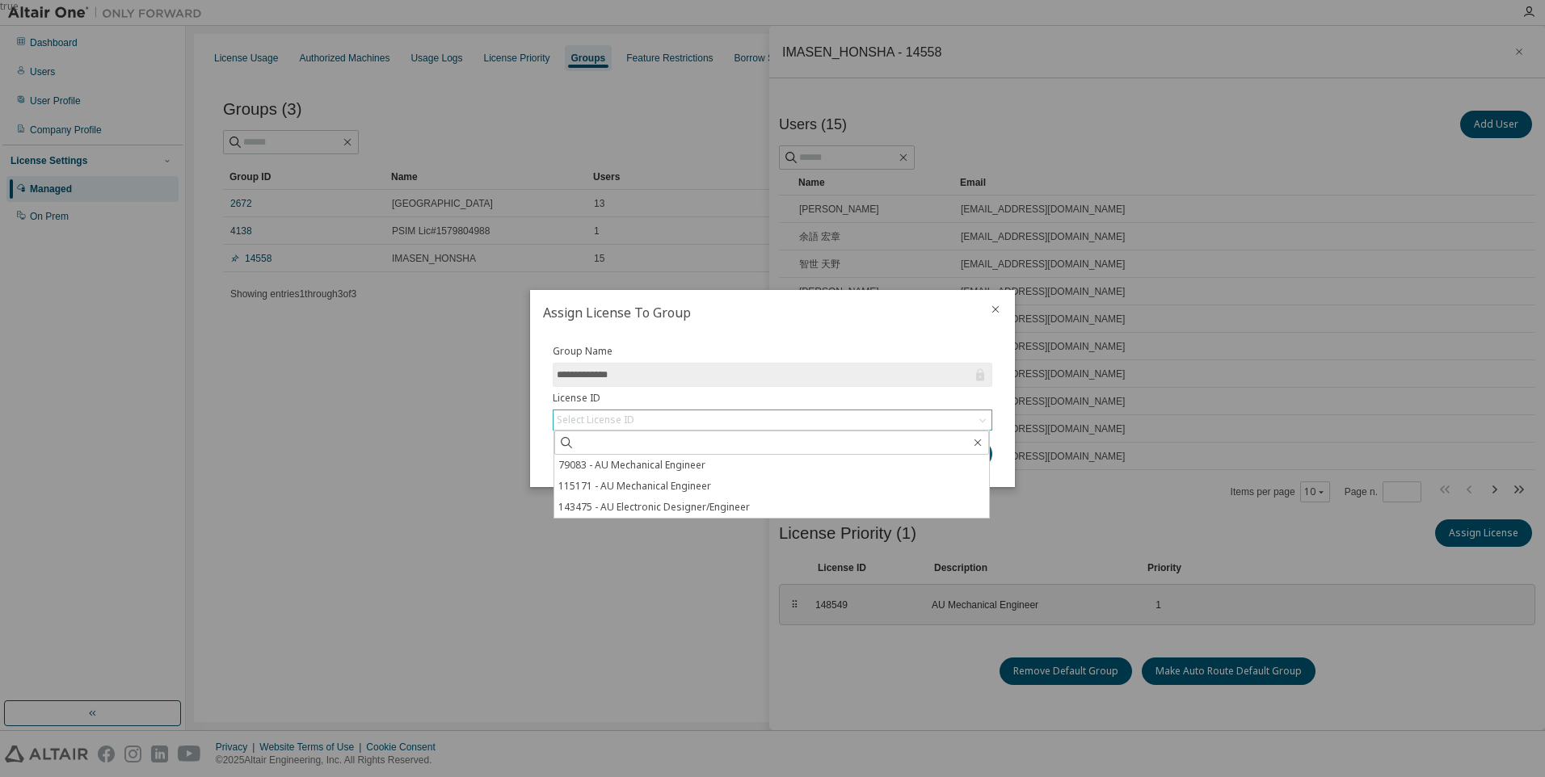
click at [734, 417] on div "Select License ID" at bounding box center [773, 420] width 438 height 19
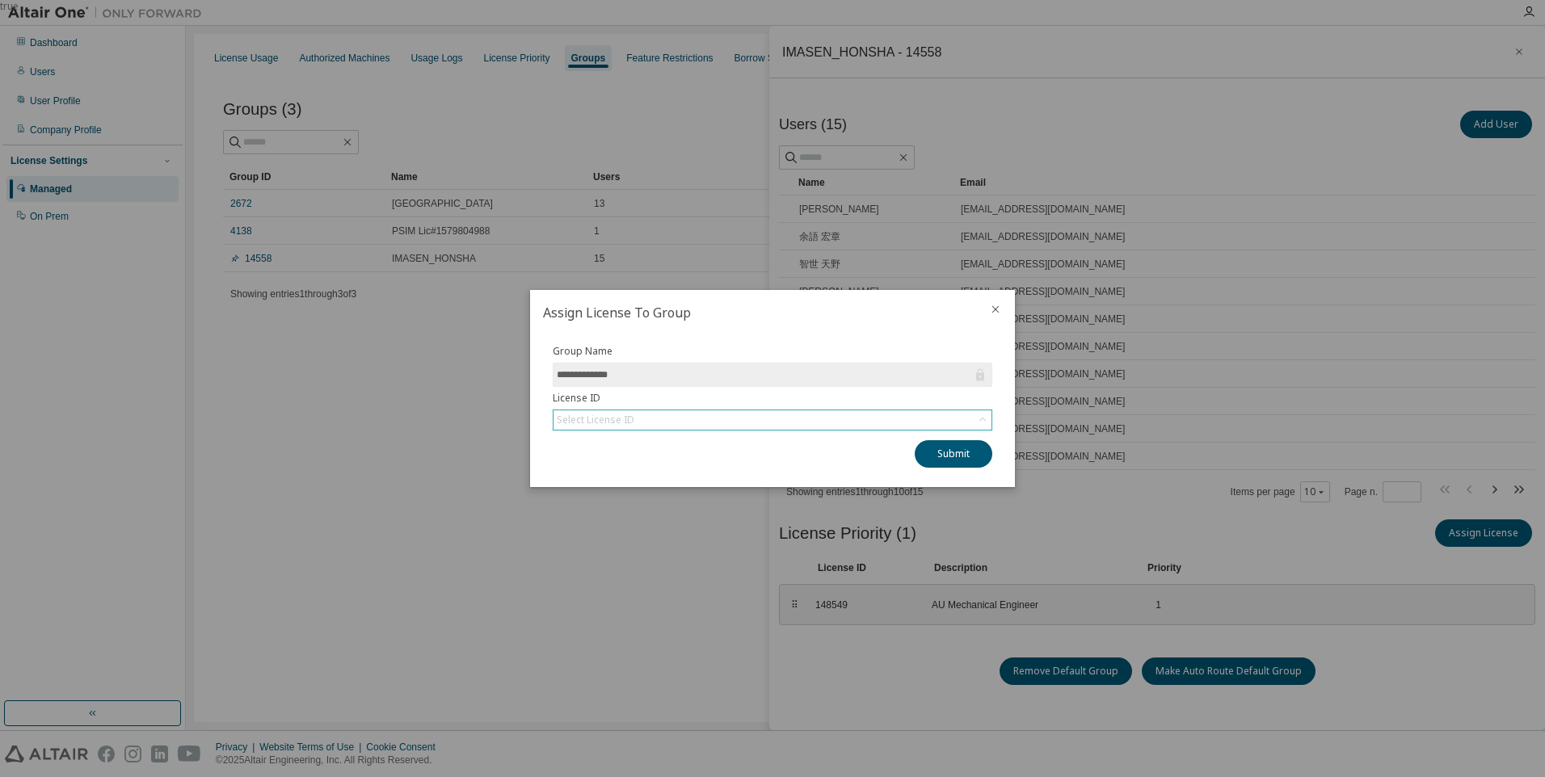
click at [852, 418] on div "Select License ID" at bounding box center [773, 420] width 438 height 19
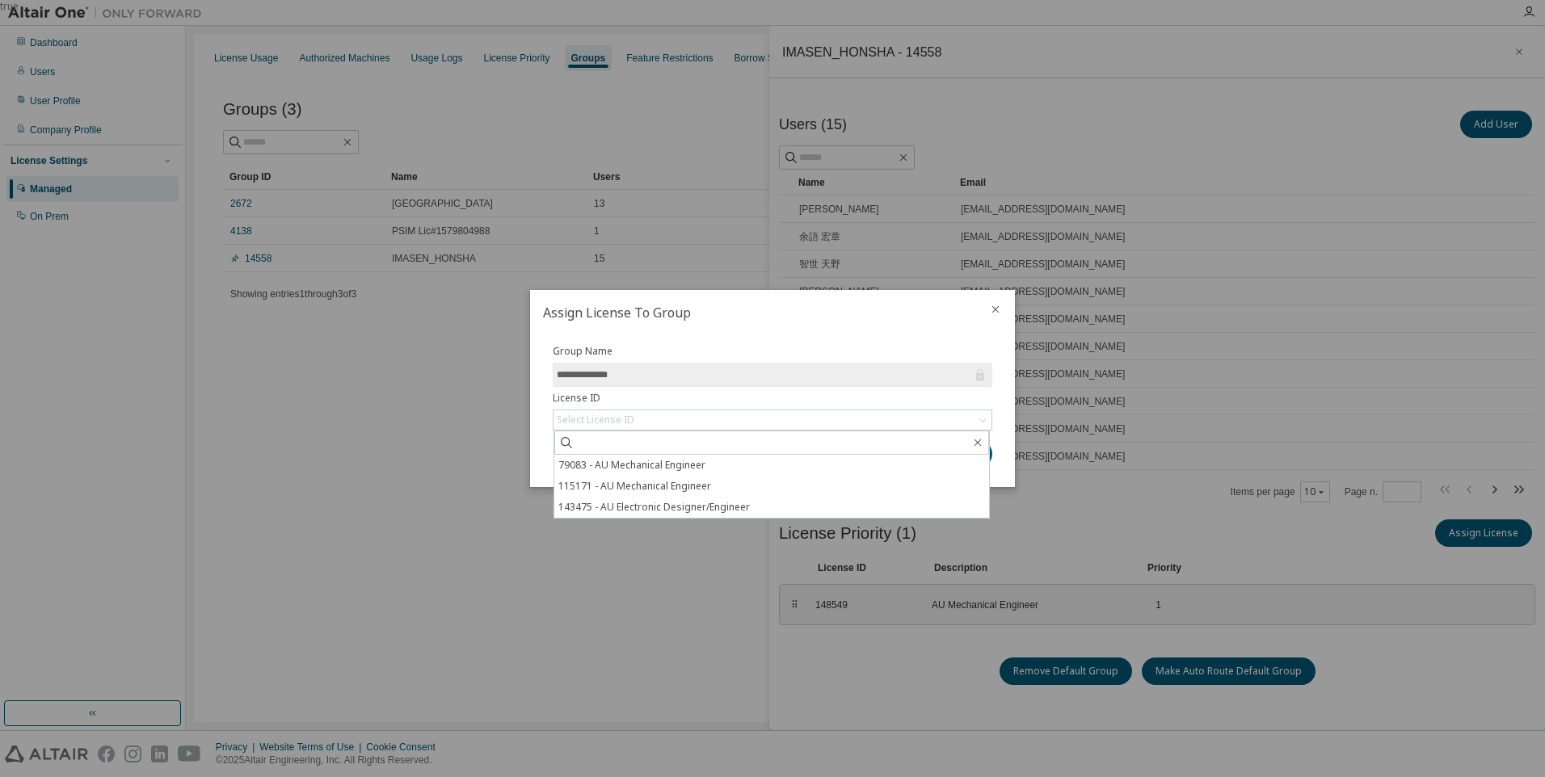
click at [251, 485] on div "true" at bounding box center [772, 388] width 1545 height 777
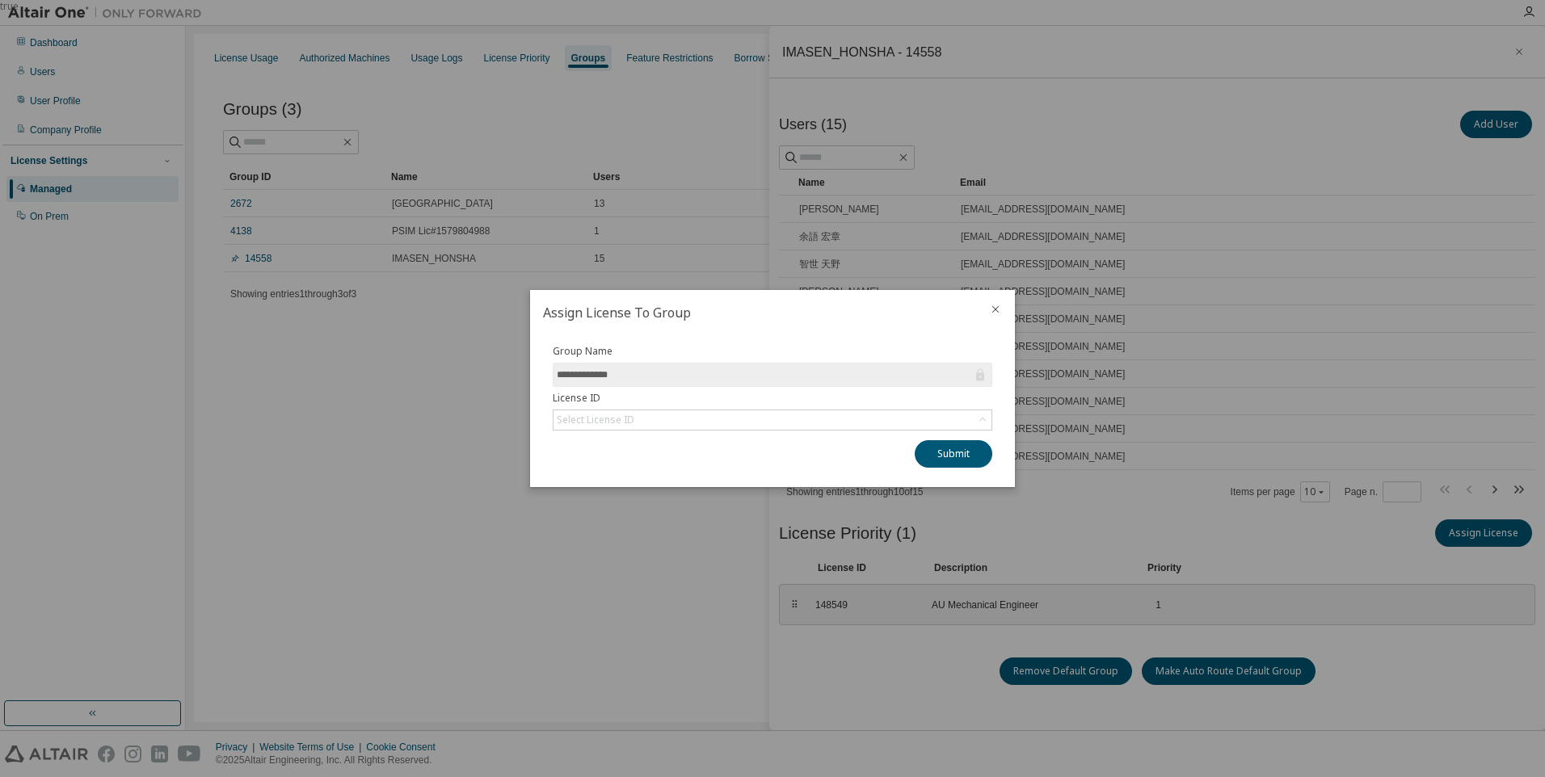
click at [992, 316] on button "close" at bounding box center [995, 309] width 13 height 13
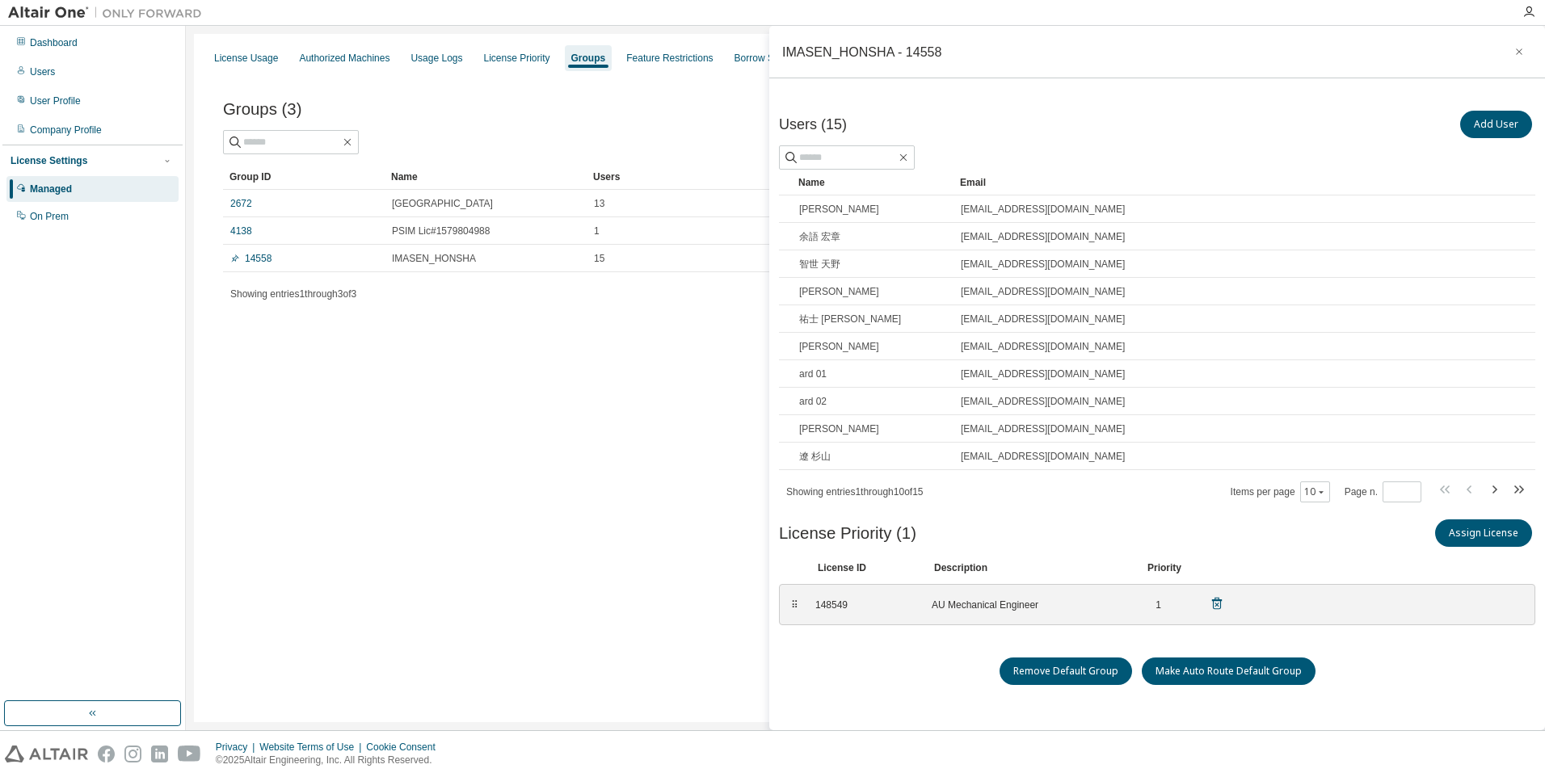
click at [1456, 610] on div "⠿ 148549 AU Mechanical Engineer 1" at bounding box center [1157, 604] width 756 height 41
